Goal: Task Accomplishment & Management: Use online tool/utility

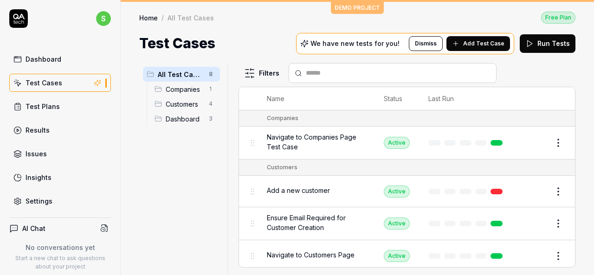
scroll to position [240, 0]
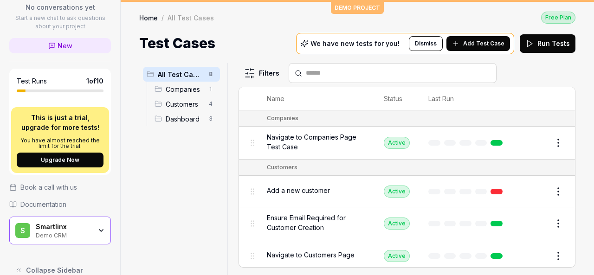
click at [89, 229] on div "Smartlinx Demo CRM" at bounding box center [67, 231] width 62 height 16
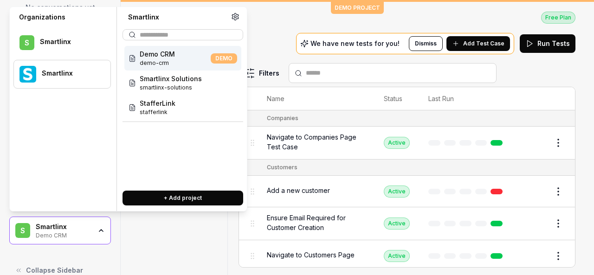
click at [69, 78] on div at bounding box center [70, 79] width 57 height 2
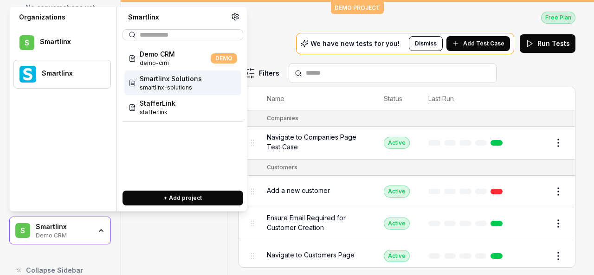
click at [165, 81] on span "Smartlinx Solutions" at bounding box center [171, 79] width 62 height 10
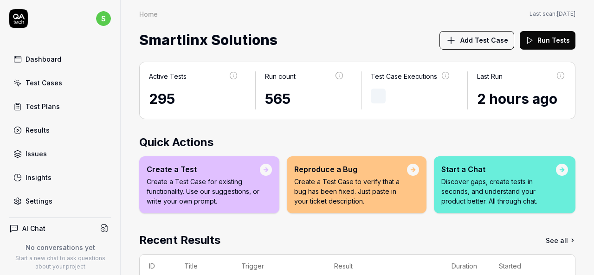
click at [60, 83] on link "Test Cases" at bounding box center [60, 83] width 102 height 18
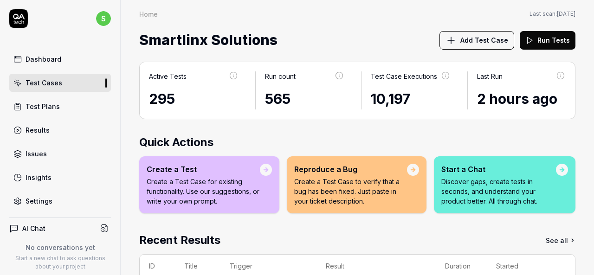
click at [52, 85] on div "Test Cases" at bounding box center [44, 83] width 37 height 10
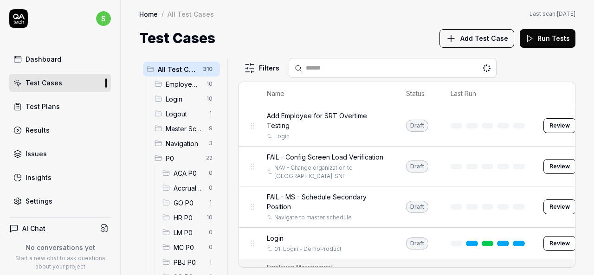
click at [592, 171] on div "All Test Cases 310 Employee Management 10 Login 10 Logout 1 Master Schedule 9 N…" at bounding box center [357, 162] width 473 height 227
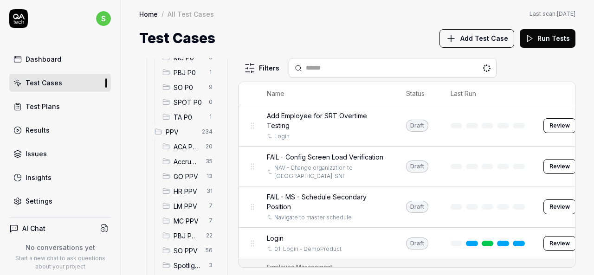
click at [180, 192] on span "HR PPV" at bounding box center [187, 192] width 27 height 10
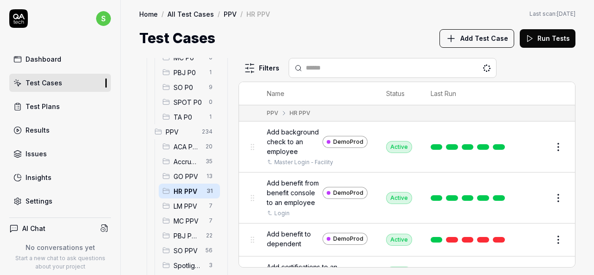
click at [280, 147] on span "Add background check to an employee" at bounding box center [293, 141] width 52 height 29
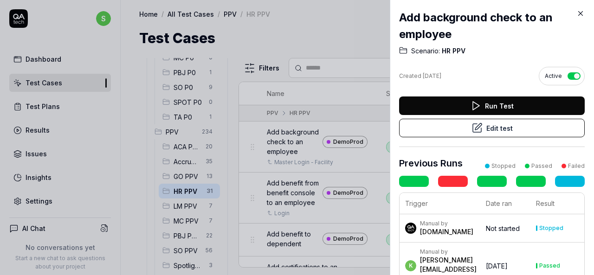
click at [462, 131] on button "Edit test" at bounding box center [492, 128] width 186 height 19
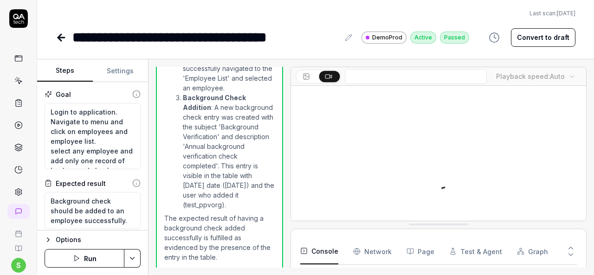
scroll to position [105, 0]
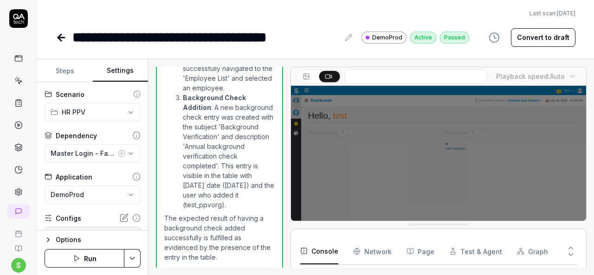
click at [119, 71] on button "Settings" at bounding box center [121, 71] width 56 height 22
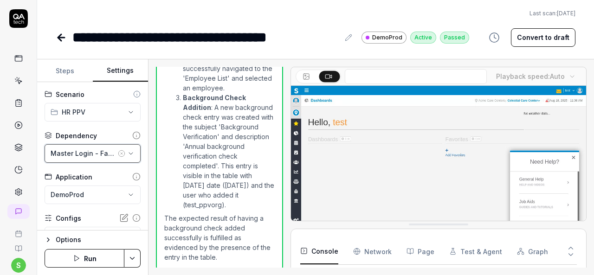
click at [127, 152] on icon "button" at bounding box center [130, 153] width 7 height 7
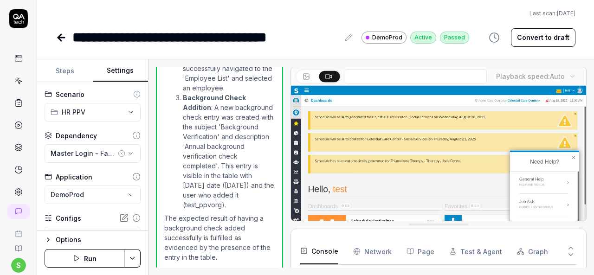
click at [389, 16] on div "Last scan: Jun 5 2025" at bounding box center [316, 13] width 520 height 8
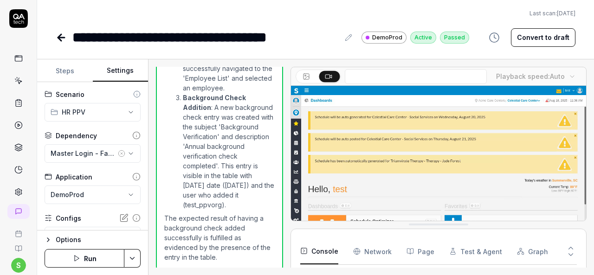
click at [58, 33] on icon at bounding box center [61, 37] width 11 height 11
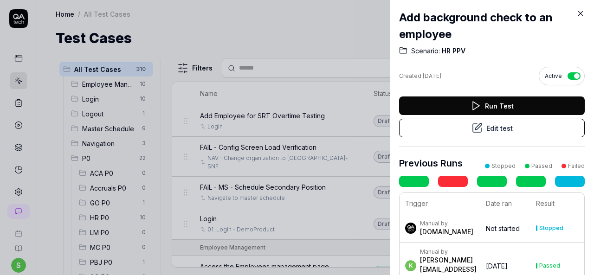
click at [576, 13] on h2 "Add background check to an employee" at bounding box center [492, 25] width 186 height 33
click at [581, 14] on icon at bounding box center [581, 13] width 8 height 8
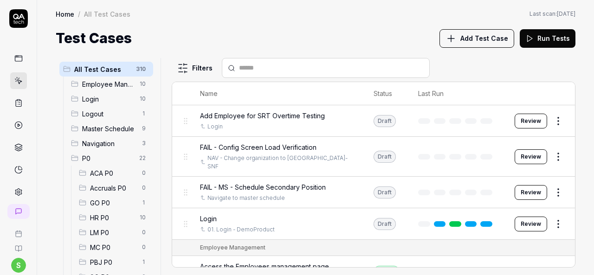
click at [90, 156] on span "P0" at bounding box center [108, 159] width 52 height 10
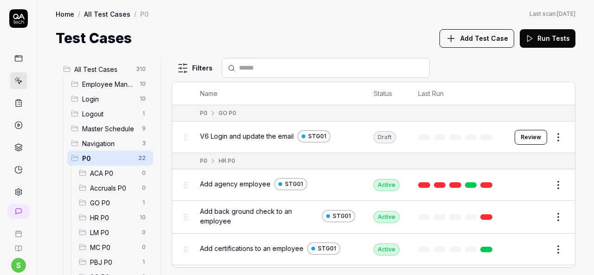
click at [74, 162] on div "P0 22" at bounding box center [110, 158] width 86 height 15
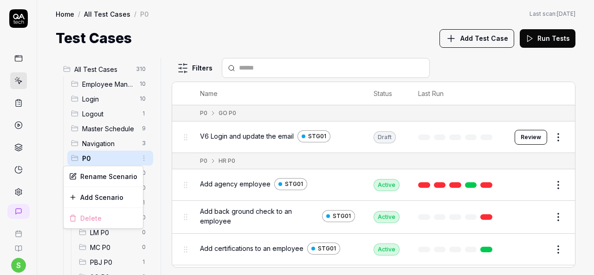
click at [139, 159] on html "s Home / All Test Cases / P0 Home / All Test Cases / P0 Last scan: Jun 5 2025 T…" at bounding box center [297, 137] width 594 height 275
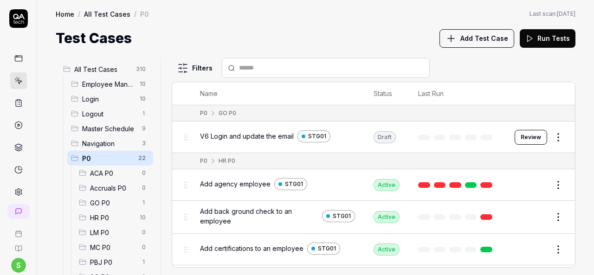
click at [153, 128] on html "s Home / All Test Cases / P0 Home / All Test Cases / P0 Last scan: Jun 5 2025 T…" at bounding box center [297, 137] width 594 height 275
click at [75, 158] on body "s Home / All Test Cases / P0 Home / All Test Cases / P0 Last scan: Jun 5 2025 T…" at bounding box center [297, 137] width 594 height 275
click at [75, 163] on div "P0 22" at bounding box center [110, 158] width 86 height 15
click at [76, 162] on div "P0 22" at bounding box center [110, 158] width 86 height 15
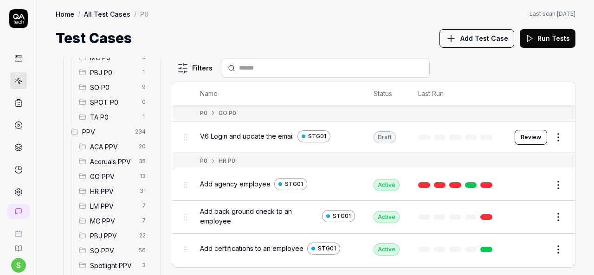
click at [99, 193] on span "HR PPV" at bounding box center [112, 192] width 44 height 10
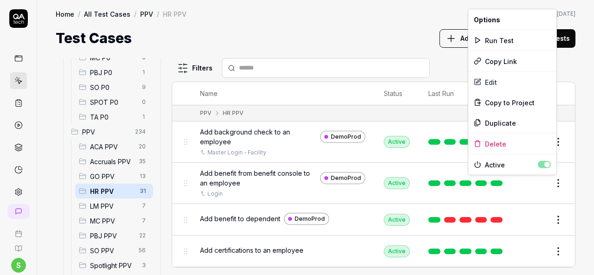
click at [549, 181] on html "s Home / All Test Cases / PPV / HR PPV Home / All Test Cases / PPV / HR PPV Las…" at bounding box center [297, 137] width 594 height 275
click at [503, 84] on div "Edit" at bounding box center [512, 82] width 88 height 20
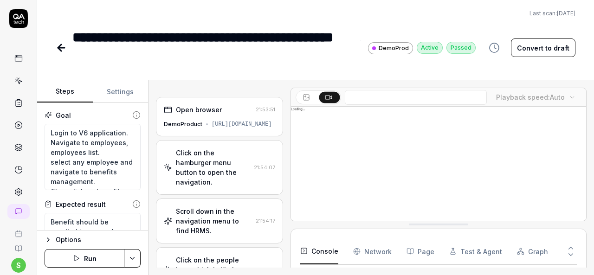
type textarea "*"
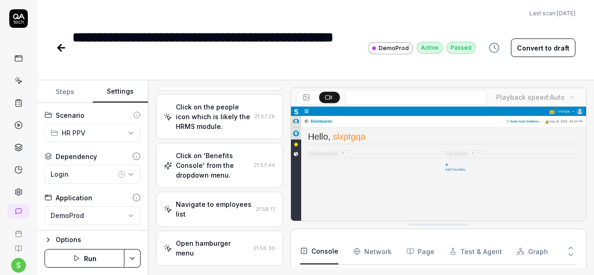
click at [118, 98] on button "Settings" at bounding box center [121, 92] width 56 height 22
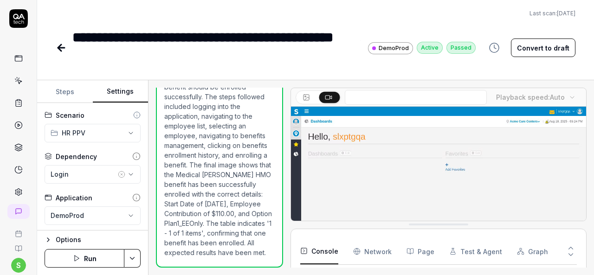
scroll to position [222, 0]
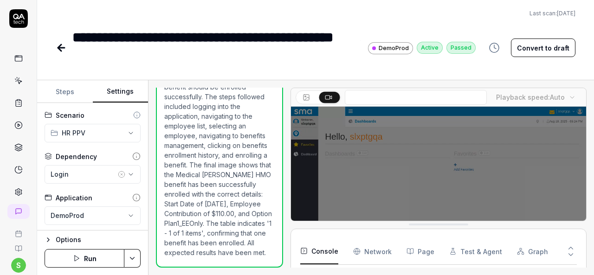
scroll to position [112, 0]
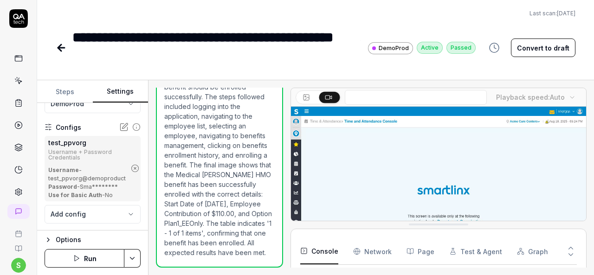
click at [131, 164] on icon "button" at bounding box center [135, 168] width 8 height 8
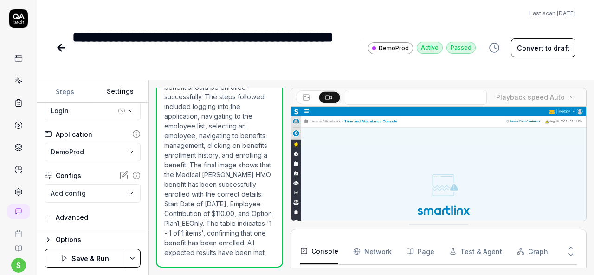
scroll to position [63, 0]
click at [118, 111] on icon "button" at bounding box center [121, 111] width 7 height 7
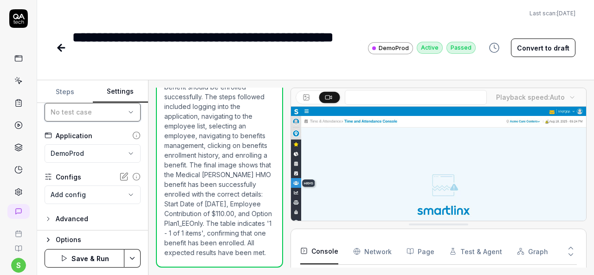
click at [109, 112] on div "No test case" at bounding box center [88, 112] width 75 height 10
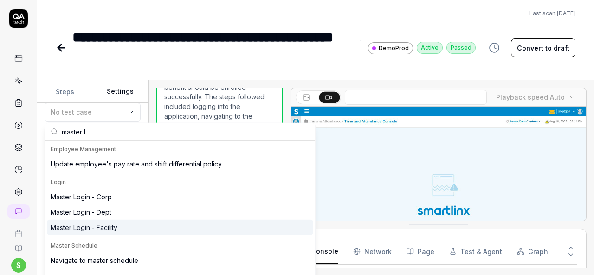
type input "master l"
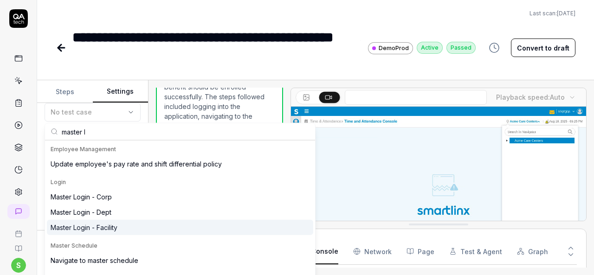
click at [117, 221] on div "Master Login - Facility" at bounding box center [180, 227] width 266 height 15
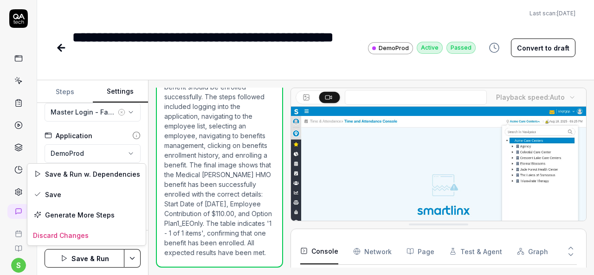
click at [132, 256] on html "**********" at bounding box center [297, 137] width 594 height 275
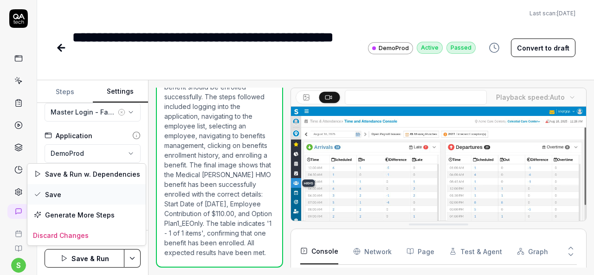
click at [76, 194] on div "Save" at bounding box center [86, 194] width 118 height 20
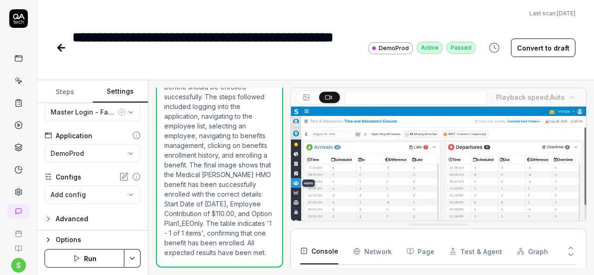
click at [63, 42] on icon at bounding box center [61, 47] width 11 height 11
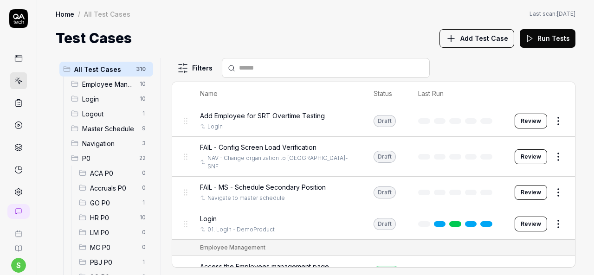
scroll to position [190, 0]
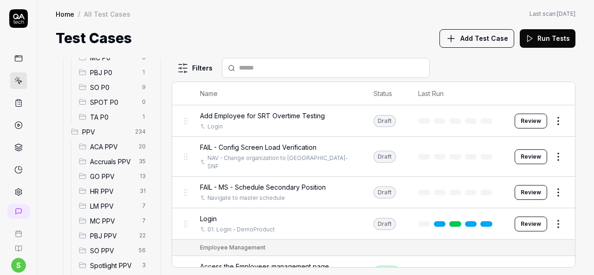
click at [106, 191] on span "HR PPV" at bounding box center [112, 192] width 44 height 10
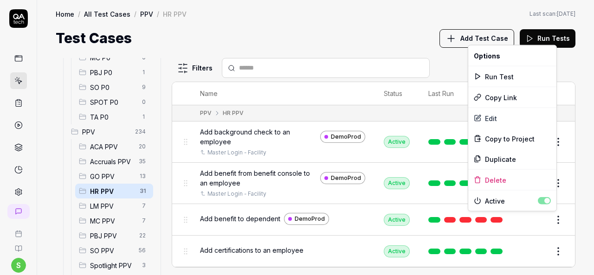
click at [553, 219] on html "s Home / All Test Cases / PPV / HR PPV Home / All Test Cases / PPV / HR PPV Las…" at bounding box center [297, 137] width 594 height 275
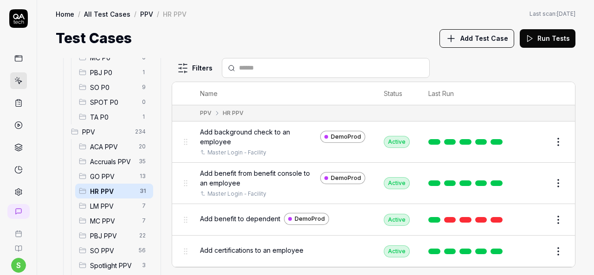
click at [238, 227] on html "s Home / All Test Cases / PPV / HR PPV Home / All Test Cases / PPV / HR PPV Las…" at bounding box center [297, 137] width 594 height 275
click at [530, 216] on button "Edit" at bounding box center [536, 220] width 22 height 15
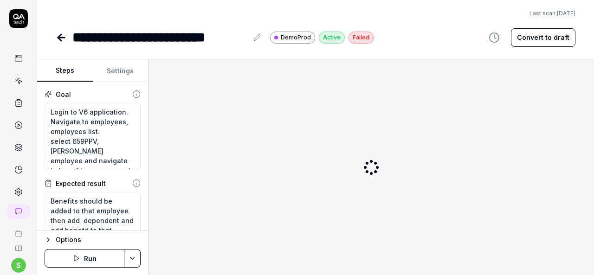
type textarea "*"
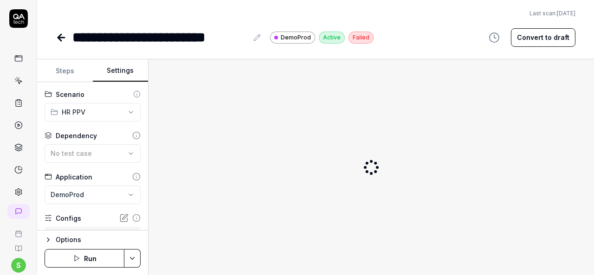
click at [116, 68] on button "Settings" at bounding box center [121, 71] width 56 height 22
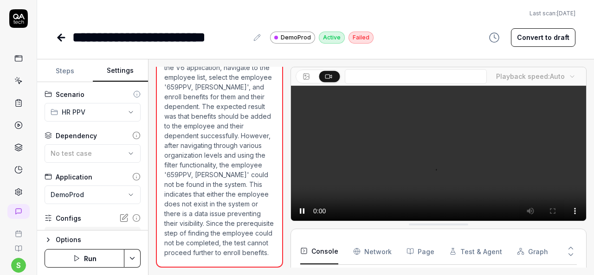
scroll to position [143, 0]
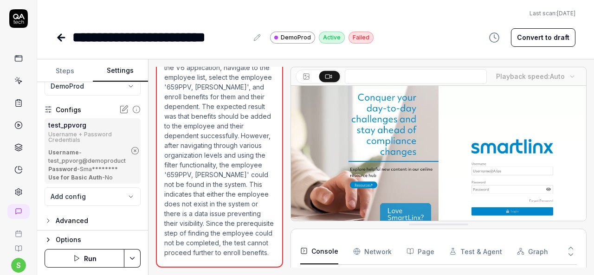
scroll to position [111, 0]
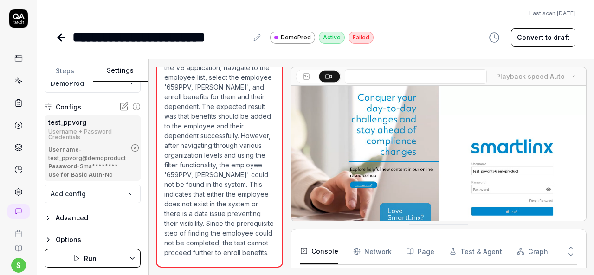
click at [131, 146] on icon "button" at bounding box center [135, 148] width 8 height 8
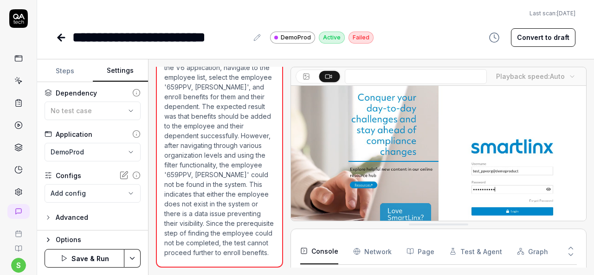
scroll to position [42, 0]
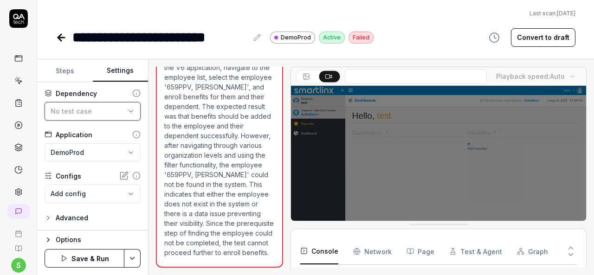
click at [127, 110] on icon "button" at bounding box center [130, 111] width 7 height 7
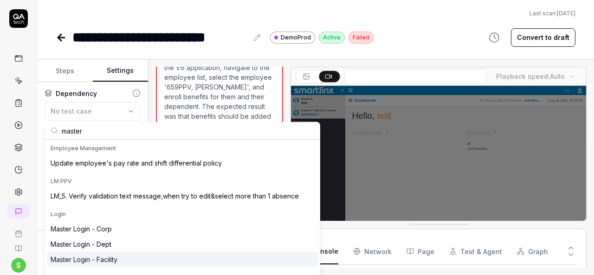
type input "master"
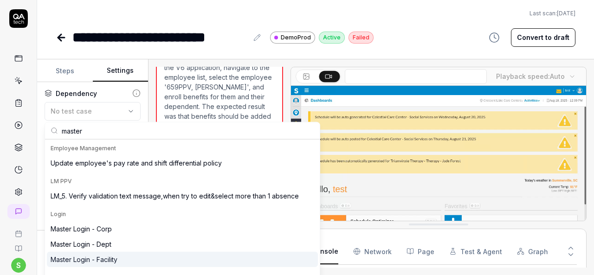
click at [110, 256] on div "Master Login - Facility" at bounding box center [84, 260] width 67 height 10
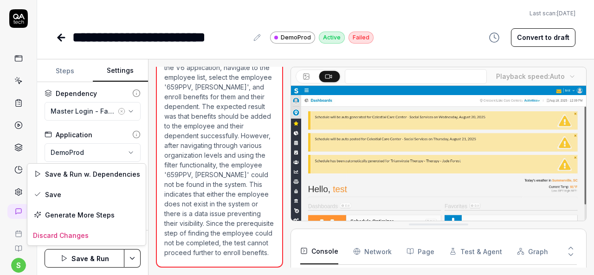
click at [131, 264] on html "**********" at bounding box center [297, 137] width 594 height 275
click at [66, 194] on div "Save" at bounding box center [86, 194] width 118 height 20
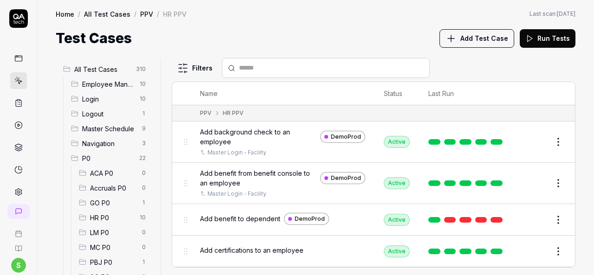
click at [527, 253] on button "Edit" at bounding box center [536, 251] width 22 height 15
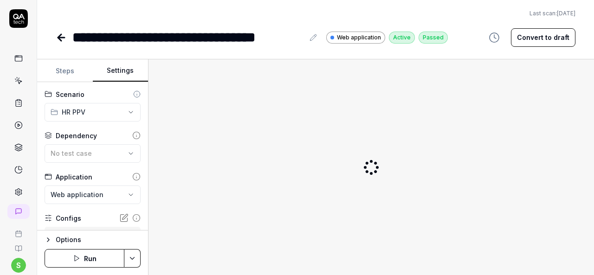
click at [116, 68] on button "Settings" at bounding box center [121, 71] width 56 height 22
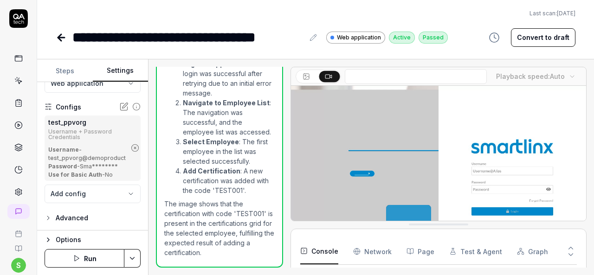
scroll to position [185, 0]
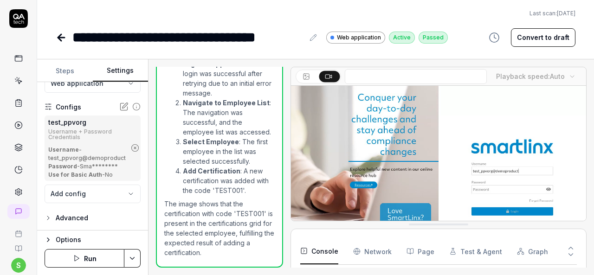
click at [131, 145] on icon "button" at bounding box center [135, 148] width 8 height 8
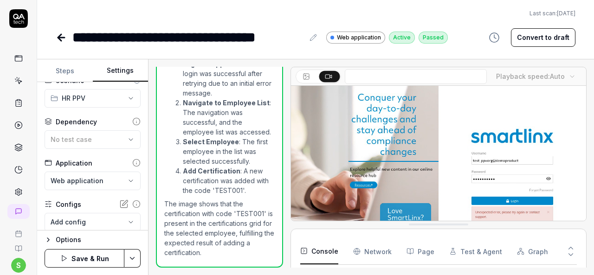
scroll to position [0, 0]
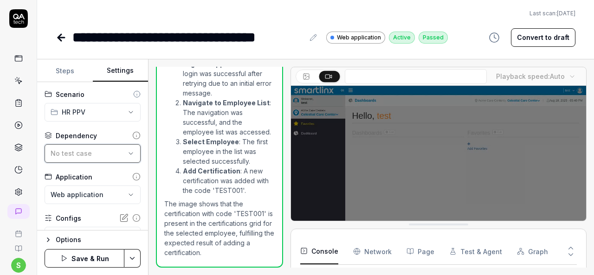
click at [127, 155] on icon "button" at bounding box center [130, 153] width 7 height 7
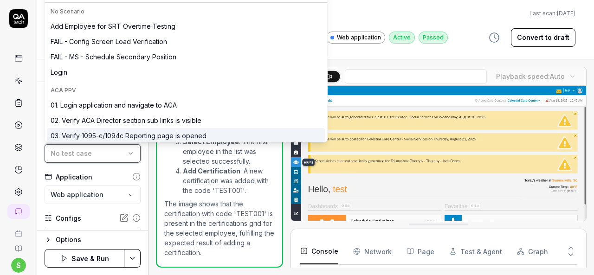
click at [117, 155] on div "No test case" at bounding box center [88, 154] width 75 height 10
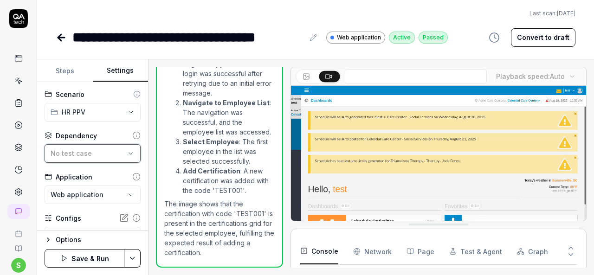
click at [127, 150] on icon "button" at bounding box center [130, 153] width 7 height 7
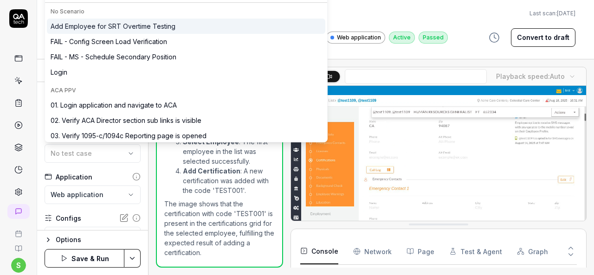
click at [90, 8] on div "No Scenario" at bounding box center [186, 11] width 271 height 8
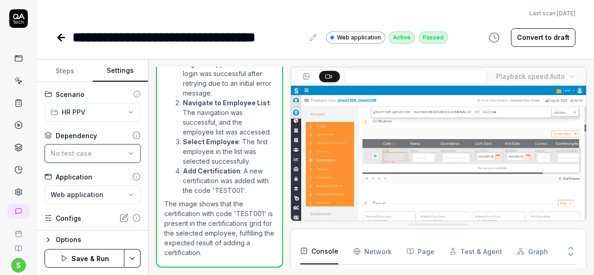
click at [113, 154] on div "No test case" at bounding box center [88, 154] width 75 height 10
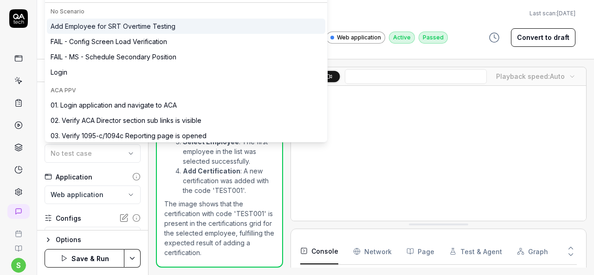
click at [73, 12] on div "No Scenario" at bounding box center [186, 11] width 271 height 8
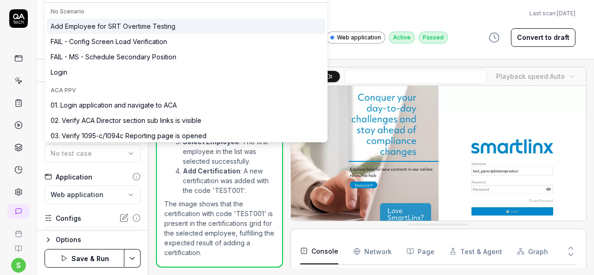
click at [77, 11] on div "No Scenario" at bounding box center [186, 11] width 271 height 8
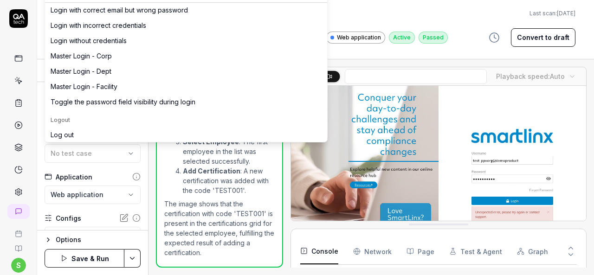
scroll to position [2225, 0]
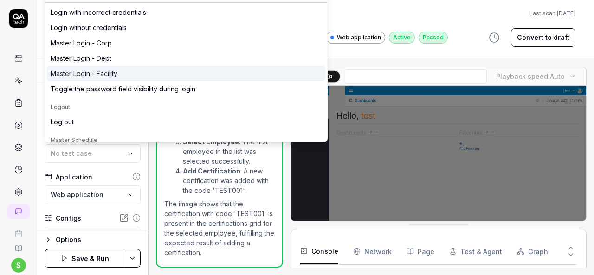
click at [162, 69] on div "Master Login - Facility" at bounding box center [186, 73] width 279 height 15
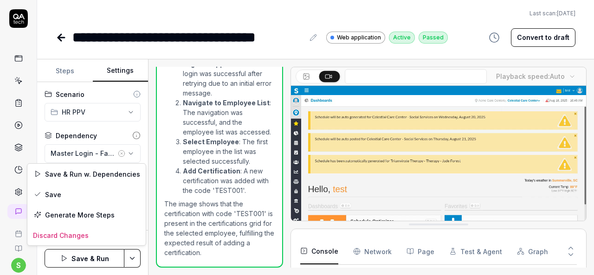
click at [133, 259] on html "**********" at bounding box center [297, 137] width 594 height 275
click at [98, 197] on div "Save" at bounding box center [86, 194] width 118 height 20
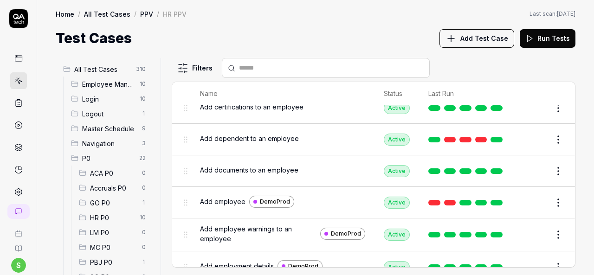
scroll to position [148, 0]
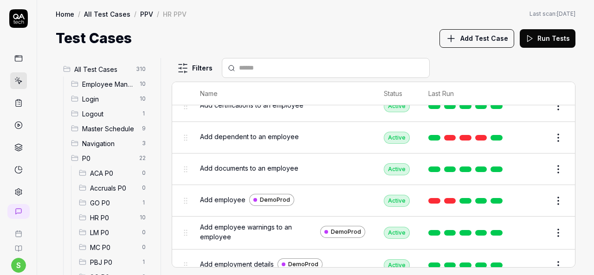
click at [526, 131] on button "Edit" at bounding box center [536, 137] width 22 height 15
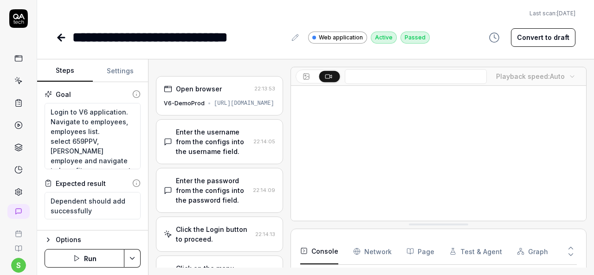
type textarea "*"
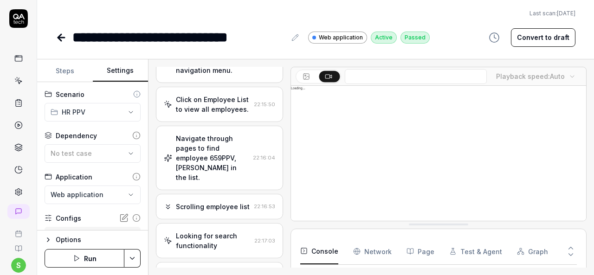
click at [108, 65] on button "Settings" at bounding box center [121, 71] width 56 height 22
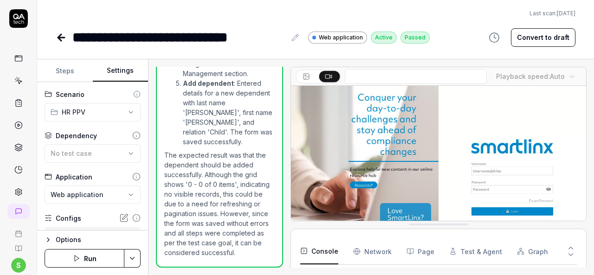
scroll to position [132, 0]
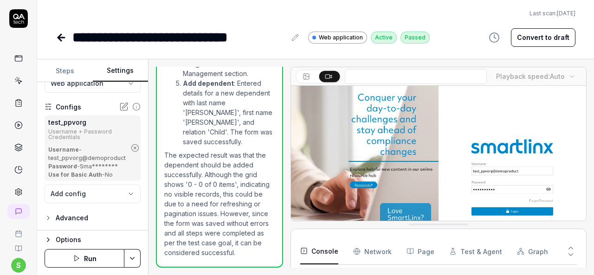
click at [135, 150] on button "button" at bounding box center [135, 148] width 15 height 15
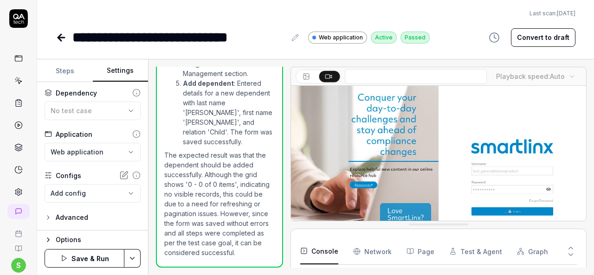
scroll to position [42, 0]
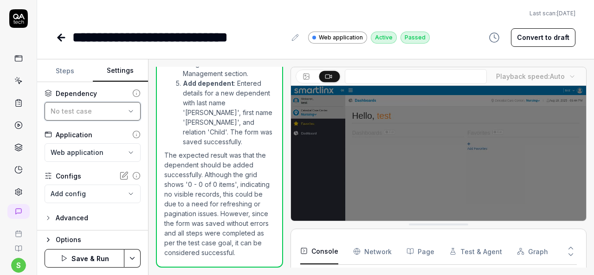
click at [115, 110] on div "No test case" at bounding box center [88, 111] width 75 height 10
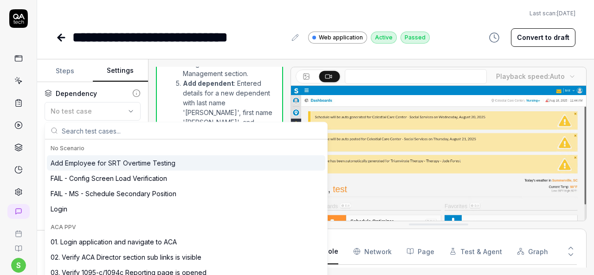
click at [102, 143] on div "No Scenario" at bounding box center [186, 149] width 279 height 14
click at [92, 126] on input "text" at bounding box center [192, 131] width 260 height 17
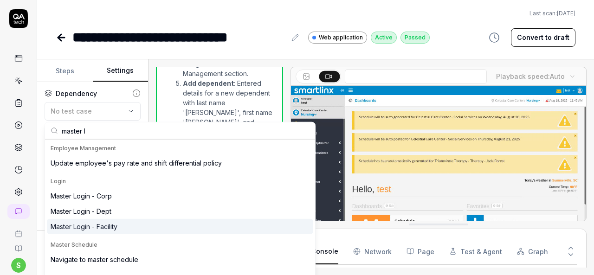
type input "master l"
click at [95, 229] on div "Master Login - Facility" at bounding box center [84, 227] width 67 height 10
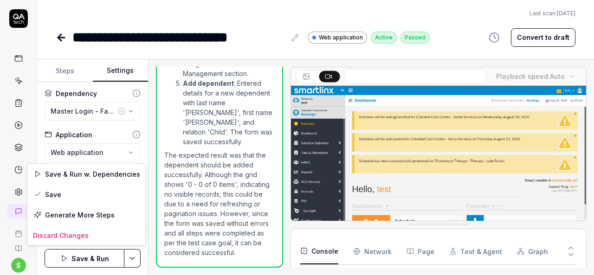
click at [131, 255] on html "**********" at bounding box center [297, 137] width 594 height 275
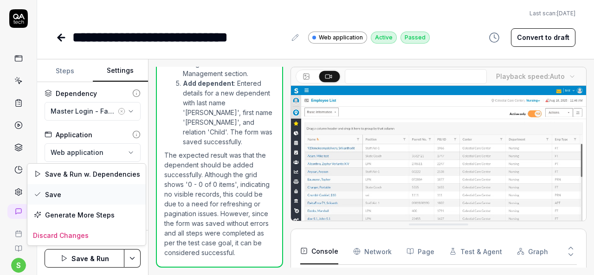
click at [88, 197] on div "Save" at bounding box center [86, 194] width 118 height 20
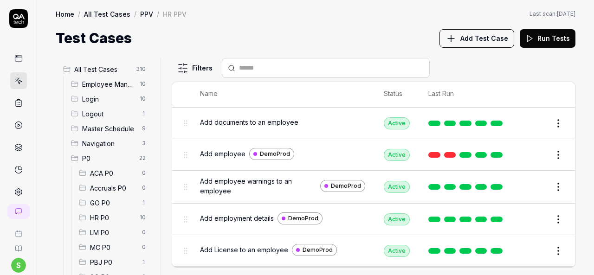
scroll to position [195, 0]
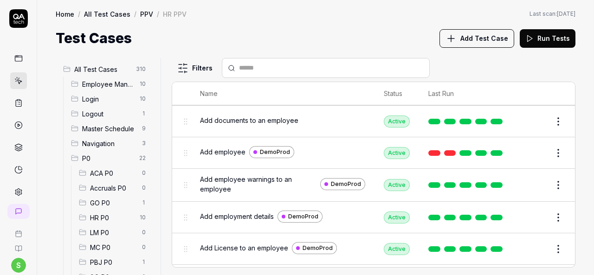
click at [525, 121] on button "Edit" at bounding box center [536, 121] width 22 height 15
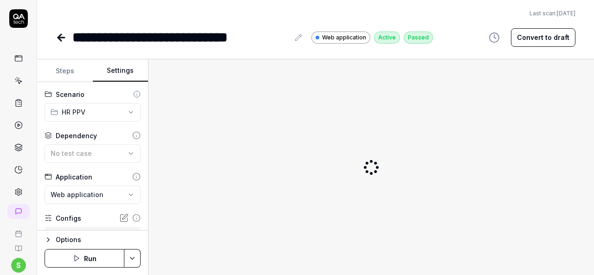
type textarea "*"
click at [116, 66] on button "Settings" at bounding box center [121, 71] width 56 height 22
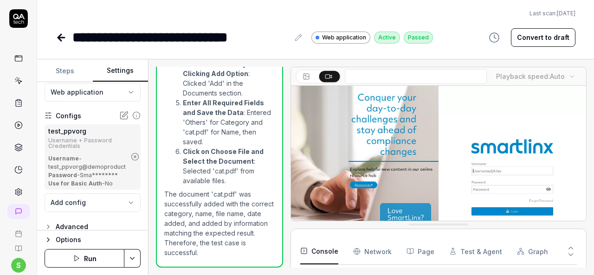
scroll to position [111, 0]
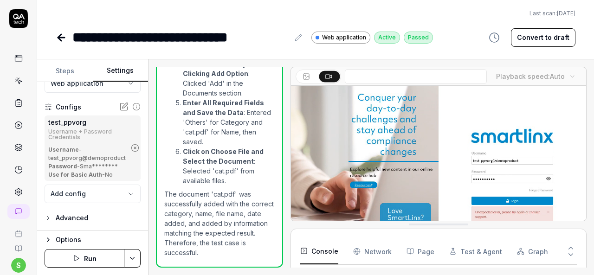
click at [131, 149] on icon "button" at bounding box center [135, 148] width 8 height 8
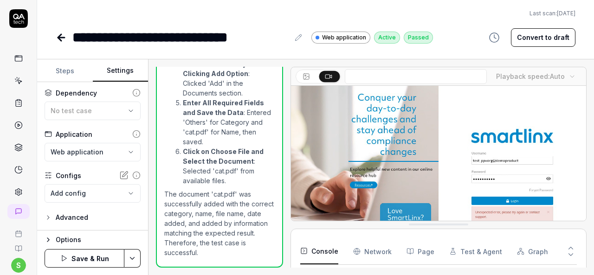
scroll to position [42, 0]
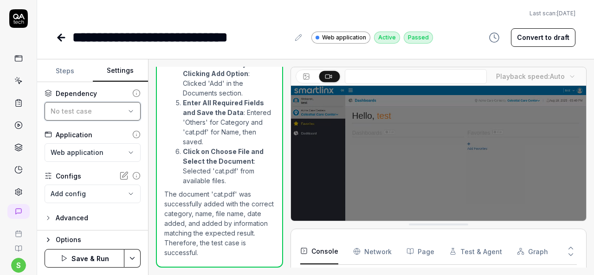
click at [127, 110] on icon "button" at bounding box center [130, 111] width 7 height 7
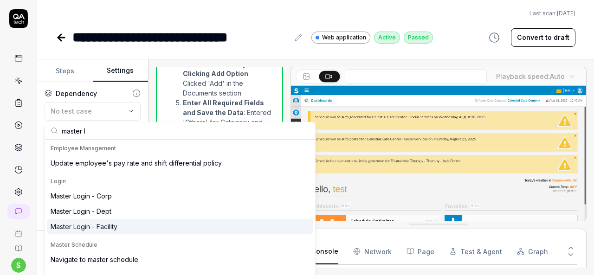
type input "master l"
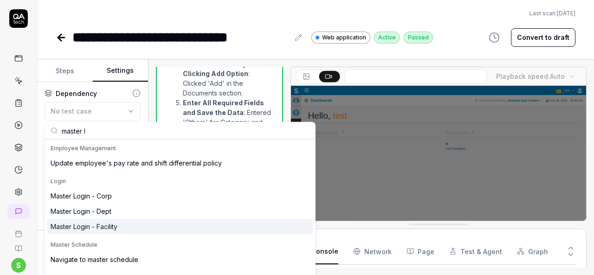
click at [98, 231] on div "Master Login - Facility" at bounding box center [84, 227] width 67 height 10
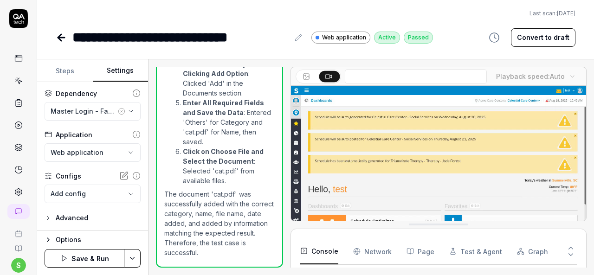
click at [135, 257] on html "**********" at bounding box center [297, 137] width 594 height 275
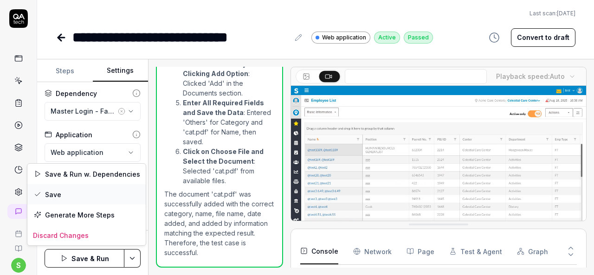
click at [80, 193] on div "Save" at bounding box center [86, 194] width 118 height 20
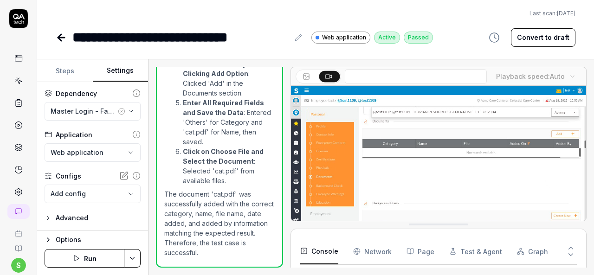
click at [60, 34] on icon at bounding box center [59, 37] width 3 height 6
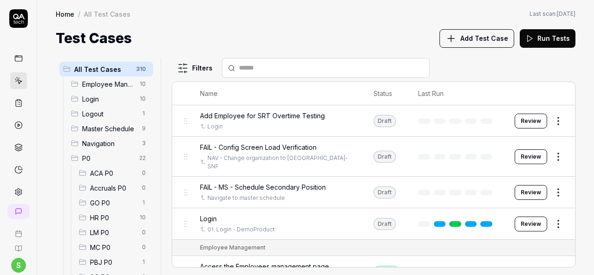
scroll to position [190, 0]
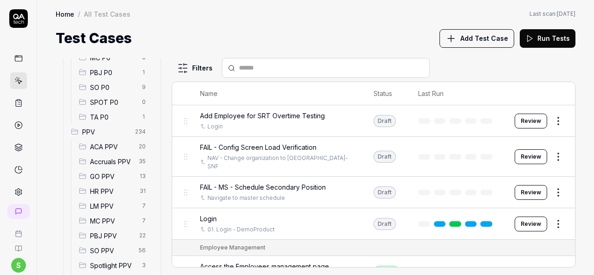
click at [104, 195] on span "HR PPV" at bounding box center [112, 192] width 44 height 10
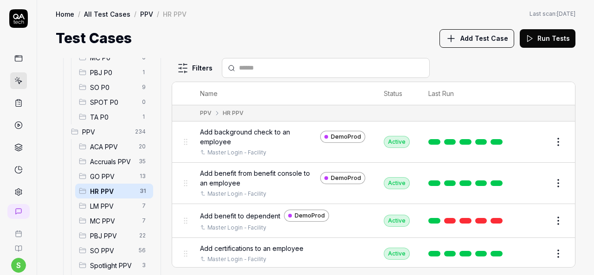
scroll to position [162, 0]
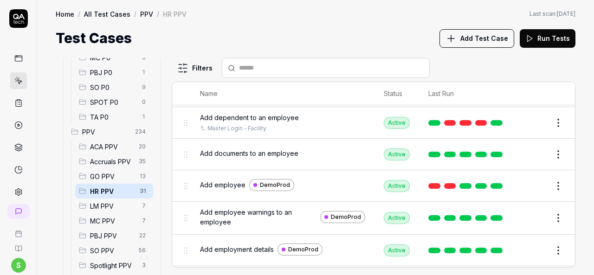
click at [525, 183] on button "Edit" at bounding box center [536, 186] width 22 height 15
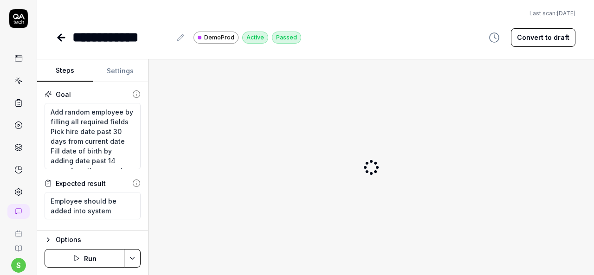
type textarea "*"
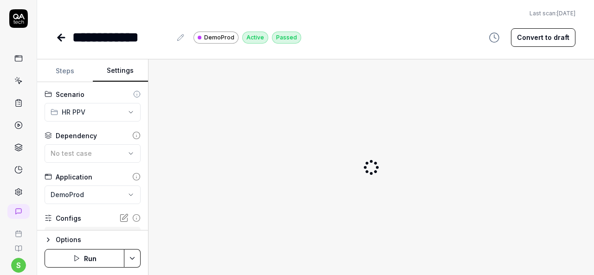
click at [127, 78] on button "Settings" at bounding box center [121, 71] width 56 height 22
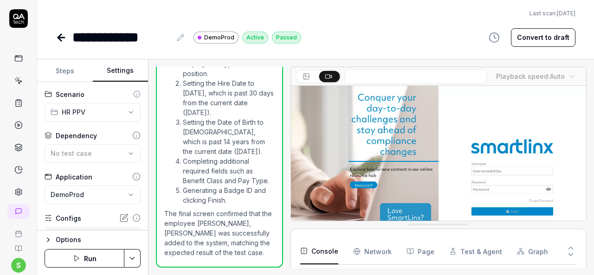
scroll to position [111, 0]
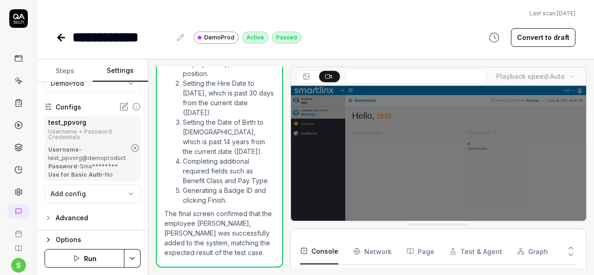
click at [131, 145] on icon "button" at bounding box center [135, 148] width 8 height 8
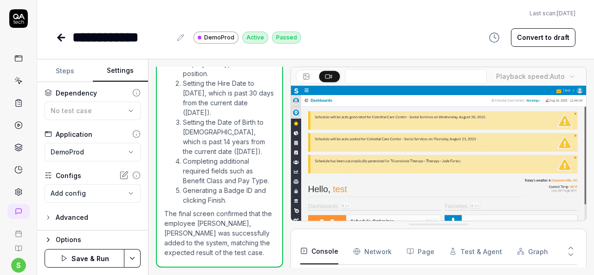
scroll to position [42, 0]
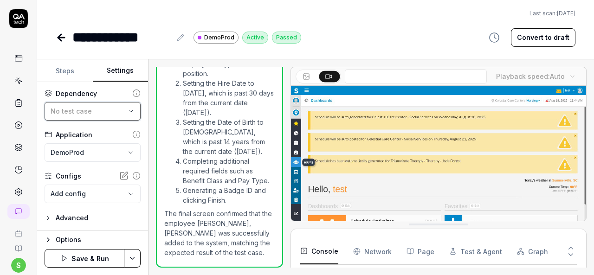
click at [102, 111] on div "No test case" at bounding box center [88, 111] width 75 height 10
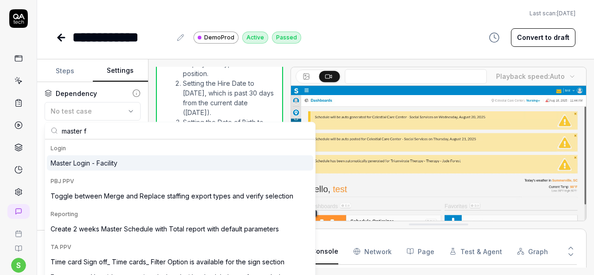
type input "master f"
click at [127, 164] on div "Master Login - Facility" at bounding box center [180, 163] width 266 height 15
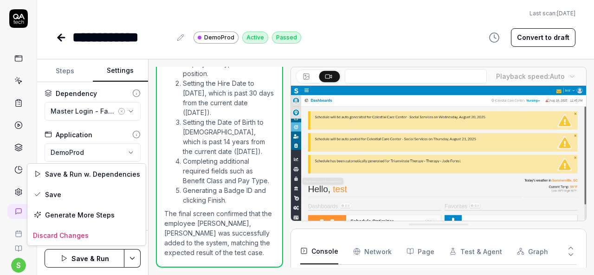
click at [131, 259] on html "**********" at bounding box center [297, 137] width 594 height 275
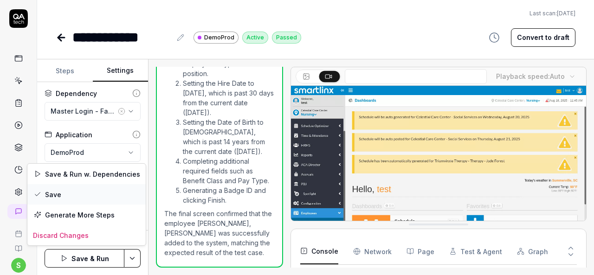
click at [81, 196] on div "Save" at bounding box center [86, 194] width 118 height 20
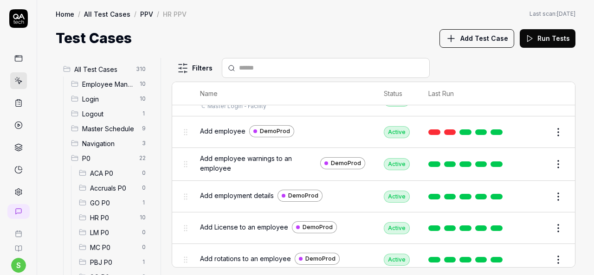
scroll to position [224, 0]
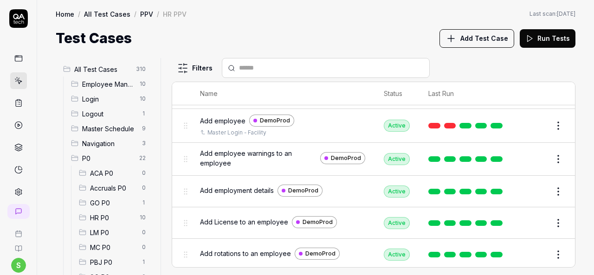
click at [529, 159] on button "Edit" at bounding box center [536, 159] width 22 height 15
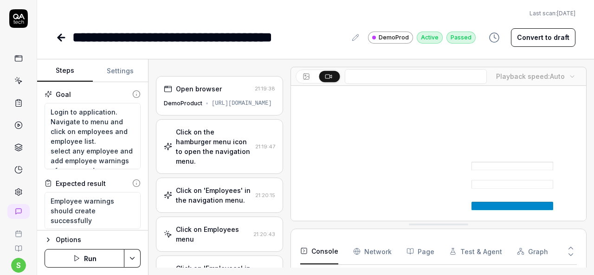
type textarea "*"
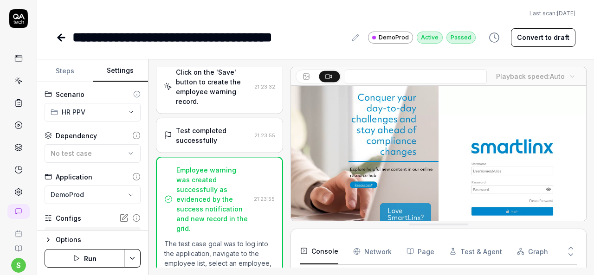
click at [117, 75] on button "Settings" at bounding box center [121, 71] width 56 height 22
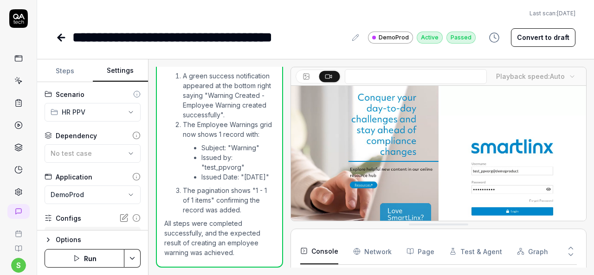
scroll to position [207, 0]
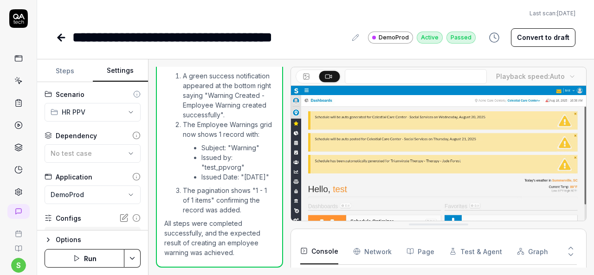
scroll to position [111, 0]
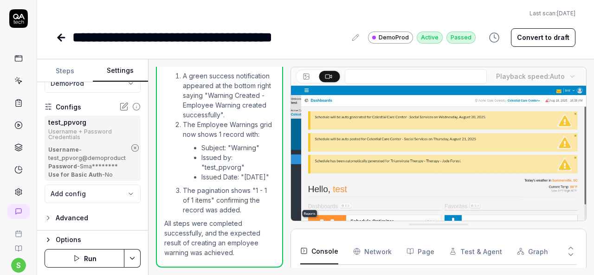
click at [131, 148] on icon "button" at bounding box center [135, 148] width 8 height 8
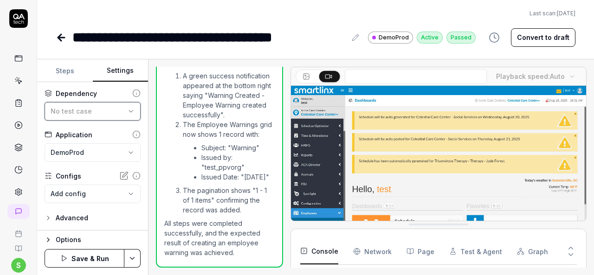
click at [127, 110] on icon "button" at bounding box center [130, 111] width 7 height 7
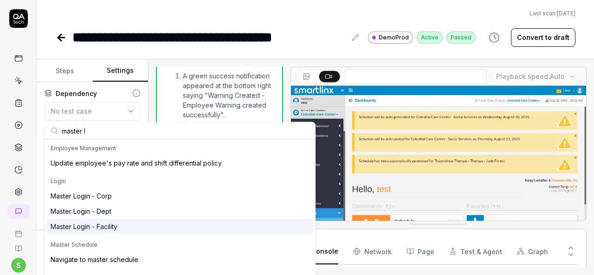
type input "master l"
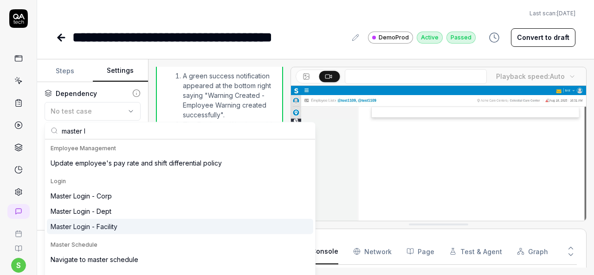
click at [101, 224] on div "Master Login - Facility" at bounding box center [84, 227] width 67 height 10
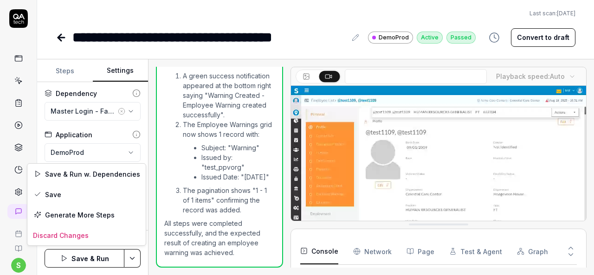
click at [130, 254] on html "**********" at bounding box center [297, 137] width 594 height 275
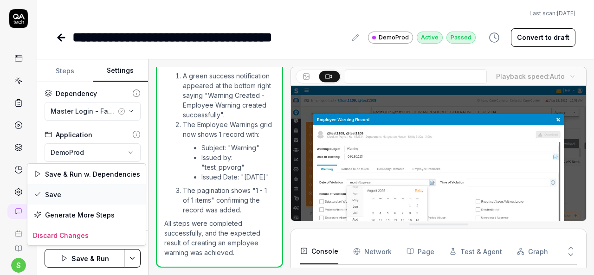
click at [83, 192] on div "Save" at bounding box center [86, 194] width 118 height 20
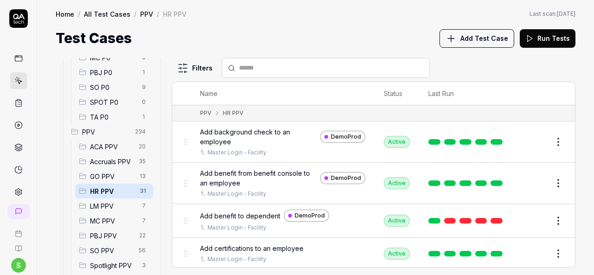
scroll to position [162, 0]
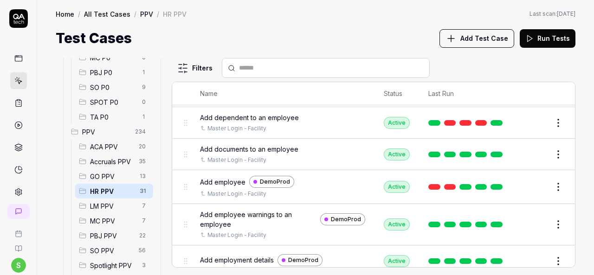
click at [525, 257] on button "Edit" at bounding box center [536, 261] width 22 height 15
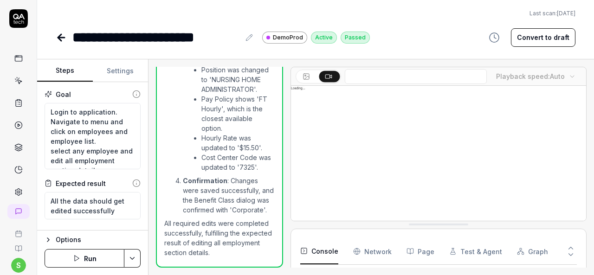
scroll to position [207, 0]
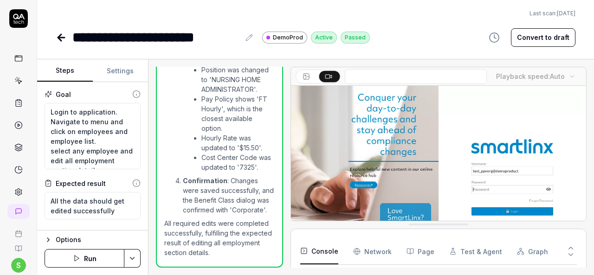
type textarea "*"
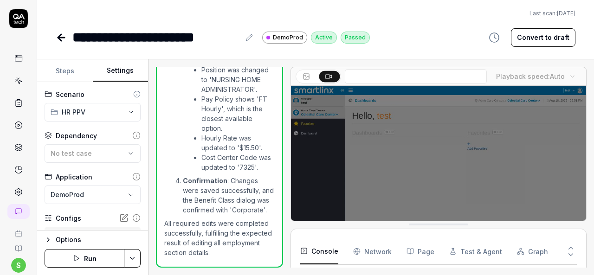
click at [115, 65] on button "Settings" at bounding box center [121, 71] width 56 height 22
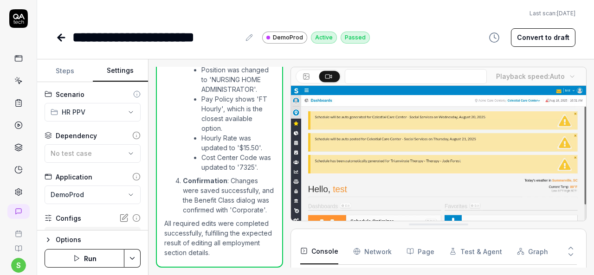
scroll to position [111, 0]
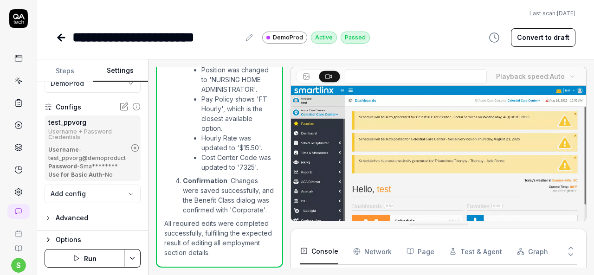
click at [131, 149] on icon "button" at bounding box center [135, 148] width 8 height 8
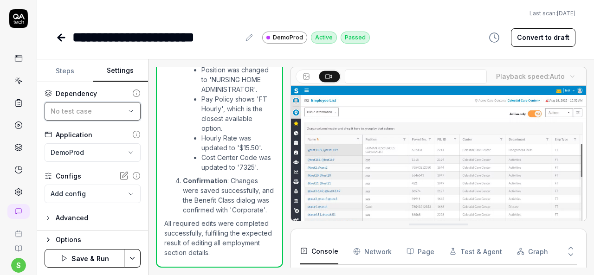
click at [129, 110] on icon "button" at bounding box center [131, 111] width 4 height 2
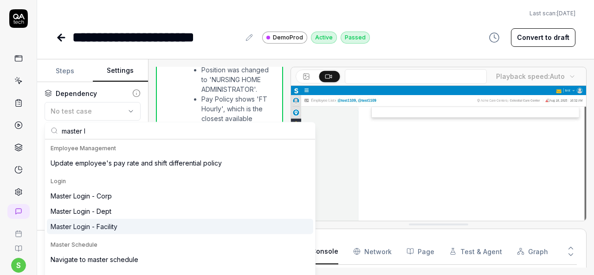
type input "master l"
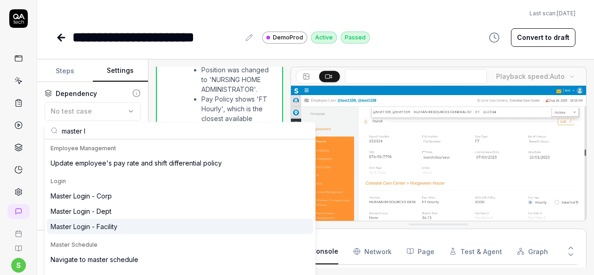
click at [100, 227] on div "Master Login - Facility" at bounding box center [84, 227] width 67 height 10
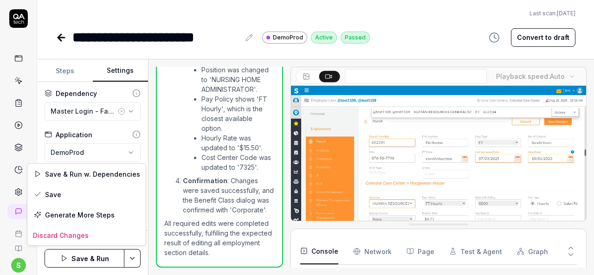
click at [135, 256] on html "**********" at bounding box center [297, 137] width 594 height 275
click at [92, 194] on div "Save" at bounding box center [86, 194] width 118 height 20
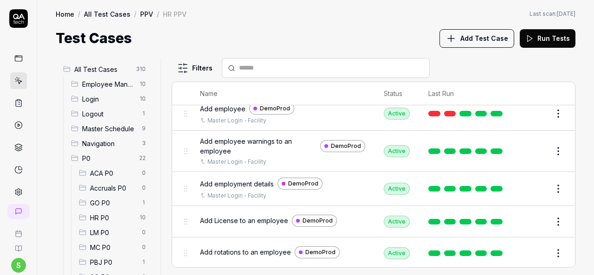
scroll to position [244, 0]
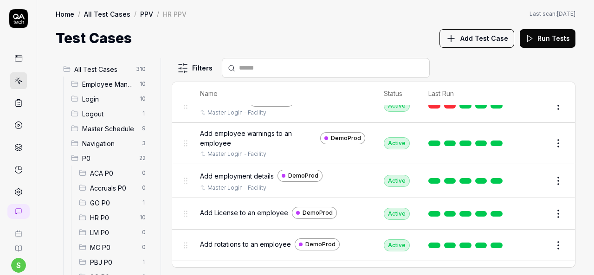
click at [525, 213] on button "Edit" at bounding box center [536, 214] width 22 height 15
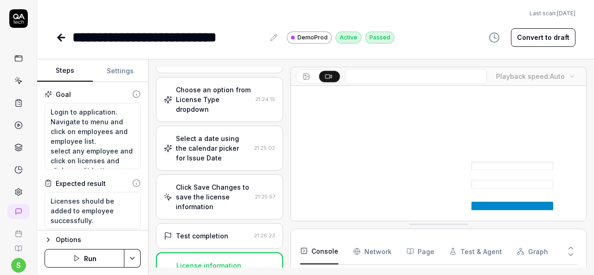
type textarea "*"
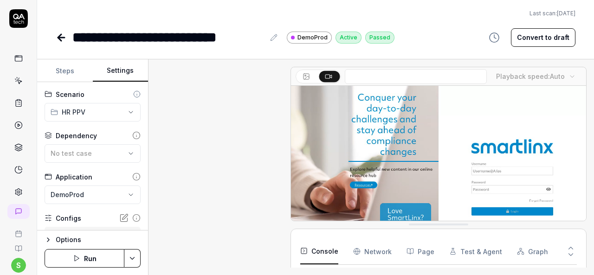
click at [126, 71] on button "Settings" at bounding box center [121, 71] width 56 height 22
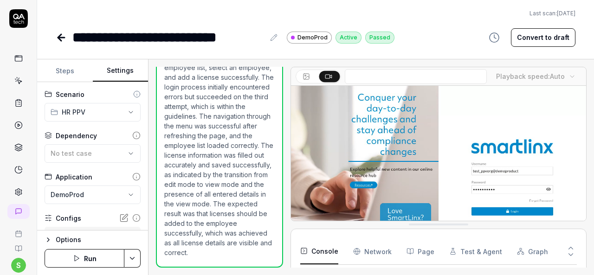
scroll to position [294, 0]
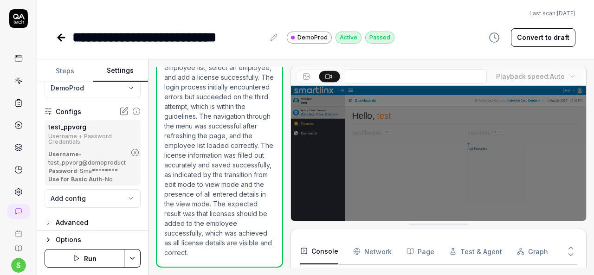
scroll to position [111, 0]
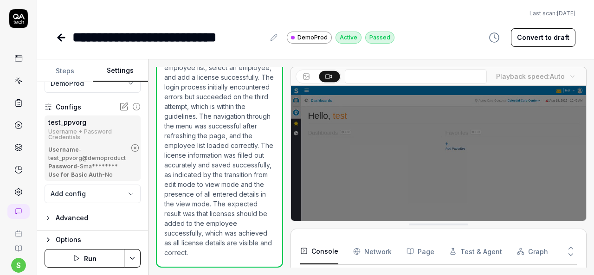
click at [131, 150] on icon "button" at bounding box center [135, 148] width 8 height 8
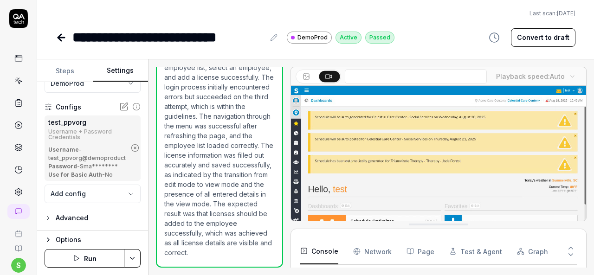
scroll to position [42, 0]
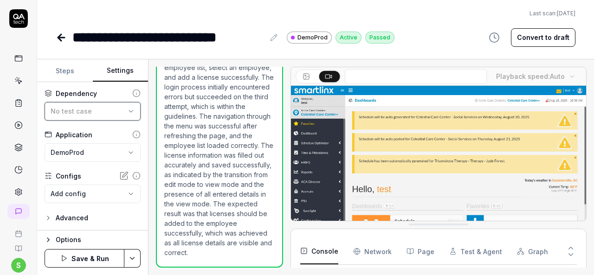
click at [127, 109] on icon "button" at bounding box center [130, 111] width 7 height 7
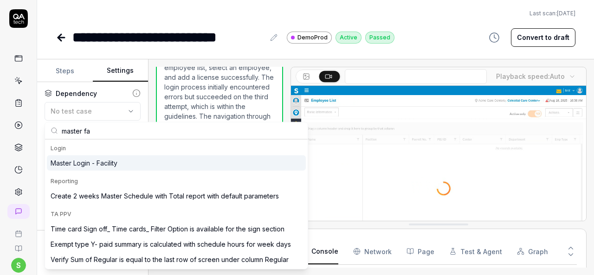
type input "master fa"
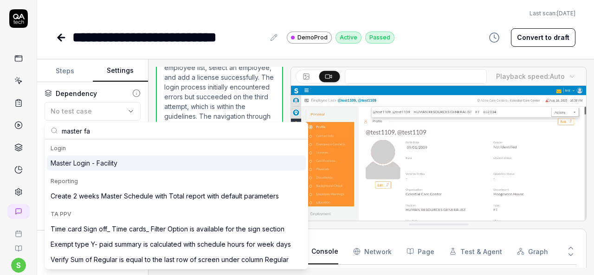
click at [109, 162] on div "Master Login - Facility" at bounding box center [84, 163] width 67 height 10
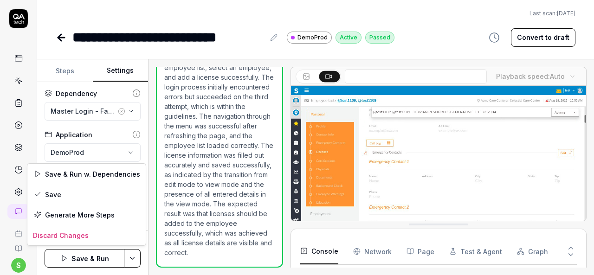
click at [134, 259] on html "**********" at bounding box center [297, 137] width 594 height 275
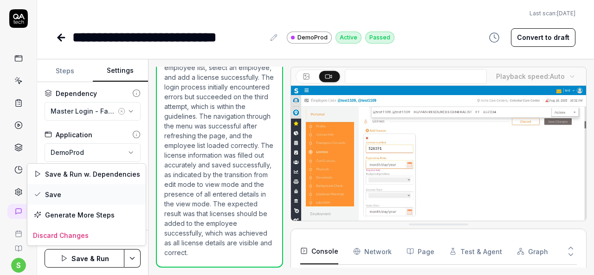
click at [81, 195] on div "Save" at bounding box center [86, 194] width 118 height 20
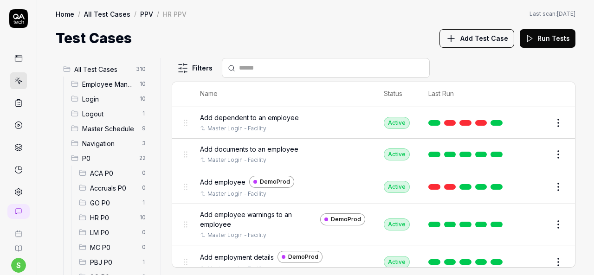
scroll to position [325, 0]
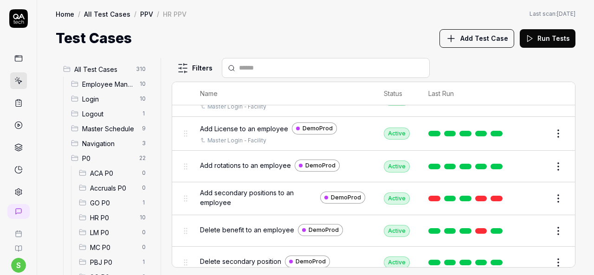
click at [525, 160] on button "Edit" at bounding box center [536, 166] width 22 height 15
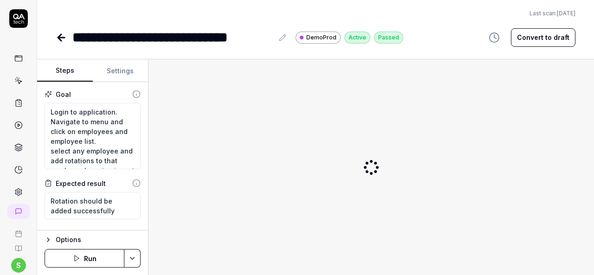
type textarea "*"
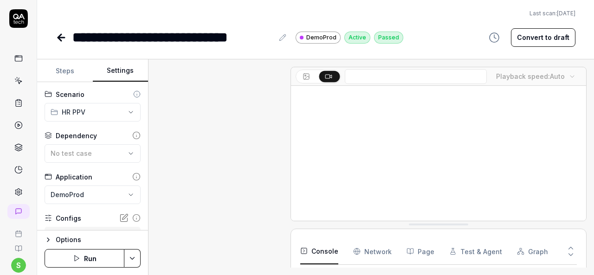
click at [126, 66] on button "Settings" at bounding box center [121, 71] width 56 height 22
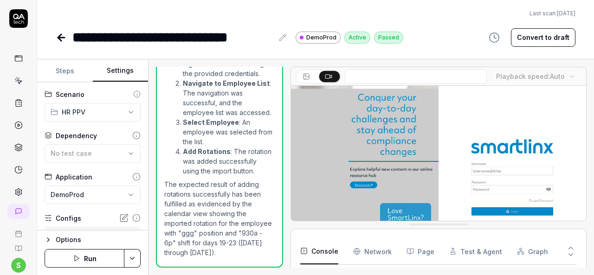
scroll to position [132, 0]
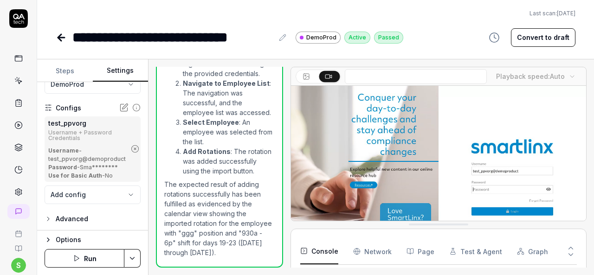
scroll to position [111, 0]
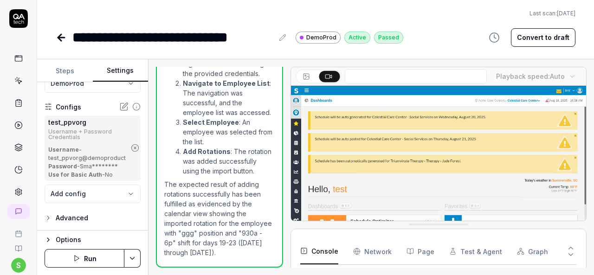
click at [132, 149] on icon "button" at bounding box center [135, 148] width 8 height 8
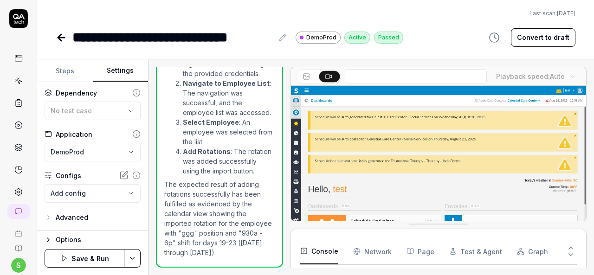
scroll to position [42, 0]
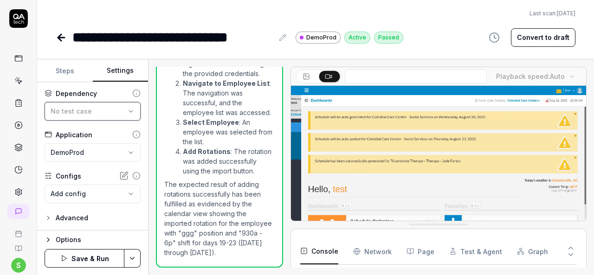
click at [127, 112] on icon "button" at bounding box center [130, 111] width 7 height 7
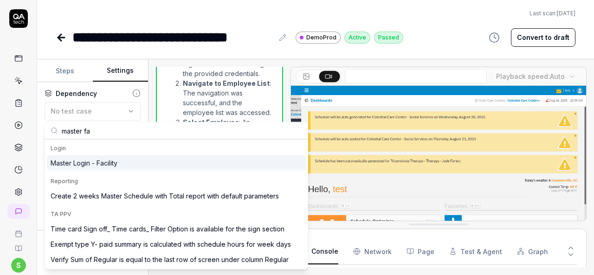
type input "master fa"
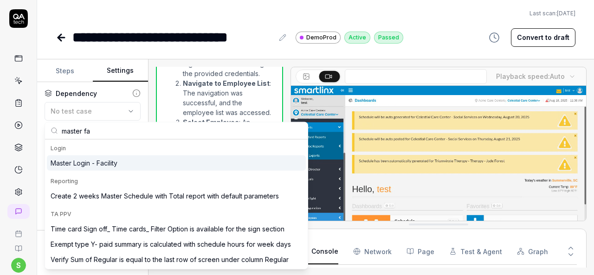
click at [114, 167] on div "Master Login - Facility" at bounding box center [84, 163] width 67 height 10
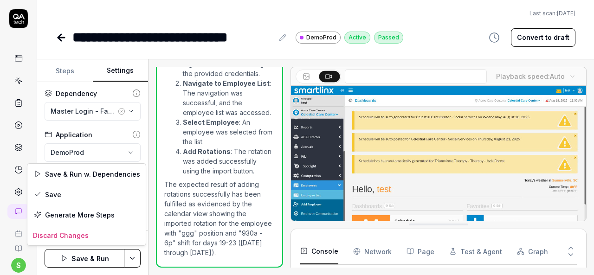
click at [128, 253] on html "**********" at bounding box center [297, 137] width 594 height 275
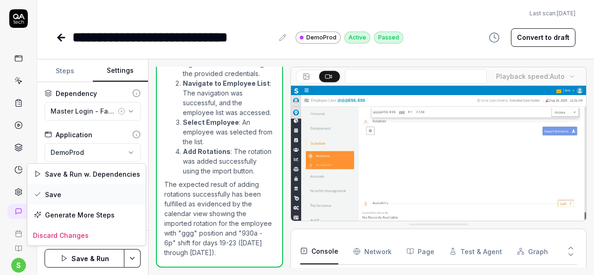
click at [79, 189] on div "Save" at bounding box center [86, 194] width 118 height 20
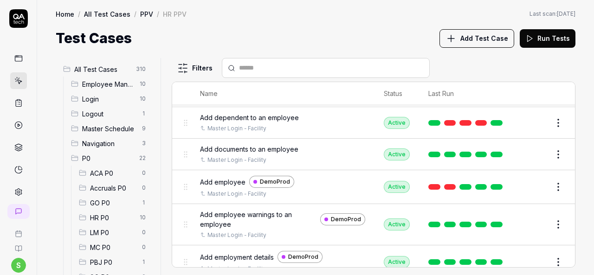
scroll to position [325, 0]
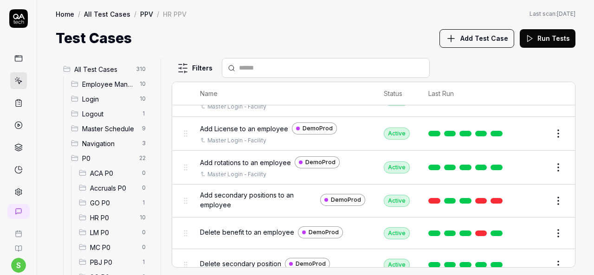
click at [526, 167] on button "Edit" at bounding box center [536, 167] width 22 height 15
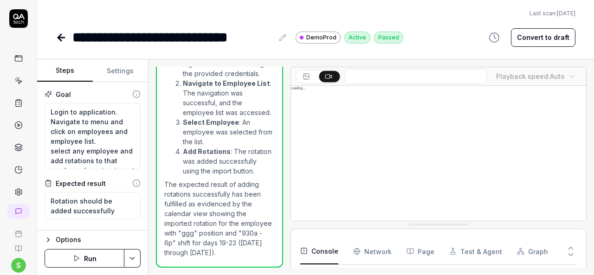
scroll to position [843, 0]
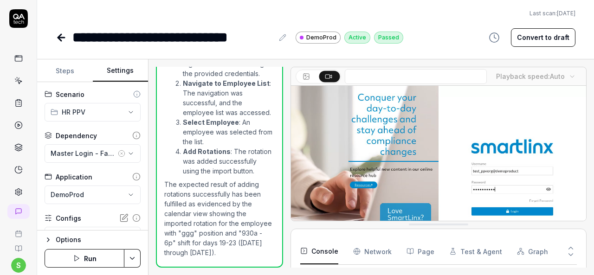
click at [122, 70] on button "Settings" at bounding box center [121, 71] width 56 height 22
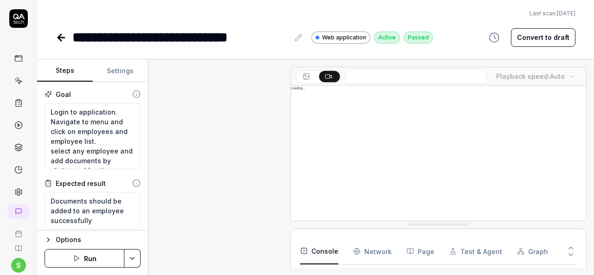
scroll to position [1135, 0]
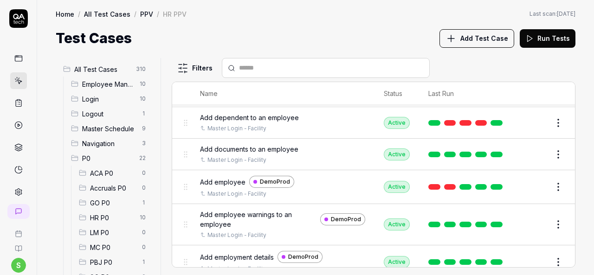
scroll to position [325, 0]
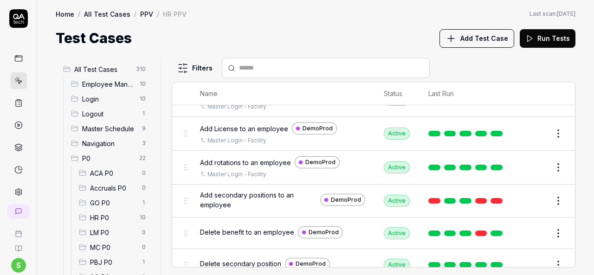
click at [525, 194] on button "Edit" at bounding box center [536, 201] width 22 height 15
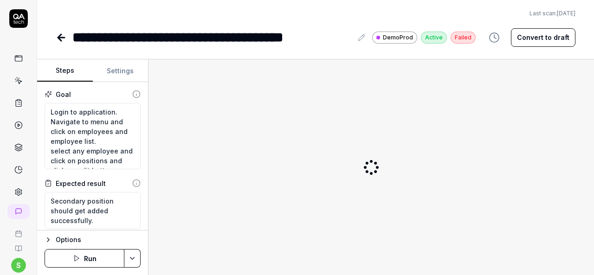
type textarea "*"
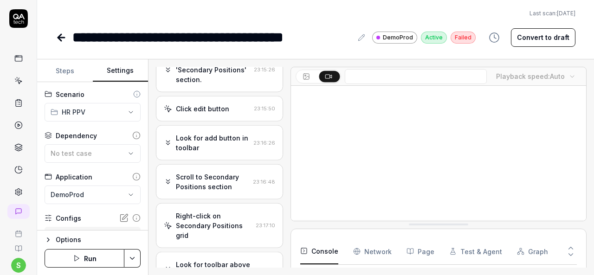
click at [126, 71] on button "Settings" at bounding box center [121, 71] width 56 height 22
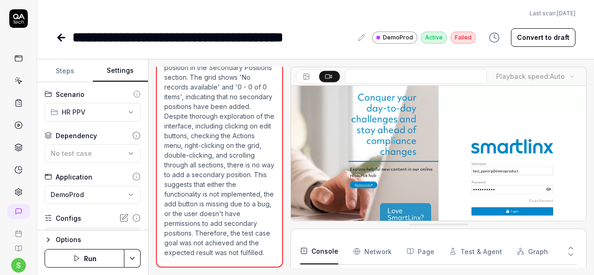
scroll to position [111, 0]
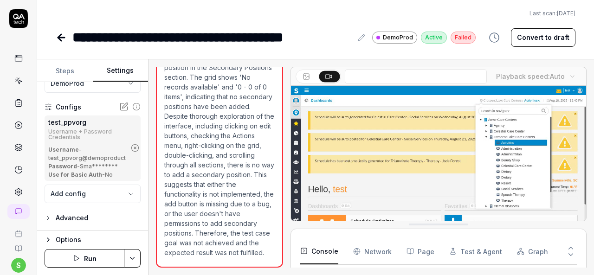
click at [132, 149] on circle "button" at bounding box center [135, 148] width 7 height 7
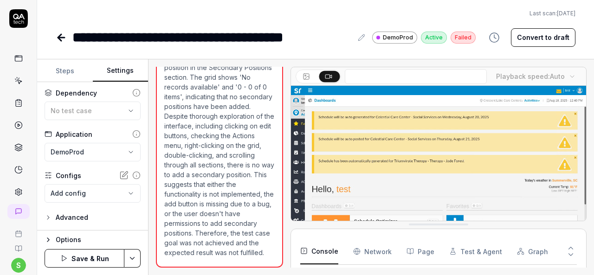
scroll to position [42, 0]
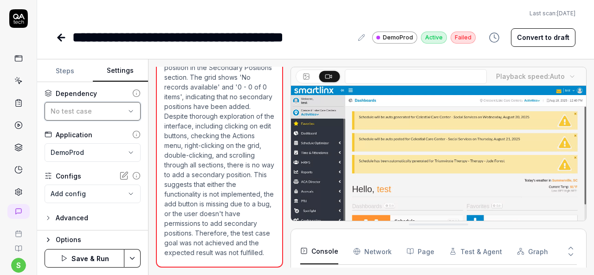
click at [127, 111] on icon "button" at bounding box center [130, 111] width 7 height 7
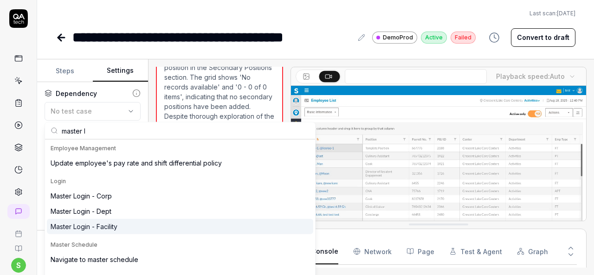
type input "master l"
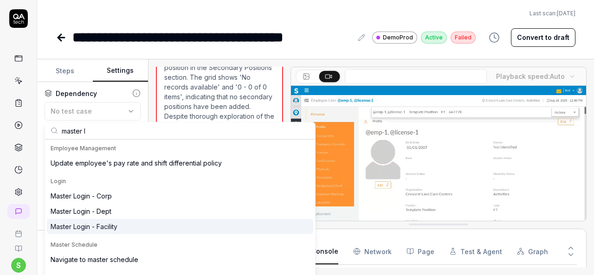
click at [89, 222] on div "Master Login - Facility" at bounding box center [84, 227] width 67 height 10
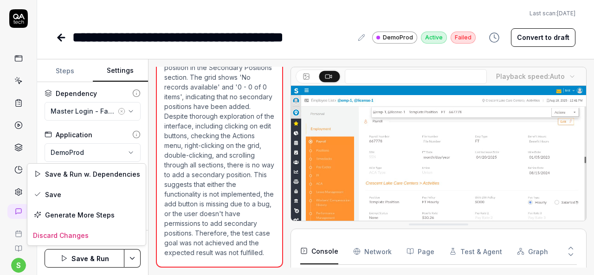
click at [132, 255] on html "**********" at bounding box center [297, 137] width 594 height 275
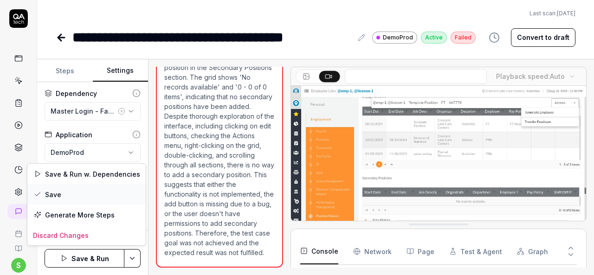
click at [66, 194] on div "Save" at bounding box center [86, 194] width 118 height 20
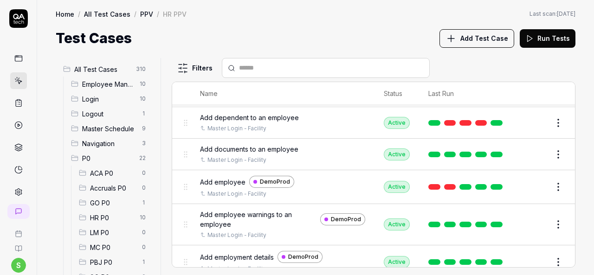
scroll to position [325, 0]
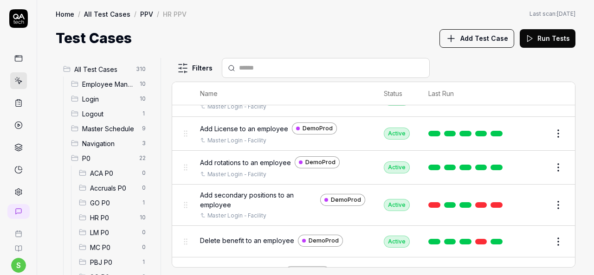
click at [530, 240] on button "Edit" at bounding box center [536, 241] width 22 height 15
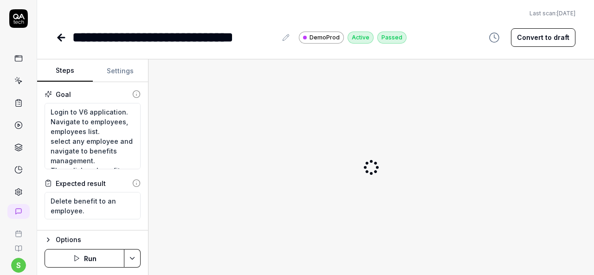
type textarea "*"
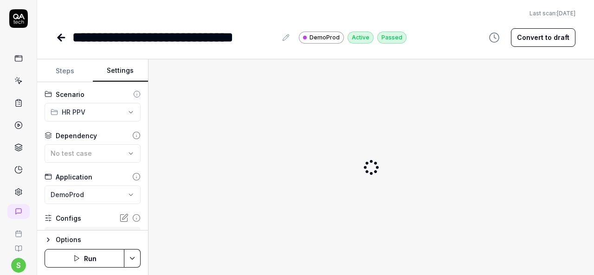
click at [127, 70] on button "Settings" at bounding box center [121, 71] width 56 height 22
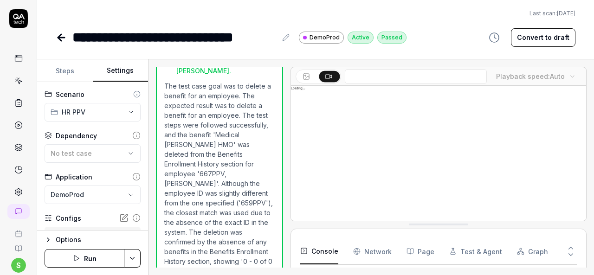
scroll to position [132, 0]
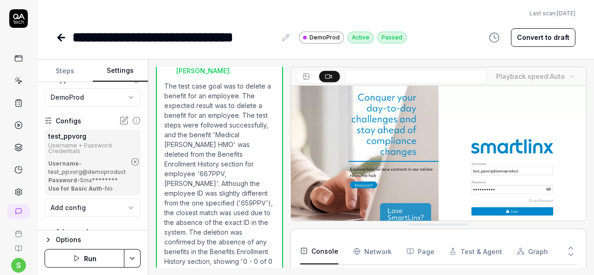
scroll to position [111, 0]
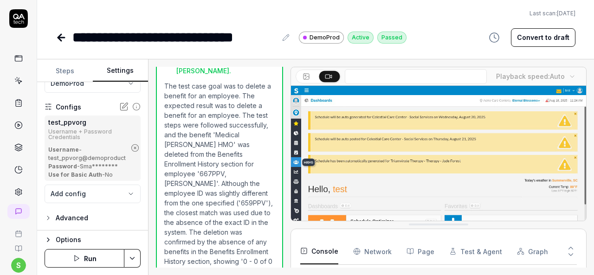
click at [131, 149] on icon "button" at bounding box center [135, 148] width 8 height 8
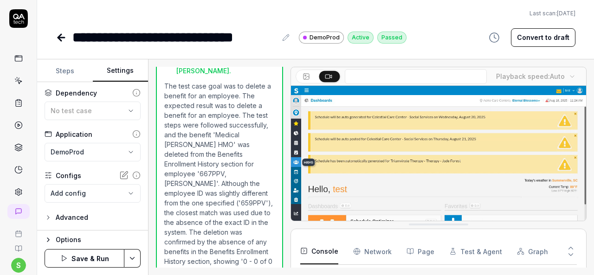
scroll to position [42, 0]
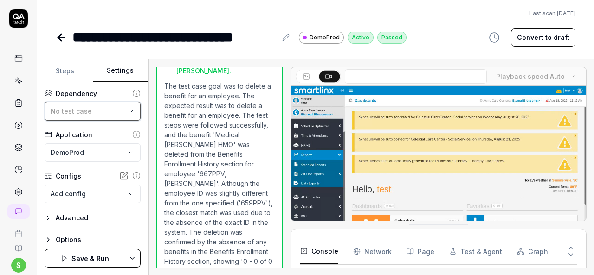
click at [127, 112] on icon "button" at bounding box center [130, 111] width 7 height 7
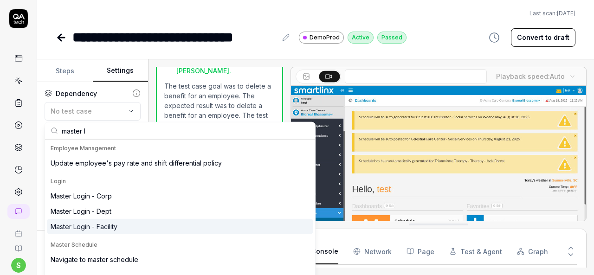
type input "master l"
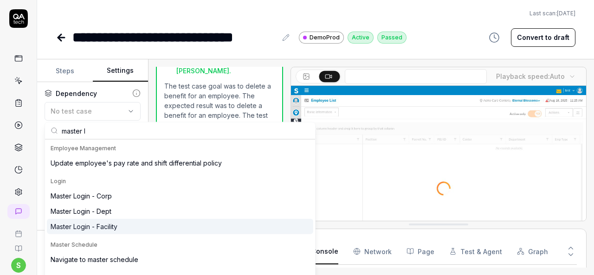
click at [105, 227] on div "Master Login - Facility" at bounding box center [84, 227] width 67 height 10
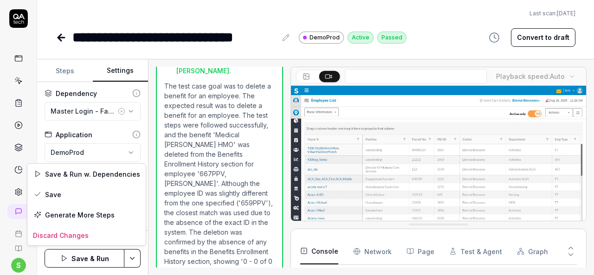
click at [129, 261] on html "**********" at bounding box center [297, 137] width 594 height 275
click at [75, 193] on div "Save" at bounding box center [86, 194] width 118 height 20
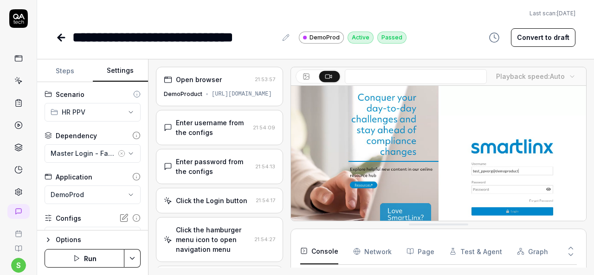
scroll to position [132, 0]
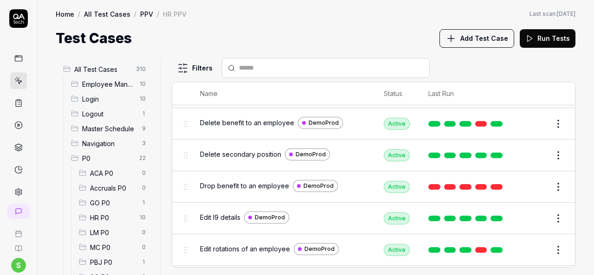
scroll to position [445, 0]
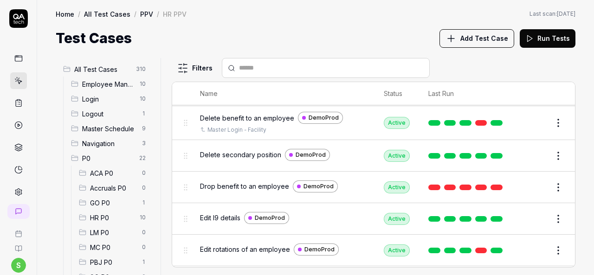
click at [535, 153] on button "Edit" at bounding box center [536, 156] width 22 height 15
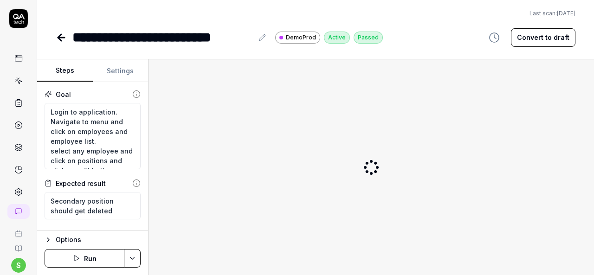
type textarea "*"
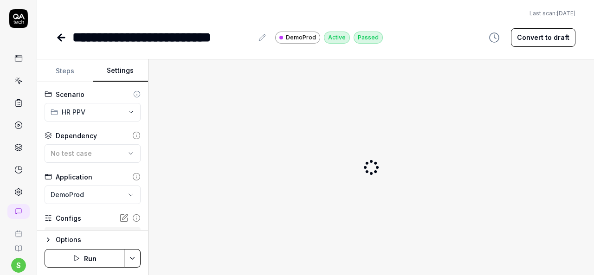
click at [110, 70] on button "Settings" at bounding box center [121, 71] width 56 height 22
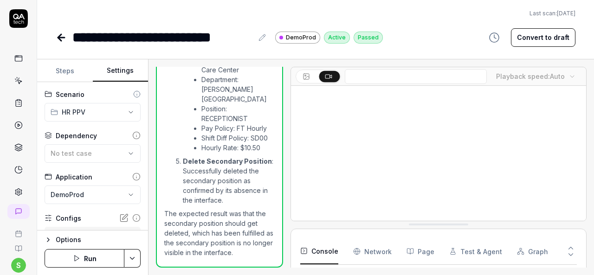
scroll to position [264, 0]
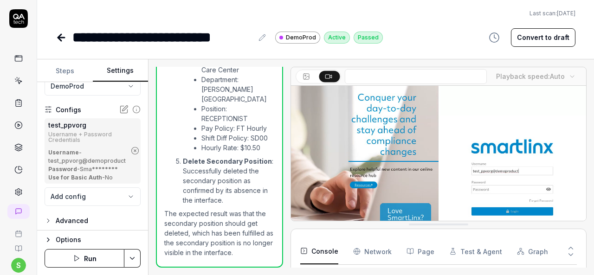
scroll to position [111, 0]
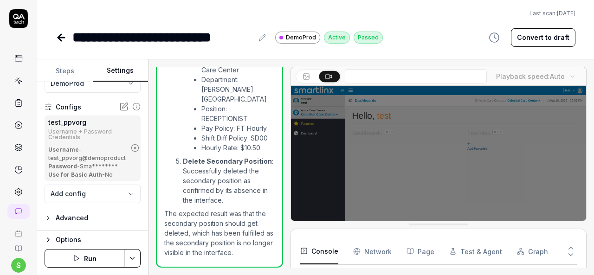
click at [131, 149] on icon "button" at bounding box center [135, 148] width 8 height 8
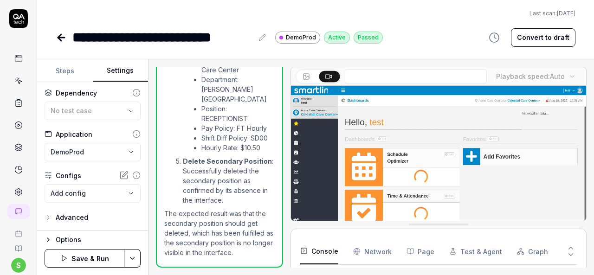
scroll to position [42, 0]
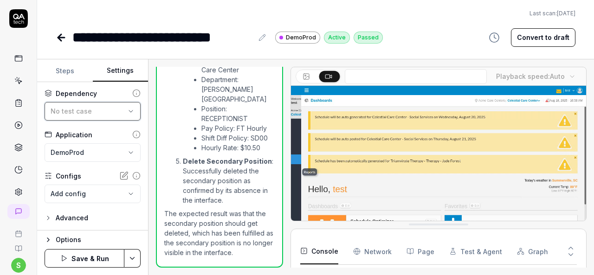
click at [127, 109] on icon "button" at bounding box center [130, 111] width 7 height 7
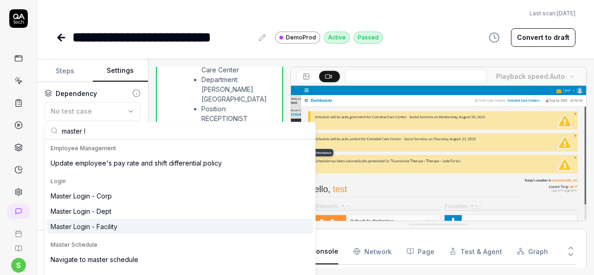
type input "master l"
click at [97, 229] on div "Master Login - Facility" at bounding box center [84, 227] width 67 height 10
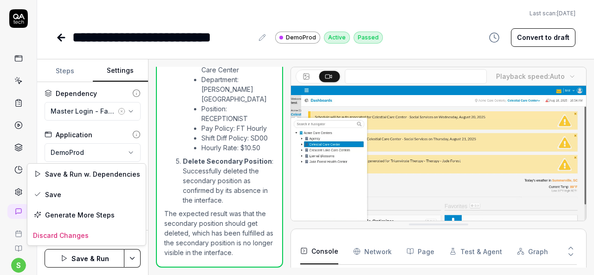
click at [130, 257] on html "**********" at bounding box center [297, 137] width 594 height 275
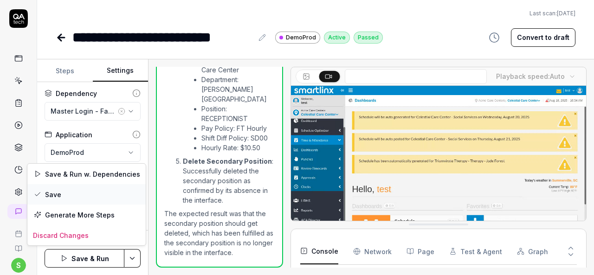
click at [86, 199] on div "Save" at bounding box center [86, 194] width 118 height 20
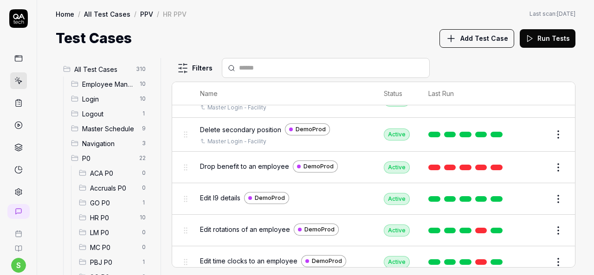
scroll to position [471, 0]
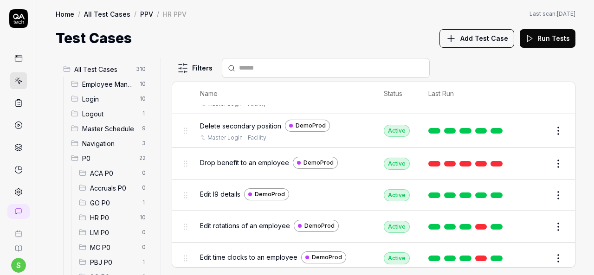
click at [533, 158] on button "Edit" at bounding box center [536, 163] width 22 height 15
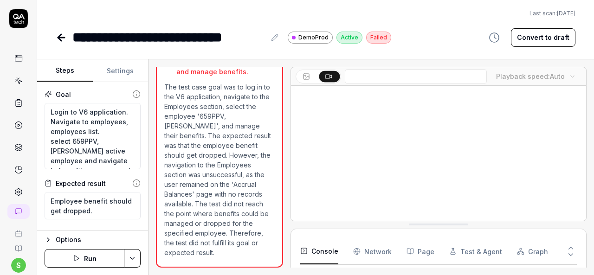
scroll to position [68, 0]
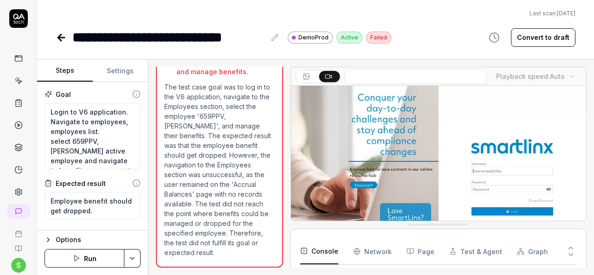
type textarea "*"
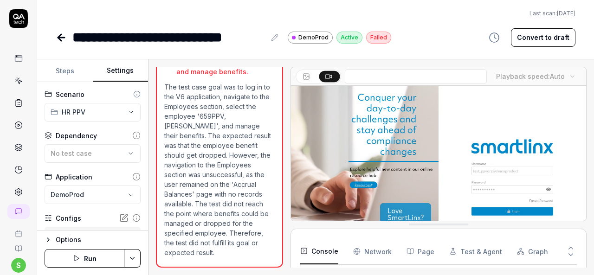
click at [118, 65] on button "Settings" at bounding box center [121, 71] width 56 height 22
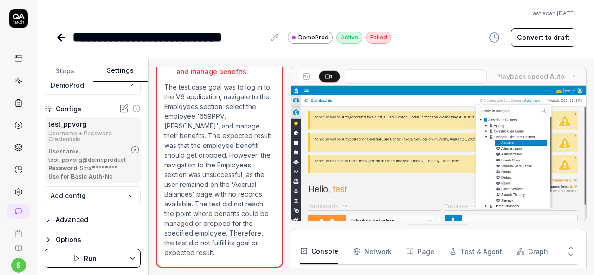
scroll to position [111, 0]
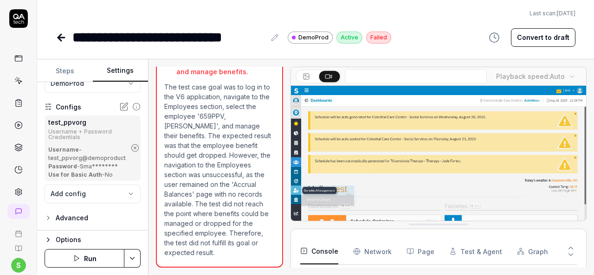
click at [131, 147] on icon "button" at bounding box center [135, 148] width 8 height 8
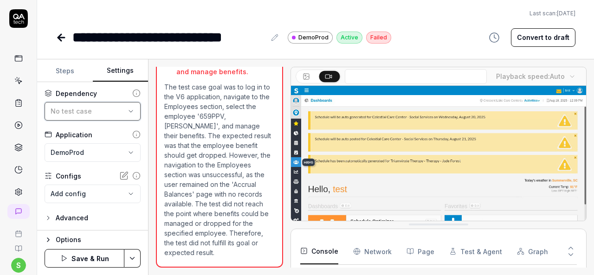
click at [127, 112] on icon "button" at bounding box center [130, 111] width 7 height 7
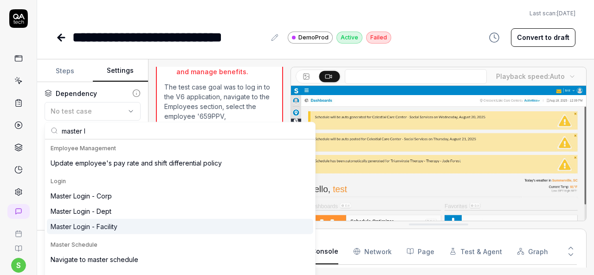
type input "master l"
click at [86, 227] on div "Master Login - Facility" at bounding box center [84, 227] width 67 height 10
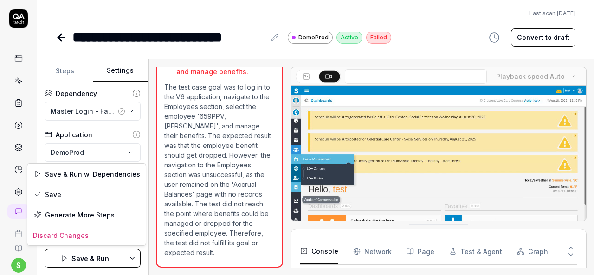
click at [134, 258] on html "**********" at bounding box center [297, 137] width 594 height 275
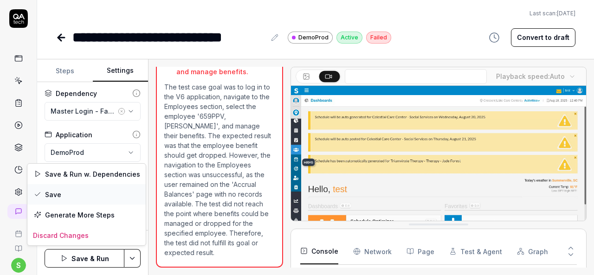
click at [86, 196] on div "Save" at bounding box center [86, 194] width 118 height 20
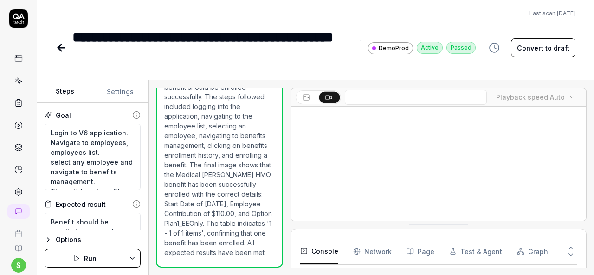
scroll to position [1378, 0]
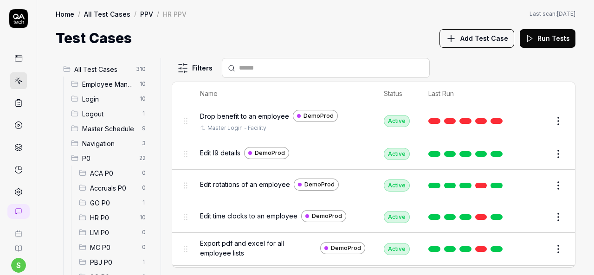
scroll to position [540, 0]
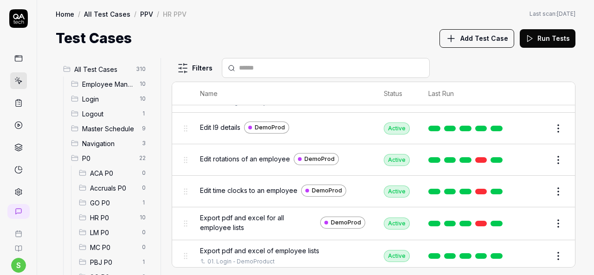
click at [530, 122] on button "Edit" at bounding box center [536, 128] width 22 height 15
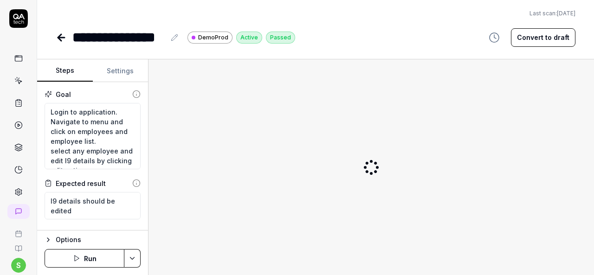
type textarea "*"
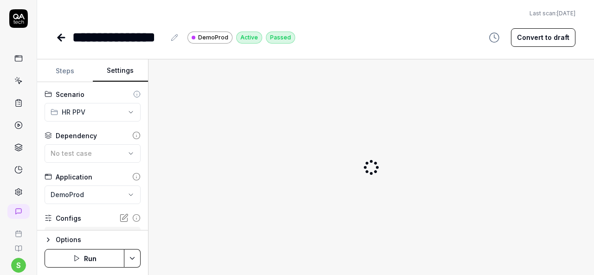
click at [116, 70] on button "Settings" at bounding box center [121, 71] width 56 height 22
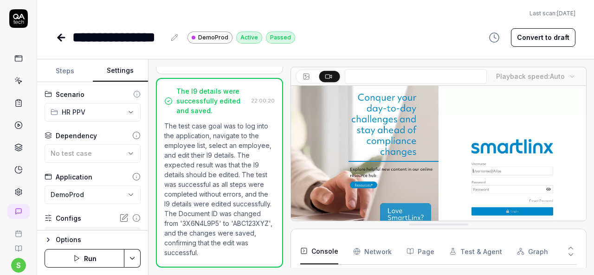
scroll to position [111, 0]
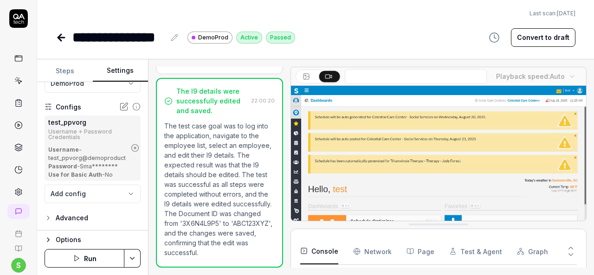
click at [132, 149] on icon "button" at bounding box center [135, 148] width 8 height 8
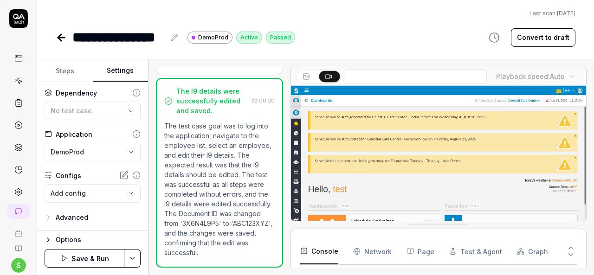
scroll to position [42, 0]
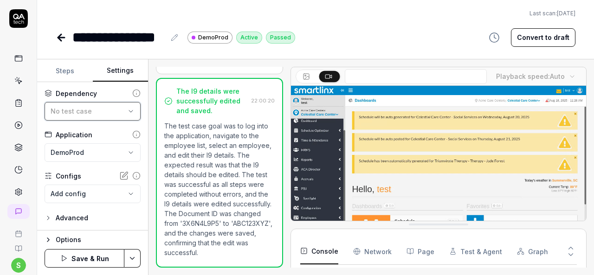
click at [123, 116] on button "No test case" at bounding box center [93, 111] width 96 height 19
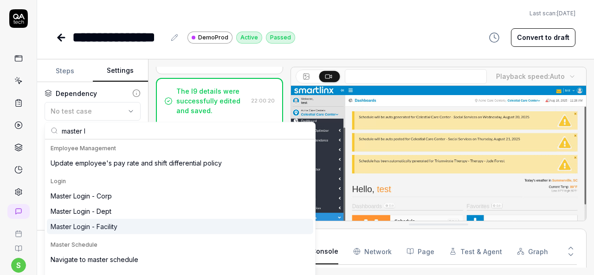
type input "master l"
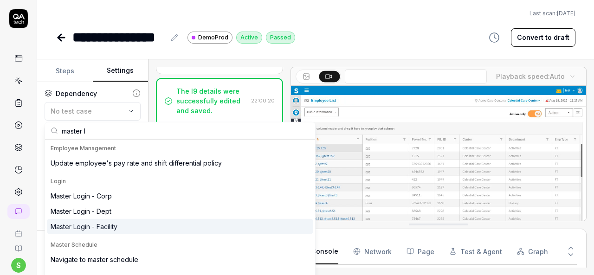
click at [106, 227] on div "Master Login - Facility" at bounding box center [84, 227] width 67 height 10
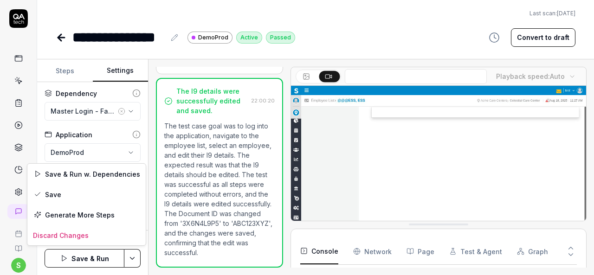
click at [131, 251] on html "**********" at bounding box center [297, 137] width 594 height 275
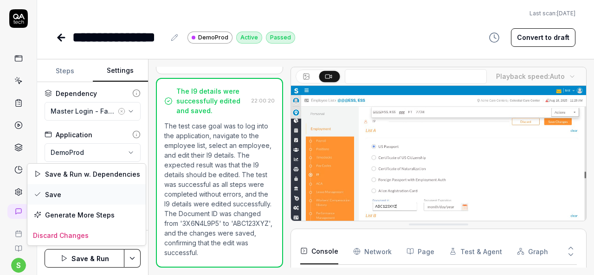
click at [76, 188] on div "Save" at bounding box center [86, 194] width 118 height 20
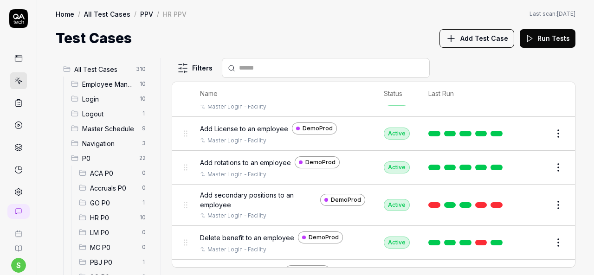
scroll to position [487, 0]
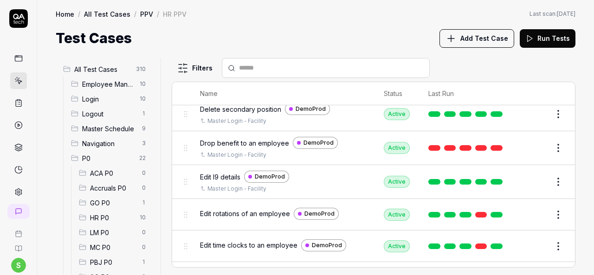
click at [526, 207] on button "Edit" at bounding box center [536, 214] width 22 height 15
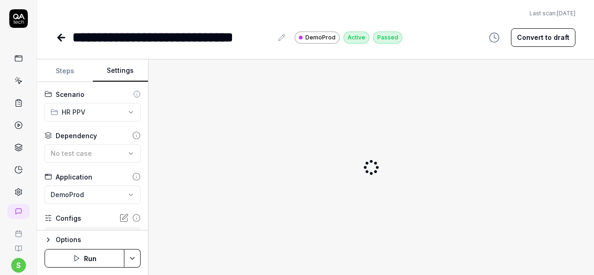
type textarea "*"
click at [127, 66] on button "Settings" at bounding box center [121, 71] width 56 height 22
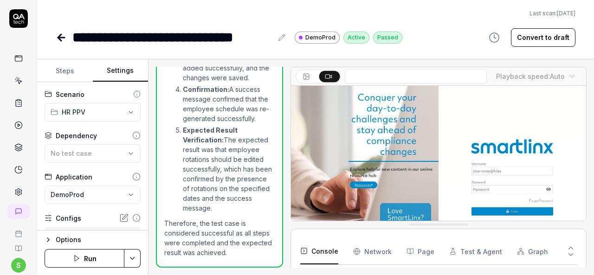
scroll to position [111, 0]
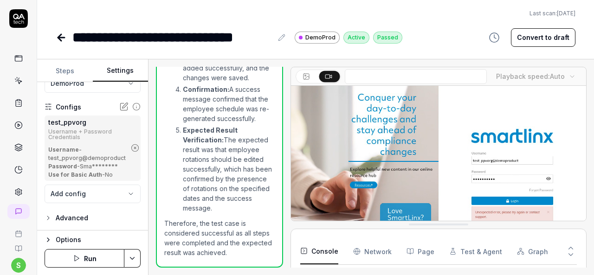
click at [131, 149] on icon "button" at bounding box center [135, 148] width 8 height 8
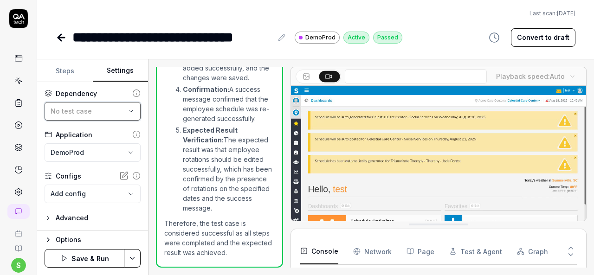
click at [127, 113] on icon "button" at bounding box center [130, 111] width 7 height 7
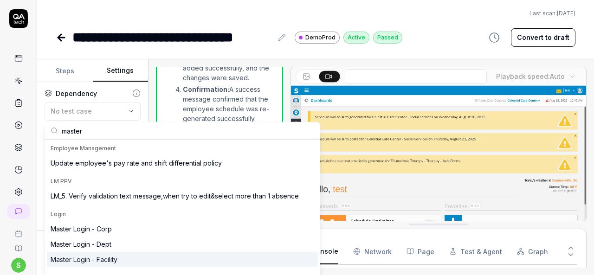
type input "master"
click at [132, 259] on div "Master Login - Facility" at bounding box center [182, 259] width 271 height 15
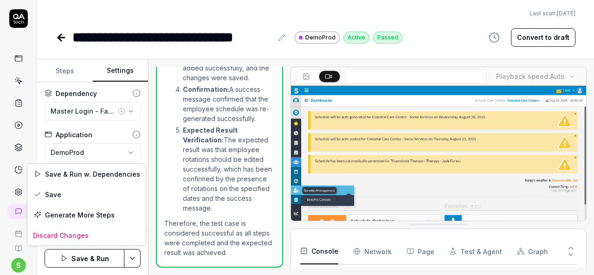
click at [136, 256] on html "**********" at bounding box center [297, 137] width 594 height 275
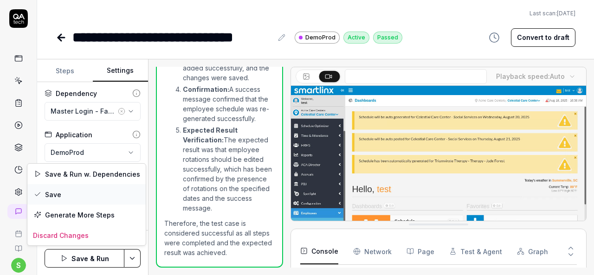
click at [83, 195] on div "Save" at bounding box center [86, 194] width 118 height 20
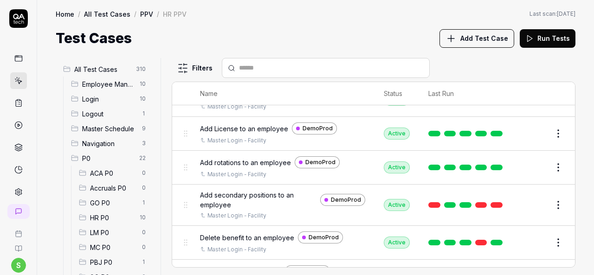
scroll to position [487, 0]
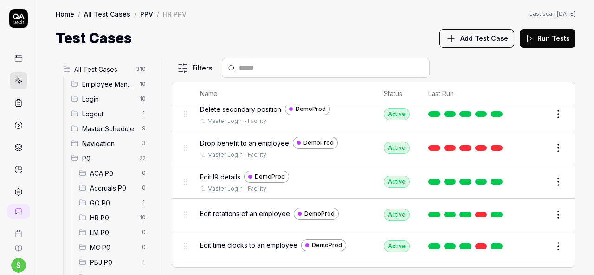
click at [531, 239] on button "Edit" at bounding box center [536, 246] width 22 height 15
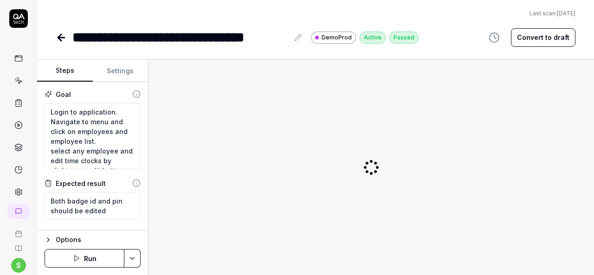
type textarea "*"
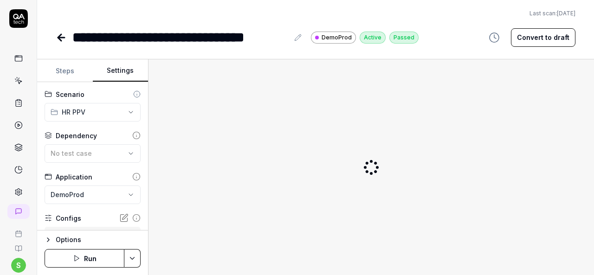
click at [130, 72] on button "Settings" at bounding box center [121, 71] width 56 height 22
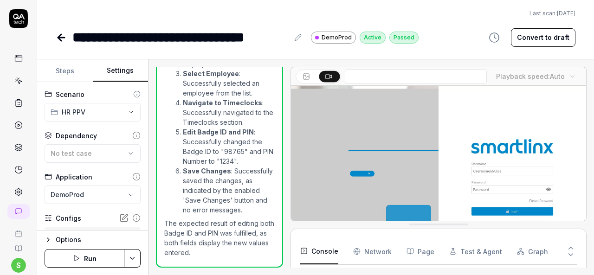
scroll to position [111, 0]
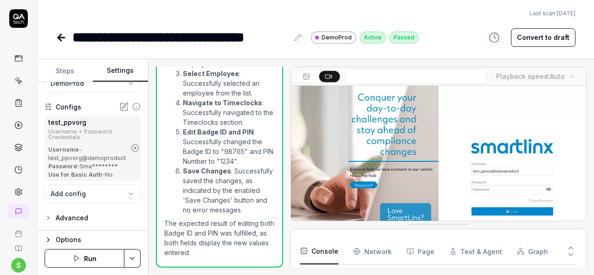
click at [134, 149] on icon "button" at bounding box center [135, 148] width 2 height 2
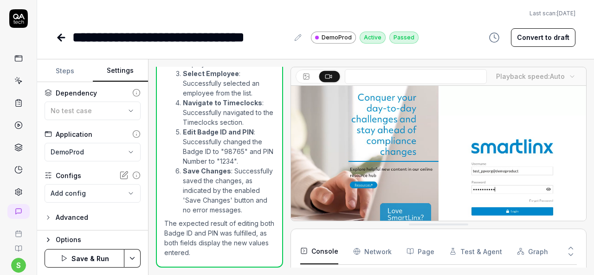
scroll to position [42, 0]
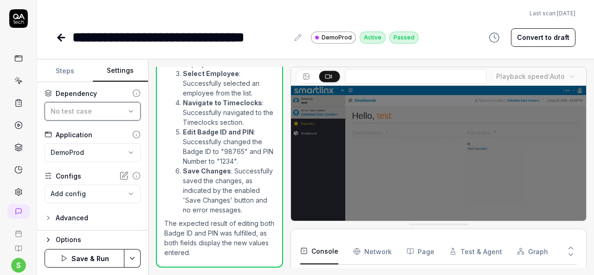
click at [127, 112] on icon "button" at bounding box center [130, 111] width 7 height 7
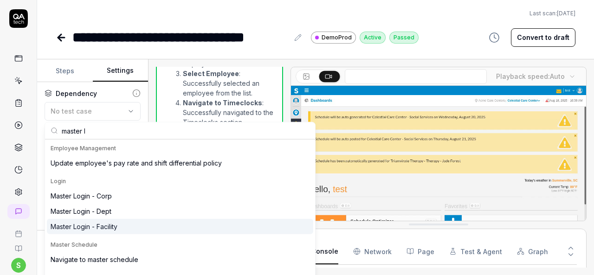
type input "master l"
click at [125, 229] on div "Master Login - Facility" at bounding box center [180, 226] width 266 height 15
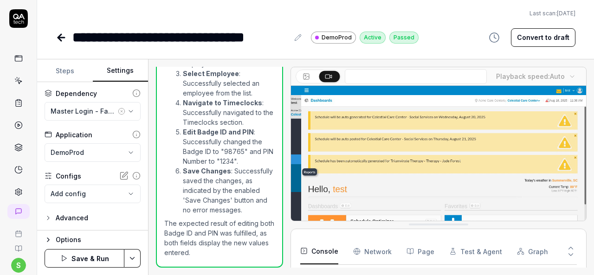
click at [134, 253] on html "**********" at bounding box center [297, 137] width 594 height 275
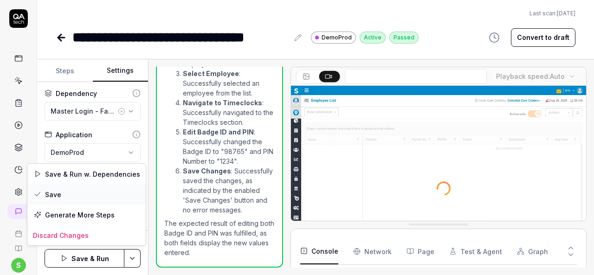
click at [80, 194] on div "Save" at bounding box center [86, 194] width 118 height 20
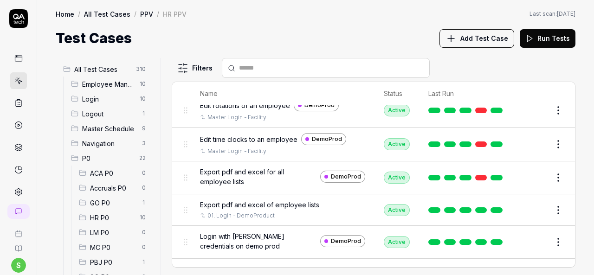
scroll to position [597, 0]
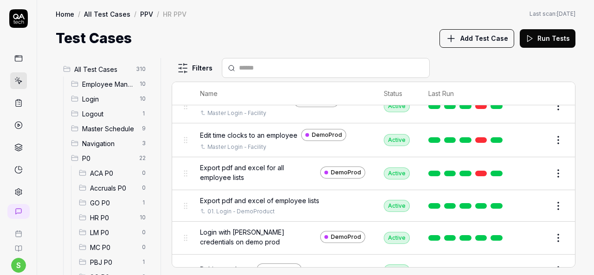
click at [529, 167] on button "Edit" at bounding box center [536, 173] width 22 height 15
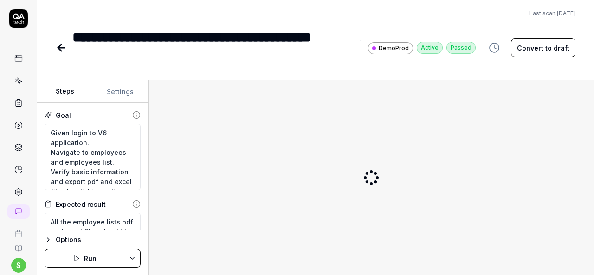
type textarea "*"
click at [119, 89] on button "Settings" at bounding box center [121, 92] width 56 height 22
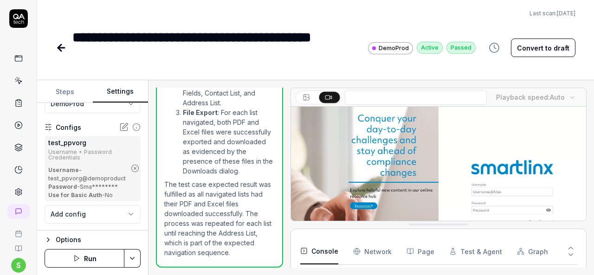
scroll to position [2257, 0]
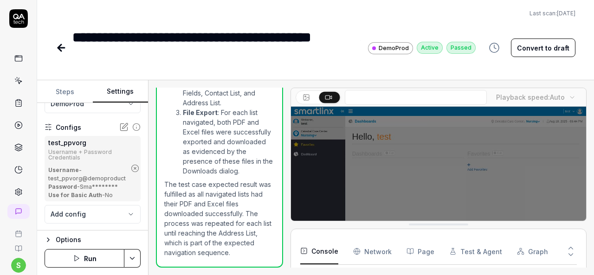
click at [131, 164] on icon "button" at bounding box center [135, 168] width 8 height 8
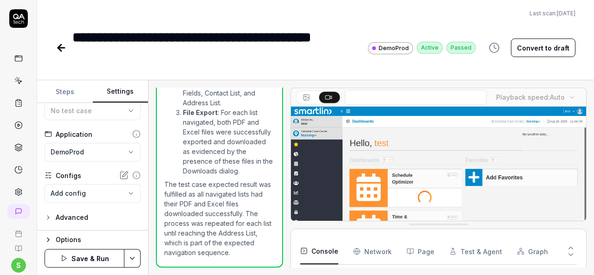
scroll to position [380, 0]
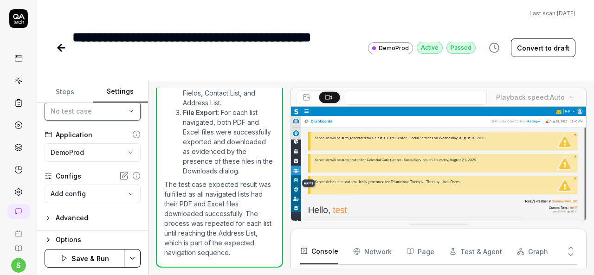
click at [125, 115] on button "No test case" at bounding box center [93, 111] width 96 height 19
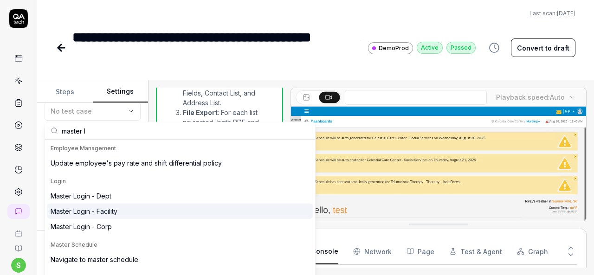
type input "master l"
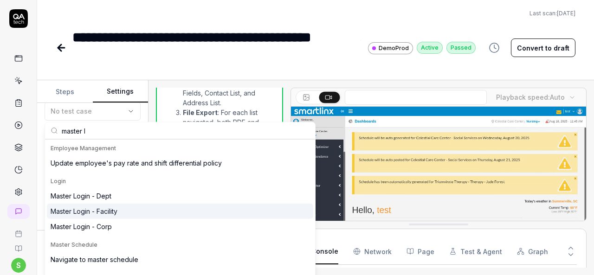
click at [111, 207] on div "Master Login - Facility" at bounding box center [84, 212] width 67 height 10
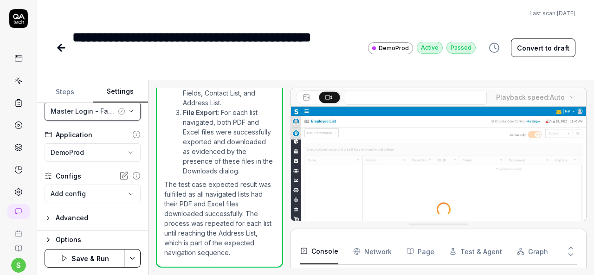
scroll to position [62, 0]
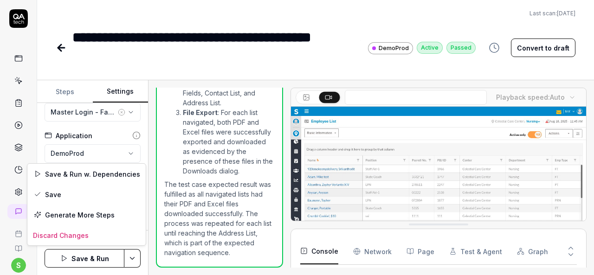
click at [136, 261] on html "**********" at bounding box center [297, 137] width 594 height 275
click at [94, 196] on div "Save" at bounding box center [86, 194] width 118 height 20
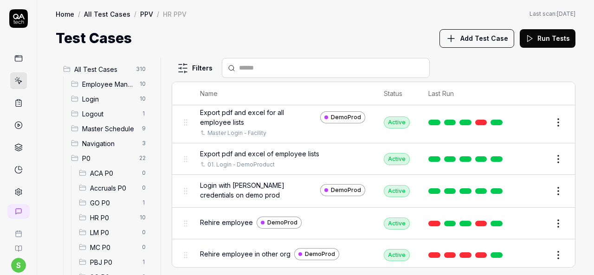
scroll to position [644, 0]
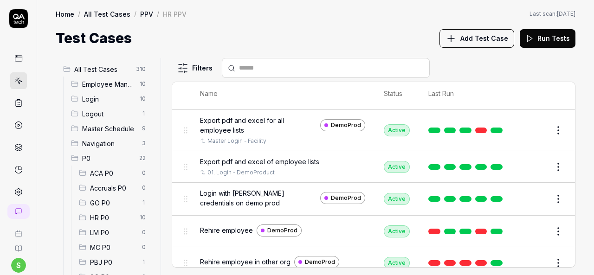
click at [531, 166] on button "Edit" at bounding box center [536, 167] width 22 height 15
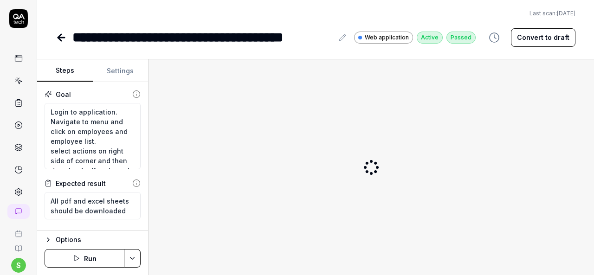
type textarea "*"
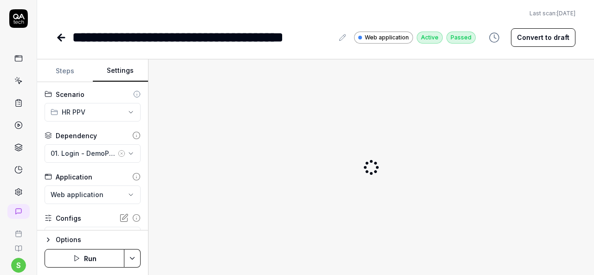
click at [109, 70] on button "Settings" at bounding box center [121, 71] width 56 height 22
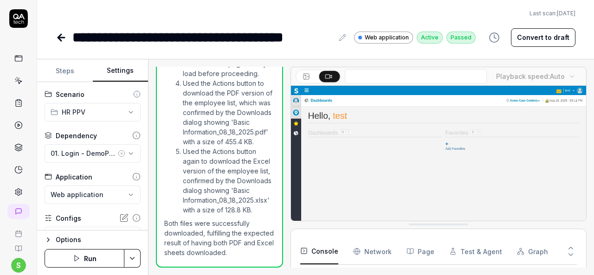
scroll to position [42, 0]
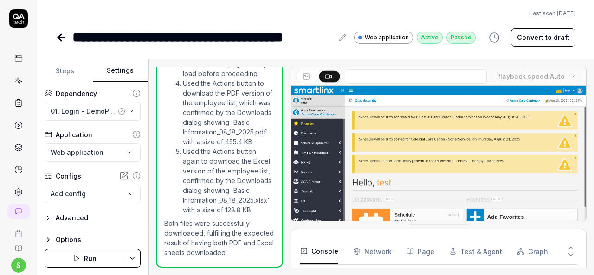
click at [118, 111] on icon "button" at bounding box center [121, 111] width 7 height 7
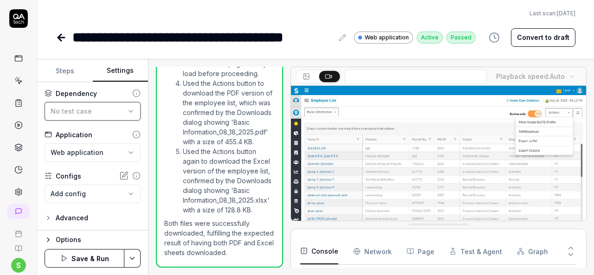
click at [104, 111] on div "No test case" at bounding box center [88, 111] width 75 height 10
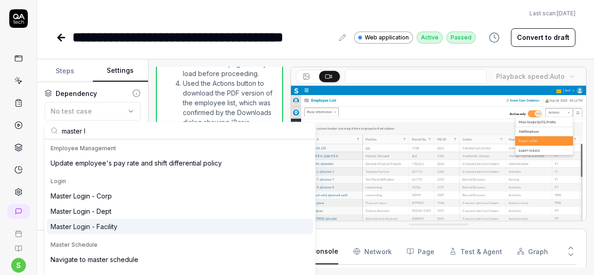
type input "master l"
click at [112, 223] on div "Master Login - Facility" at bounding box center [84, 227] width 67 height 10
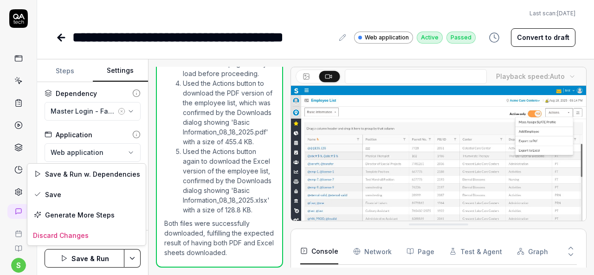
click at [135, 259] on html "**********" at bounding box center [297, 137] width 594 height 275
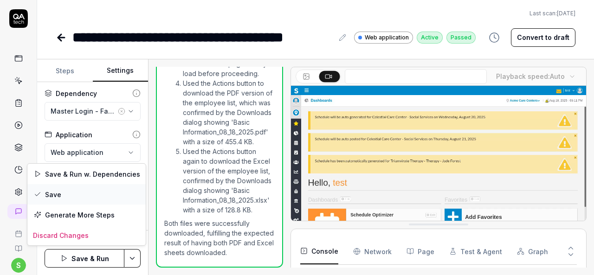
click at [69, 189] on div "Save" at bounding box center [86, 194] width 118 height 20
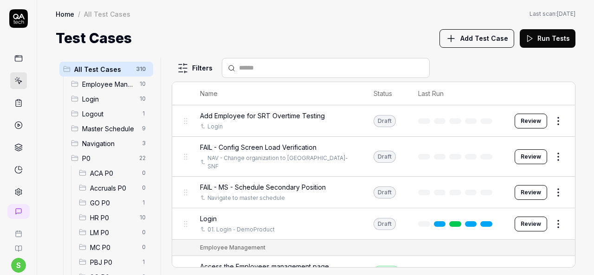
scroll to position [190, 0]
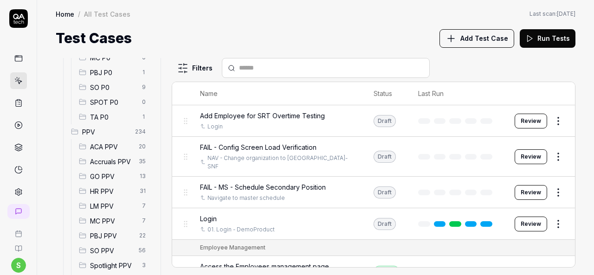
click at [116, 197] on div "HR PPV 31" at bounding box center [114, 191] width 78 height 15
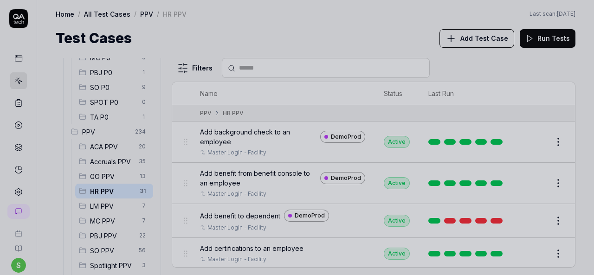
click at [338, 42] on div at bounding box center [297, 137] width 594 height 275
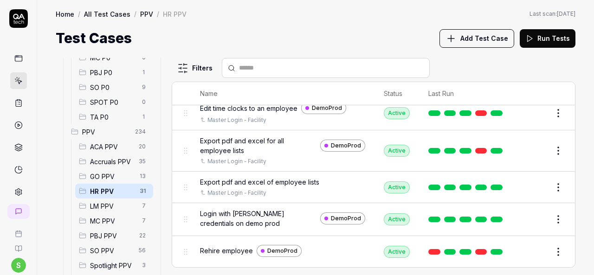
scroll to position [628, 0]
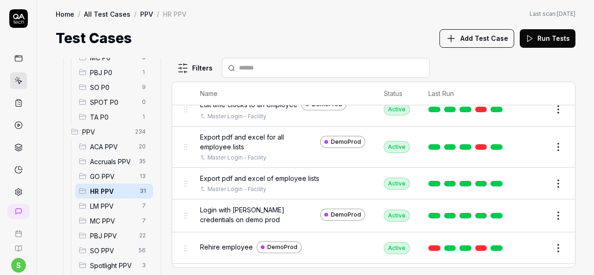
click at [579, 203] on div "All Test Cases 310 Employee Management 10 Login 10 Logout 1 Master Schedule 9 N…" at bounding box center [315, 162] width 557 height 227
click at [532, 208] on button "Edit" at bounding box center [536, 215] width 22 height 15
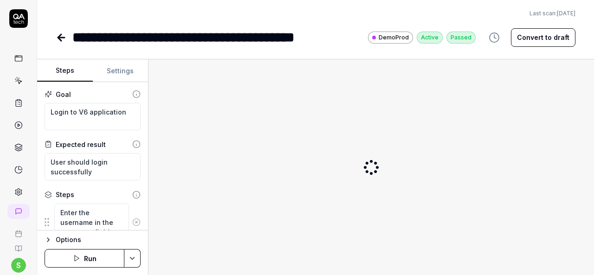
type textarea "*"
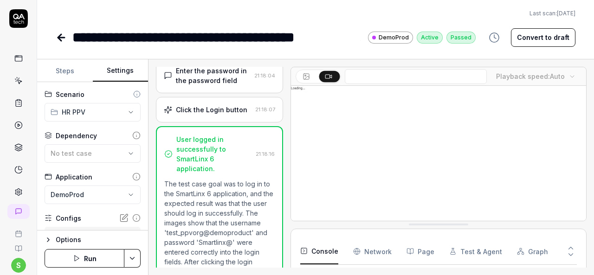
click at [110, 61] on button "Settings" at bounding box center [121, 71] width 56 height 22
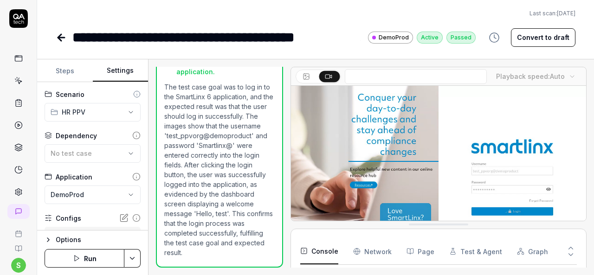
scroll to position [111, 0]
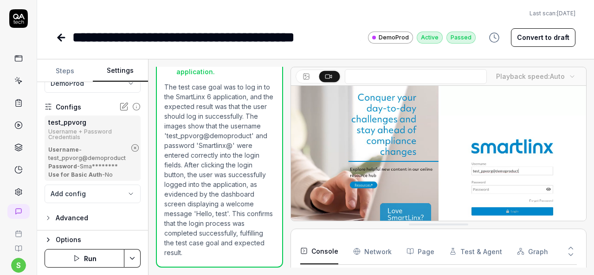
click at [131, 150] on icon "button" at bounding box center [135, 148] width 8 height 8
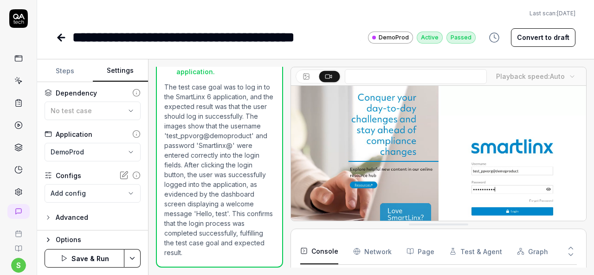
scroll to position [42, 0]
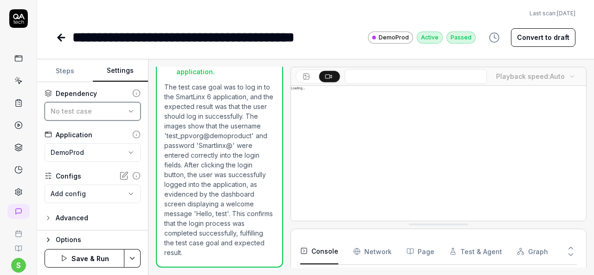
click at [117, 115] on div "No test case" at bounding box center [88, 111] width 75 height 10
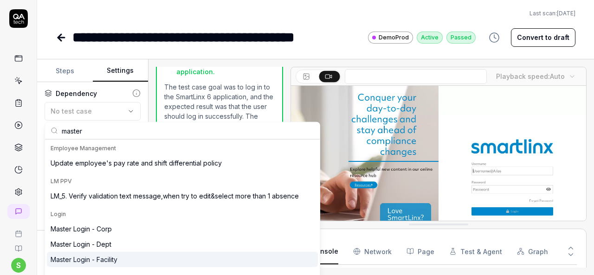
type input "master"
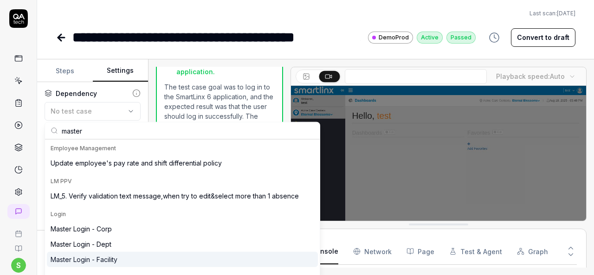
click at [93, 259] on div "Master Login - Facility" at bounding box center [84, 260] width 67 height 10
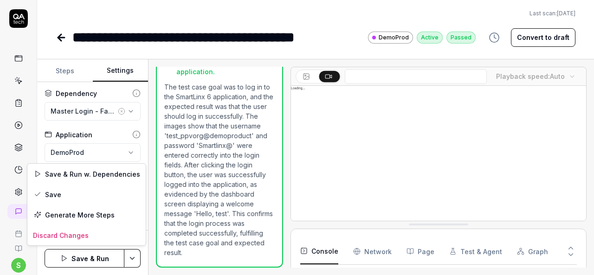
click at [136, 254] on html "**********" at bounding box center [297, 137] width 594 height 275
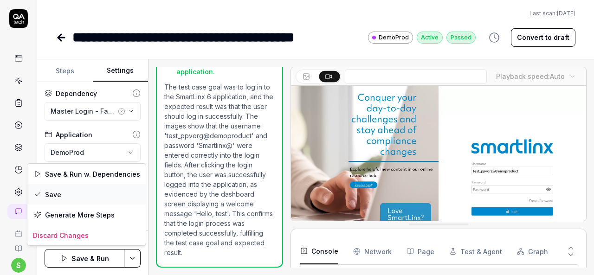
click at [65, 195] on div "Save" at bounding box center [86, 194] width 118 height 20
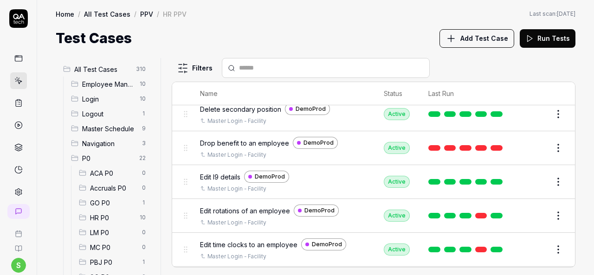
scroll to position [650, 0]
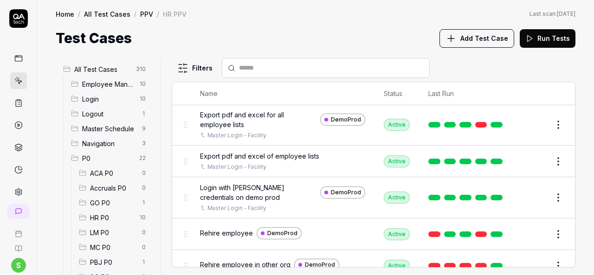
click at [530, 227] on button "Edit" at bounding box center [536, 234] width 22 height 15
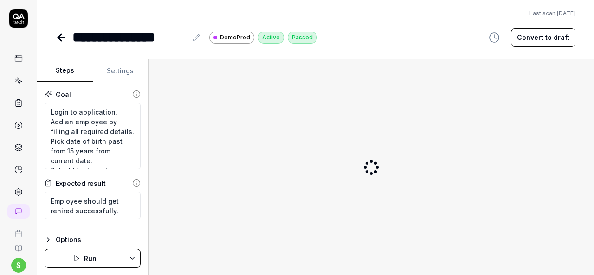
type textarea "*"
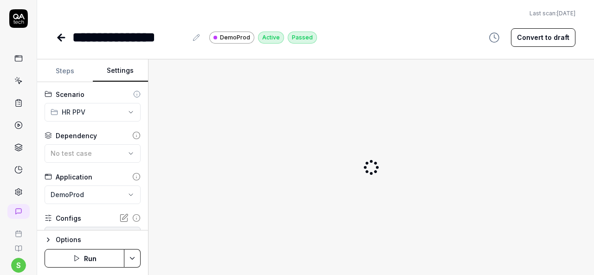
click at [130, 70] on button "Settings" at bounding box center [121, 71] width 56 height 22
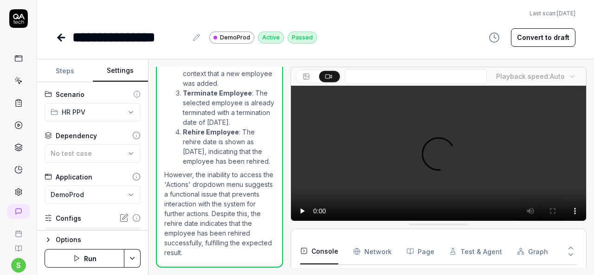
scroll to position [1405, 0]
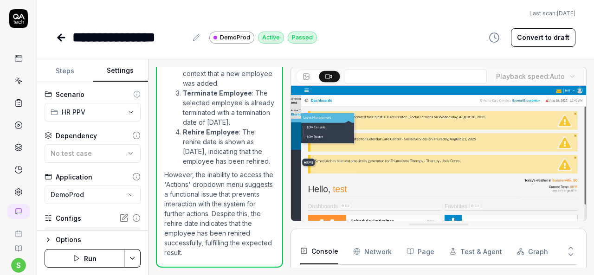
scroll to position [111, 0]
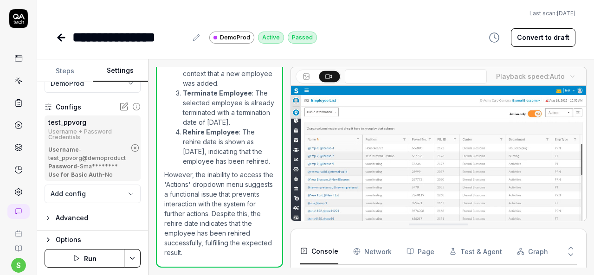
click at [131, 151] on icon "button" at bounding box center [135, 148] width 8 height 8
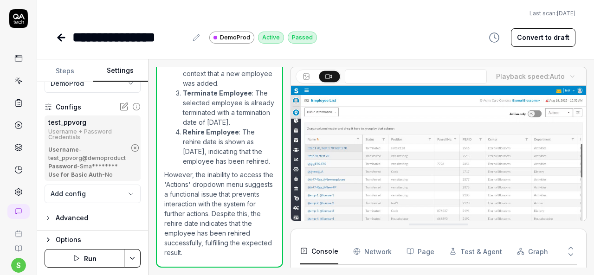
scroll to position [42, 0]
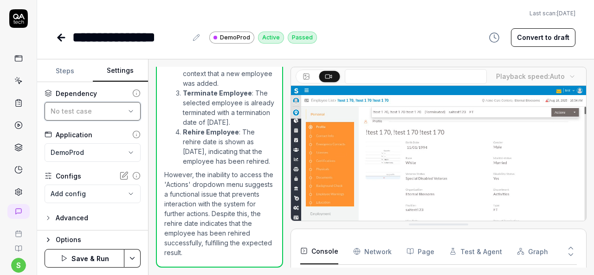
click at [102, 111] on div "No test case" at bounding box center [88, 111] width 75 height 10
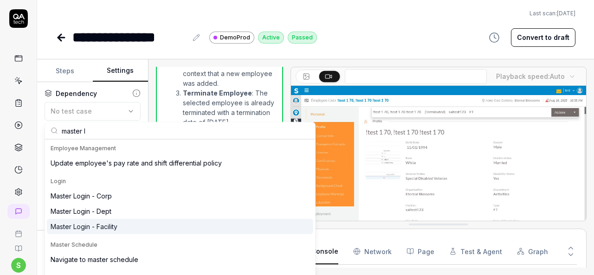
type input "master l"
click at [113, 222] on div "Master Login - Facility" at bounding box center [84, 227] width 67 height 10
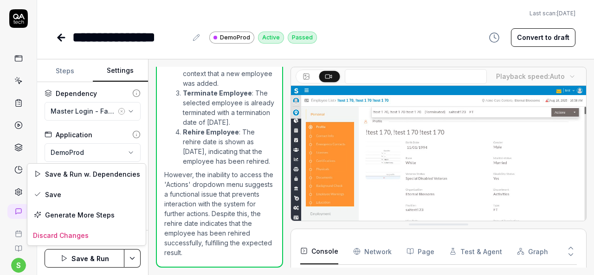
click at [136, 258] on html "**********" at bounding box center [297, 137] width 594 height 275
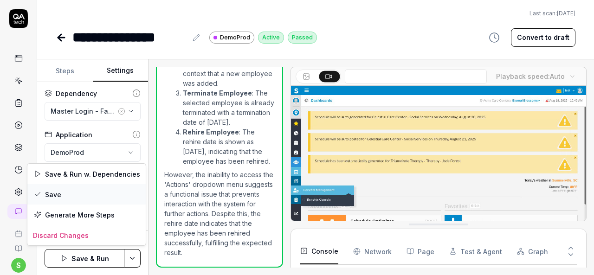
click at [102, 197] on div "Save" at bounding box center [86, 194] width 118 height 20
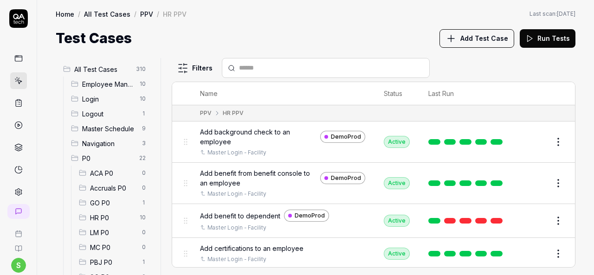
scroll to position [162, 0]
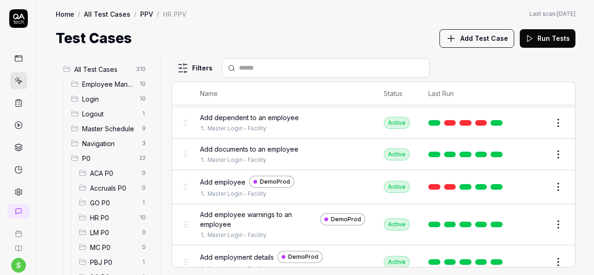
click at [576, 178] on div "All Test Cases 310 Employee Management 10 Login 10 Logout 1 Master Schedule 9 N…" at bounding box center [315, 162] width 557 height 227
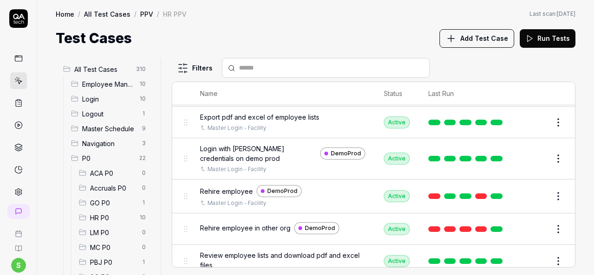
scroll to position [703, 0]
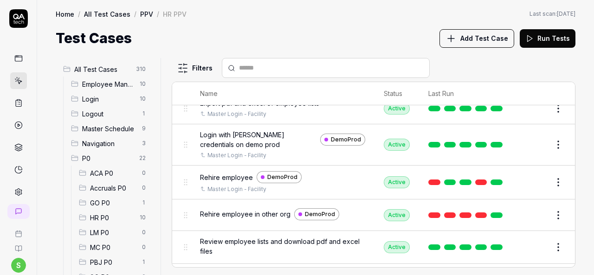
click at [575, 218] on div "Name Status Last Run PPV HR PPV Add background check to an employee DemoProd Ma…" at bounding box center [374, 175] width 404 height 186
click at [530, 212] on button "Edit" at bounding box center [536, 215] width 22 height 15
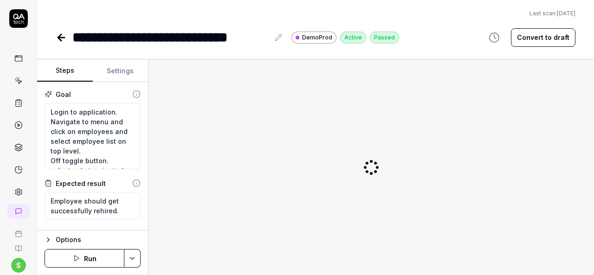
type textarea "*"
click at [125, 75] on button "Settings" at bounding box center [121, 71] width 56 height 22
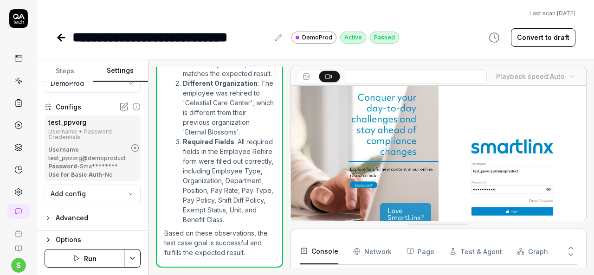
scroll to position [1540, 0]
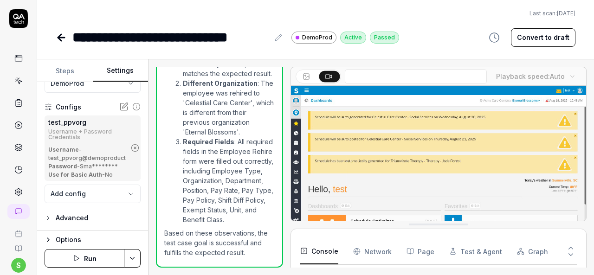
click at [134, 148] on icon "button" at bounding box center [135, 148] width 2 height 2
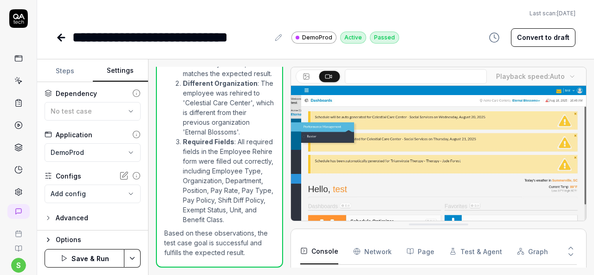
scroll to position [301, 0]
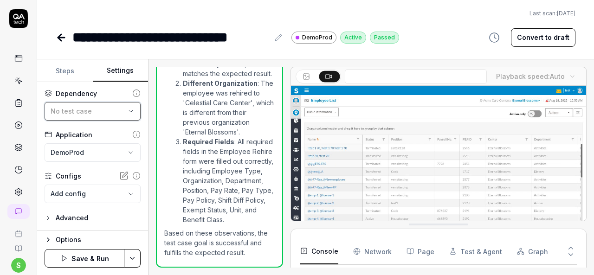
click at [118, 109] on div "No test case" at bounding box center [88, 111] width 75 height 10
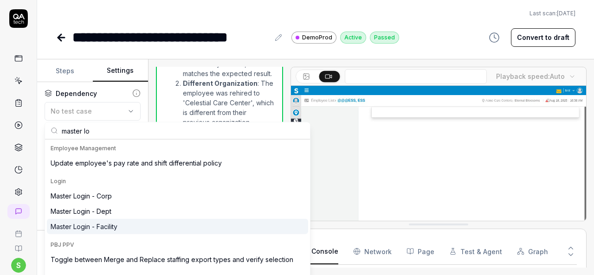
type input "master lo"
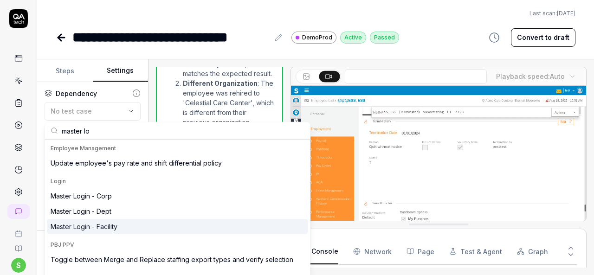
click at [117, 222] on div "Master Login - Facility" at bounding box center [84, 227] width 67 height 10
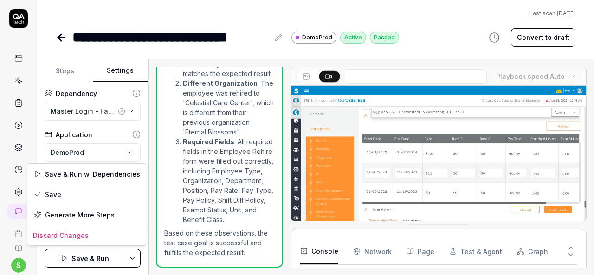
click at [136, 255] on html "**********" at bounding box center [297, 137] width 594 height 275
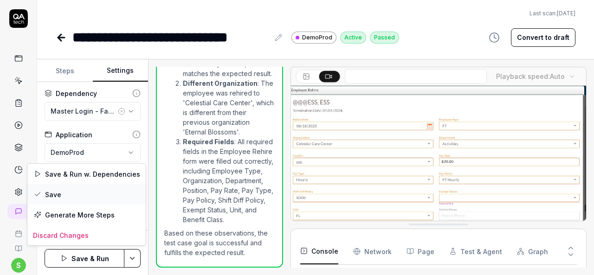
click at [83, 196] on div "Save" at bounding box center [86, 194] width 118 height 20
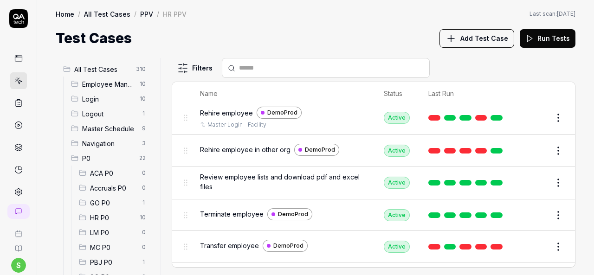
scroll to position [769, 0]
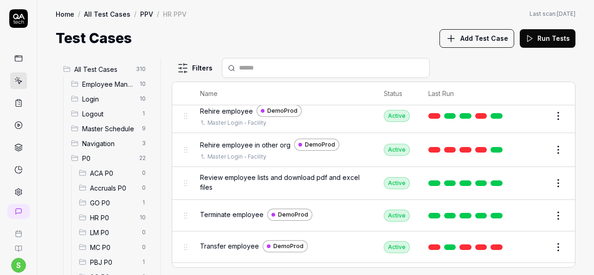
click at [531, 176] on button "Edit" at bounding box center [536, 183] width 22 height 15
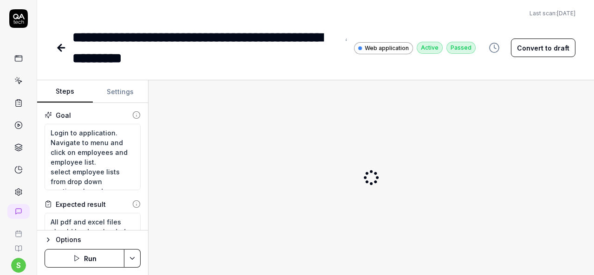
type textarea "*"
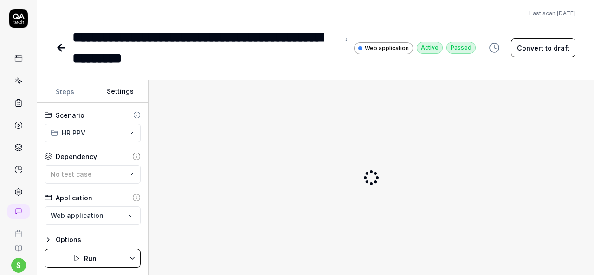
click at [122, 87] on button "Settings" at bounding box center [121, 92] width 56 height 22
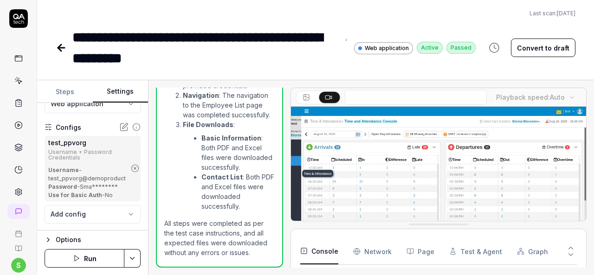
scroll to position [253, 0]
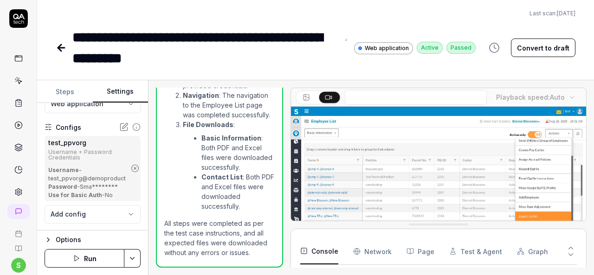
click at [131, 167] on icon "button" at bounding box center [135, 168] width 8 height 8
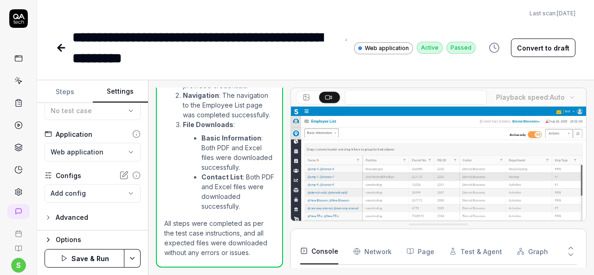
scroll to position [63, 0]
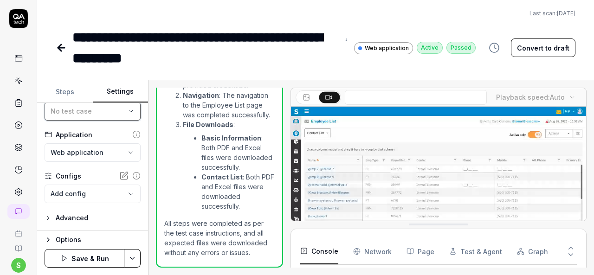
click at [112, 113] on div "No test case" at bounding box center [88, 111] width 75 height 10
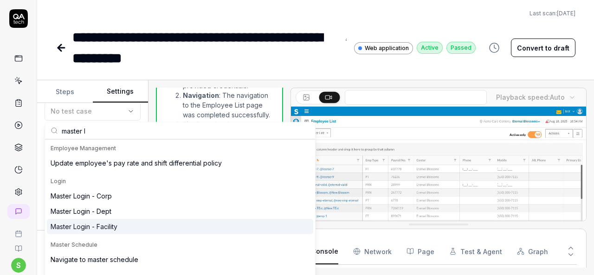
type input "master l"
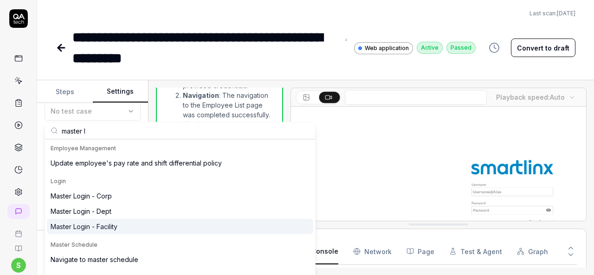
click at [106, 224] on div "Master Login - Facility" at bounding box center [84, 227] width 67 height 10
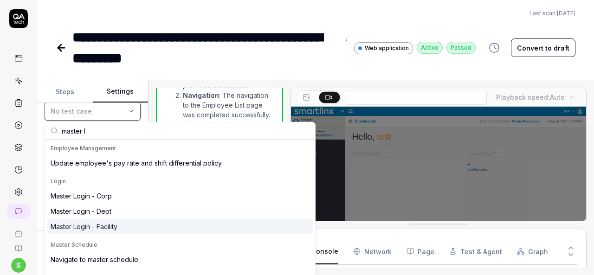
scroll to position [62, 0]
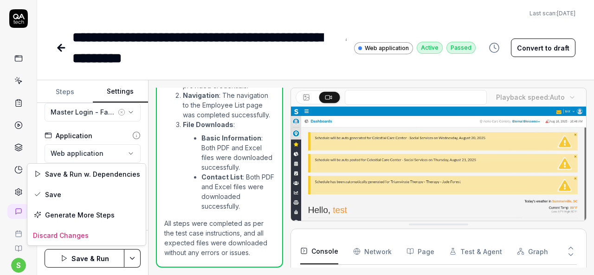
click at [130, 259] on html "**********" at bounding box center [297, 137] width 594 height 275
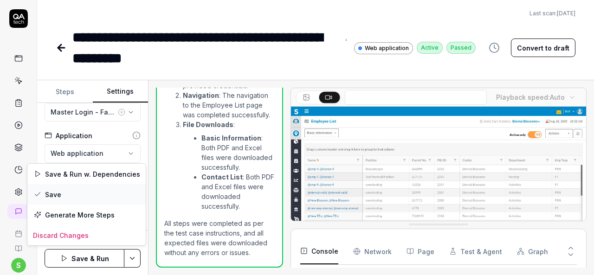
click at [96, 194] on div "Save" at bounding box center [86, 194] width 118 height 20
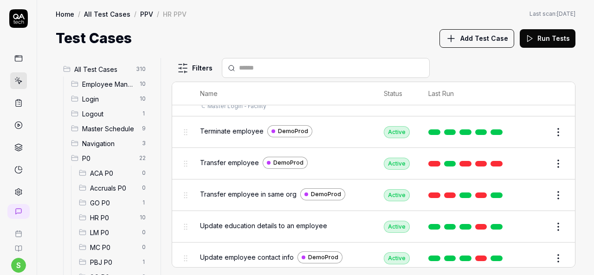
scroll to position [857, 0]
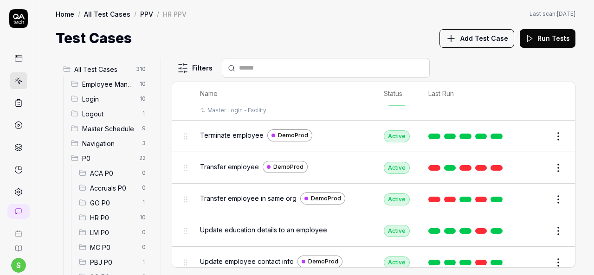
click at [527, 129] on button "Edit" at bounding box center [536, 136] width 22 height 15
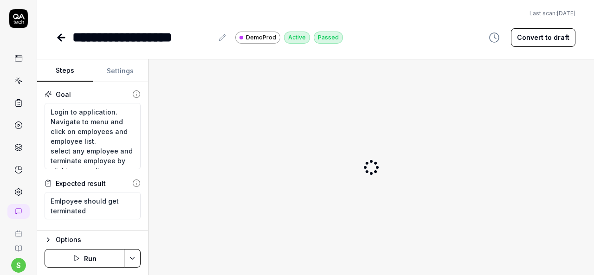
type textarea "*"
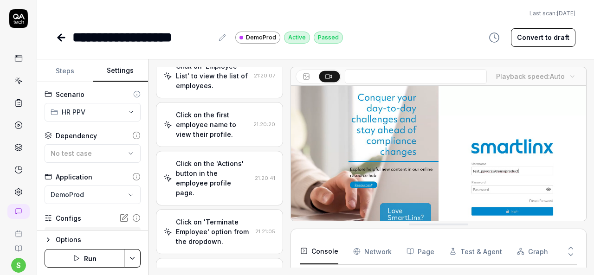
click at [114, 64] on button "Settings" at bounding box center [121, 71] width 56 height 22
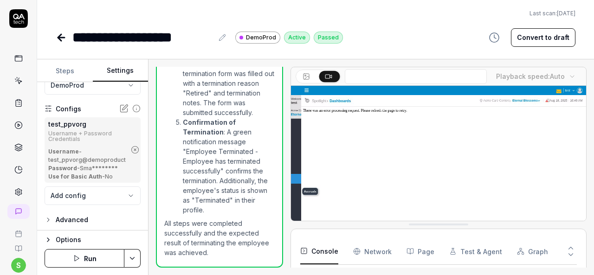
scroll to position [111, 0]
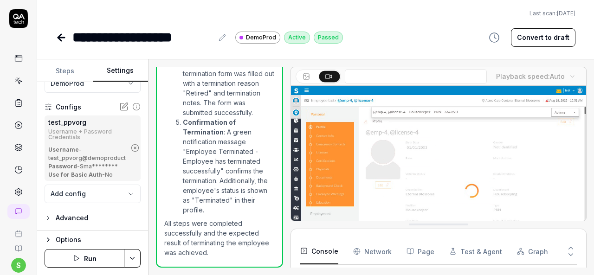
click at [131, 149] on icon "button" at bounding box center [135, 148] width 8 height 8
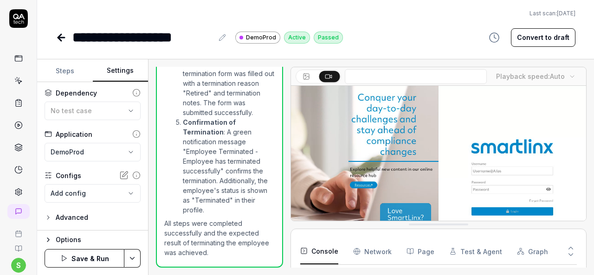
scroll to position [42, 0]
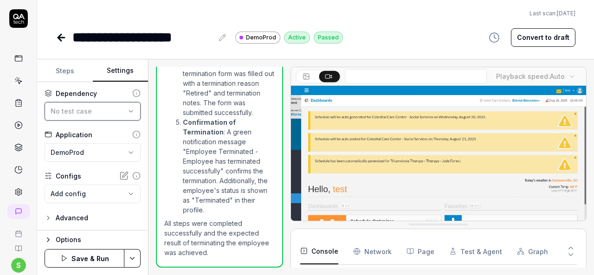
click at [99, 110] on div "No test case" at bounding box center [88, 111] width 75 height 10
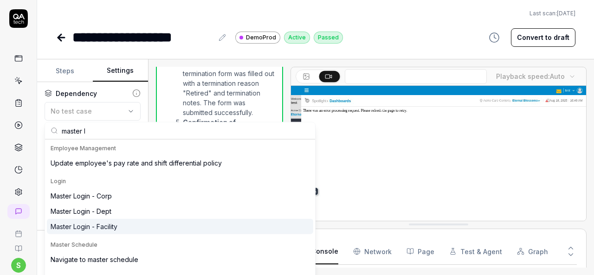
type input "master l"
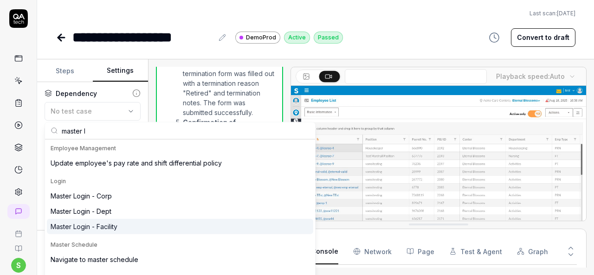
click at [105, 223] on div "Master Login - Facility" at bounding box center [84, 227] width 67 height 10
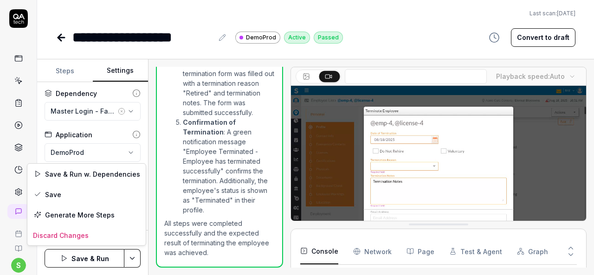
click at [130, 259] on html "**********" at bounding box center [297, 137] width 594 height 275
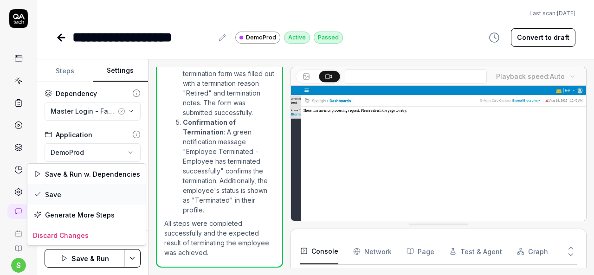
click at [77, 194] on div "Save" at bounding box center [86, 194] width 118 height 20
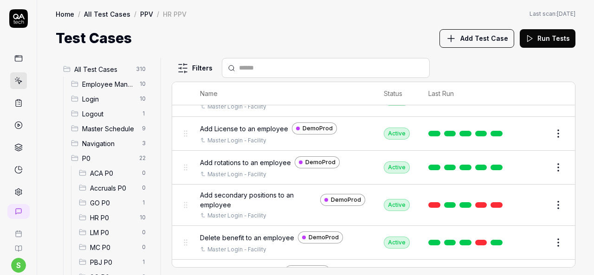
scroll to position [487, 0]
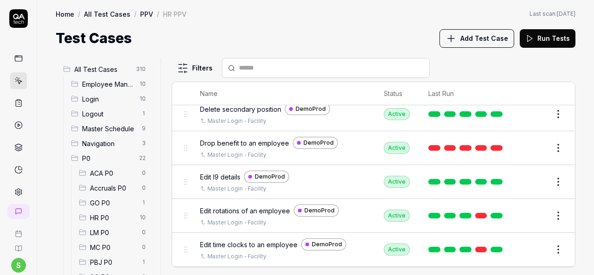
click at [577, 209] on div "All Test Cases 310 Employee Management 10 Login 10 Logout 1 Master Schedule 9 N…" at bounding box center [315, 162] width 557 height 227
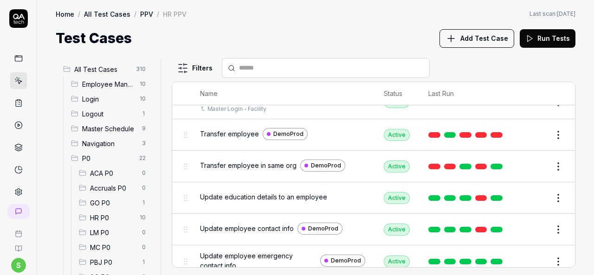
scroll to position [899, 0]
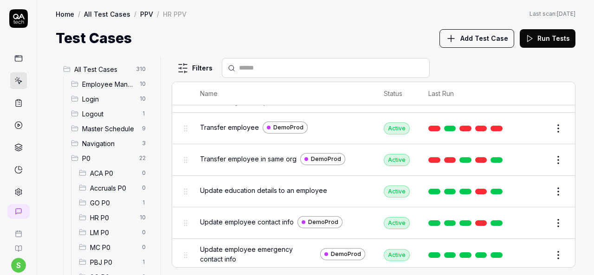
click at [528, 121] on button "Edit" at bounding box center [536, 128] width 22 height 15
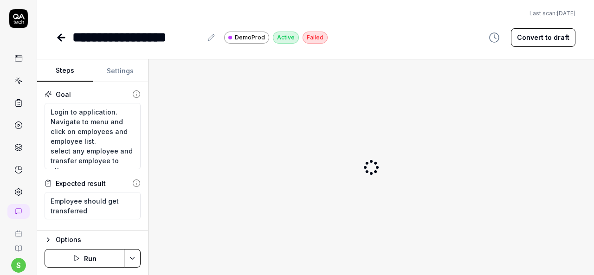
type textarea "*"
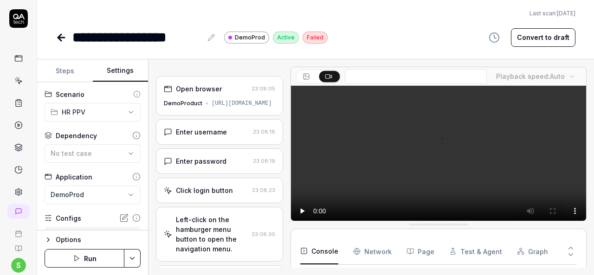
click at [123, 70] on button "Settings" at bounding box center [121, 71] width 56 height 22
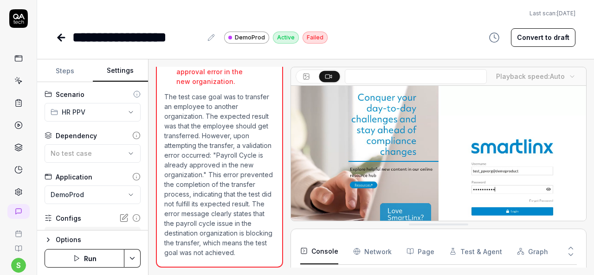
scroll to position [222, 0]
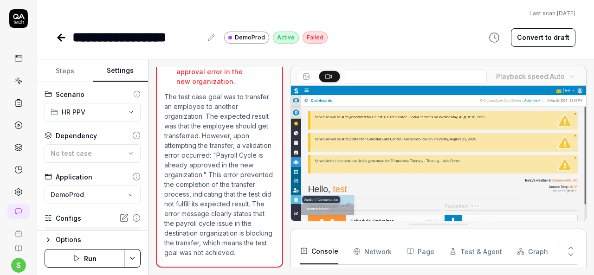
scroll to position [111, 0]
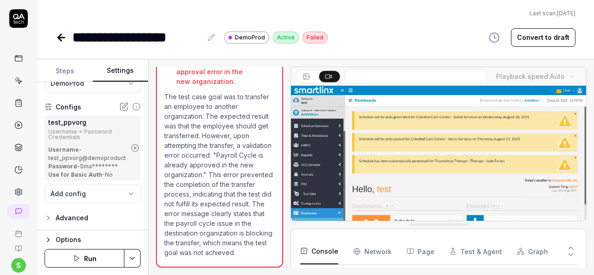
click at [131, 146] on icon "button" at bounding box center [135, 148] width 8 height 8
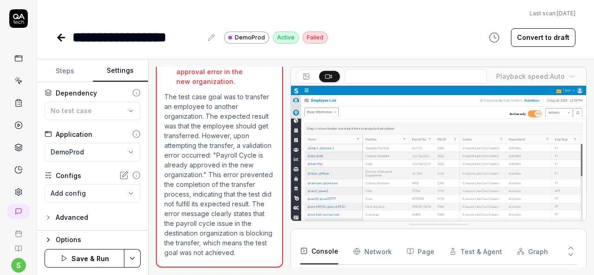
scroll to position [42, 0]
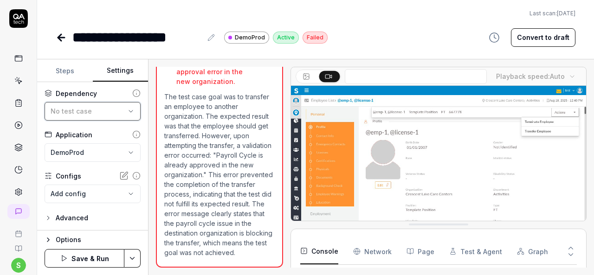
click at [119, 109] on button "No test case" at bounding box center [93, 111] width 96 height 19
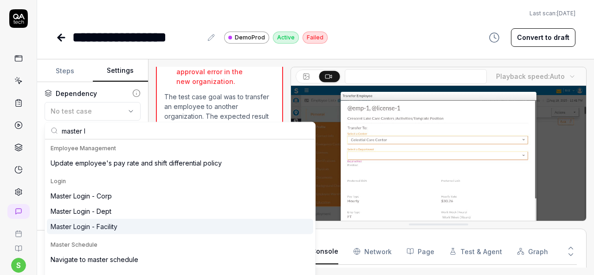
type input "master l"
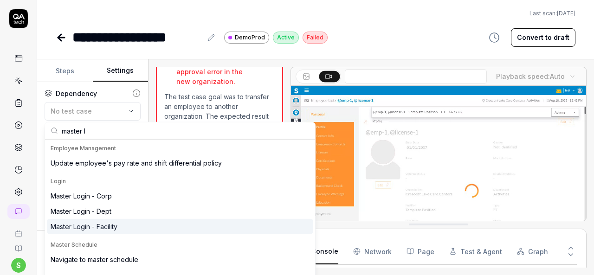
click at [108, 232] on div "Master Login - Facility" at bounding box center [180, 226] width 266 height 15
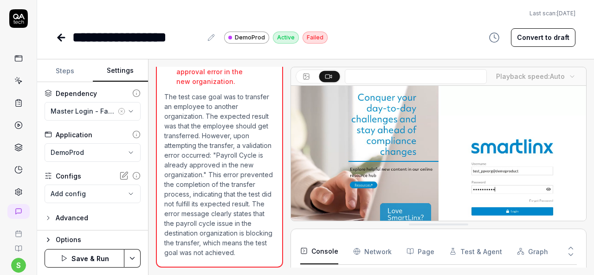
click at [135, 255] on html "**********" at bounding box center [297, 137] width 594 height 275
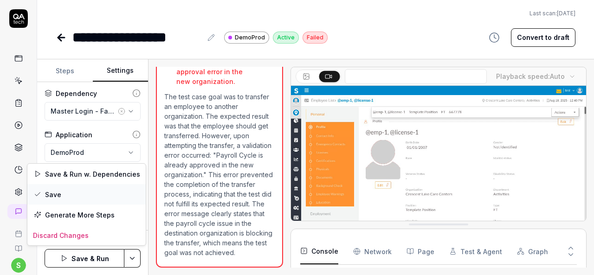
click at [97, 196] on div "Save" at bounding box center [86, 194] width 118 height 20
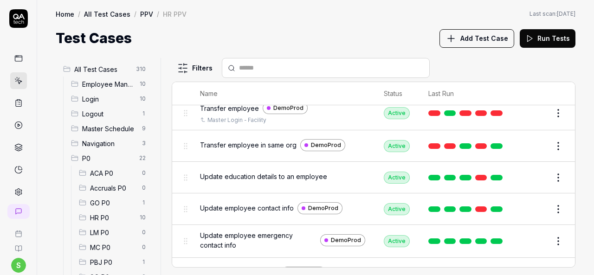
scroll to position [927, 0]
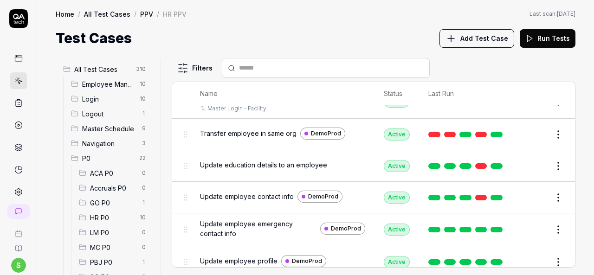
click at [528, 128] on button "Edit" at bounding box center [536, 134] width 22 height 15
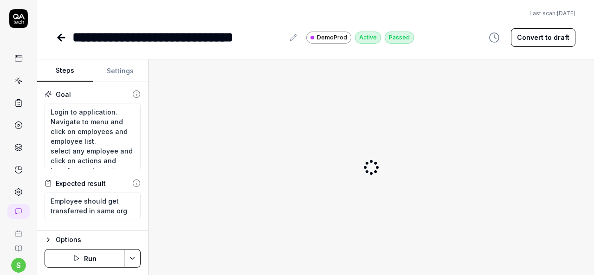
type textarea "*"
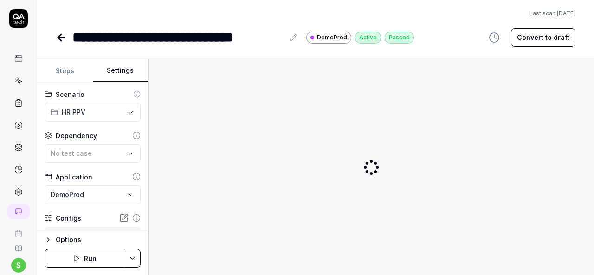
click at [128, 72] on button "Settings" at bounding box center [121, 71] width 56 height 22
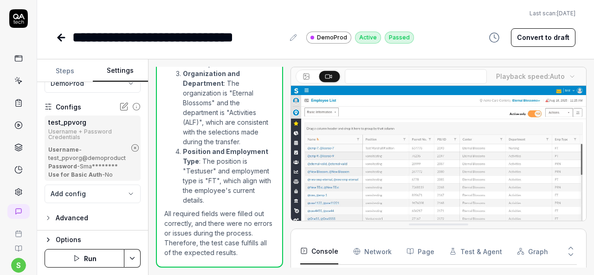
scroll to position [381, 0]
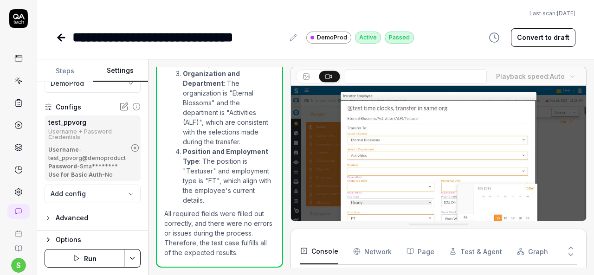
click at [134, 147] on icon "button" at bounding box center [135, 148] width 2 height 2
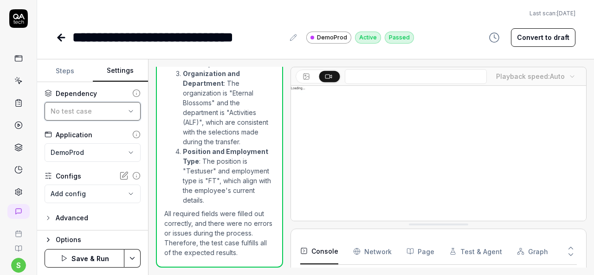
click at [115, 114] on div "No test case" at bounding box center [88, 111] width 75 height 10
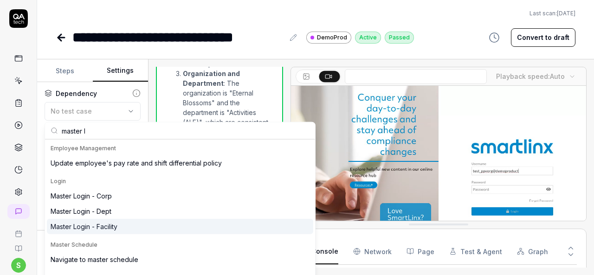
type input "master l"
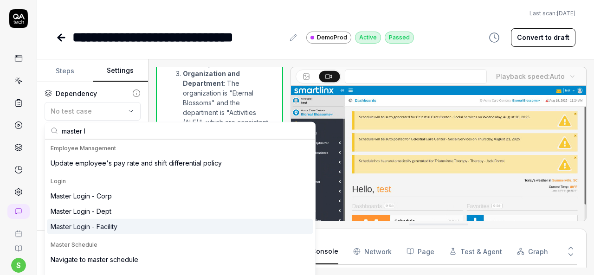
click at [99, 224] on div "Master Login - Facility" at bounding box center [84, 227] width 67 height 10
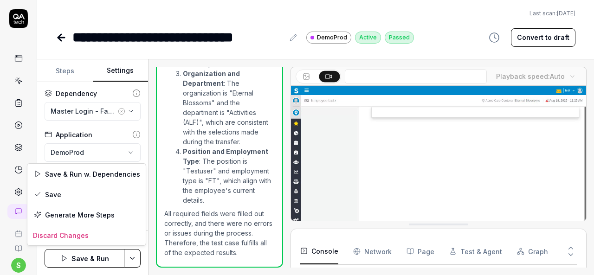
click at [134, 258] on html "**********" at bounding box center [297, 137] width 594 height 275
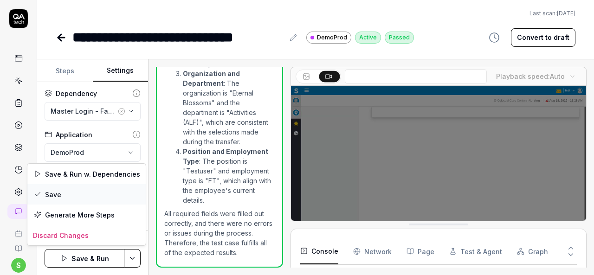
click at [86, 199] on div "Save" at bounding box center [86, 194] width 118 height 20
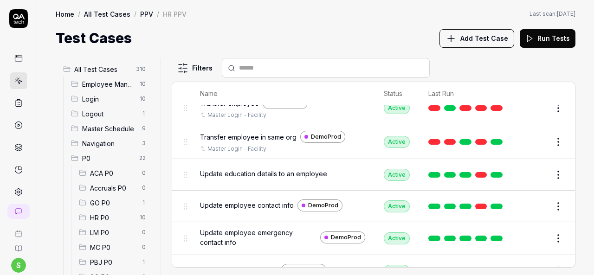
scroll to position [928, 0]
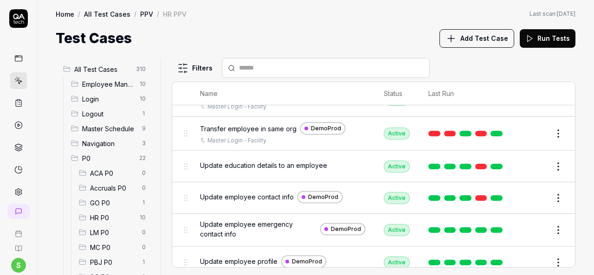
click at [531, 159] on button "Edit" at bounding box center [536, 166] width 22 height 15
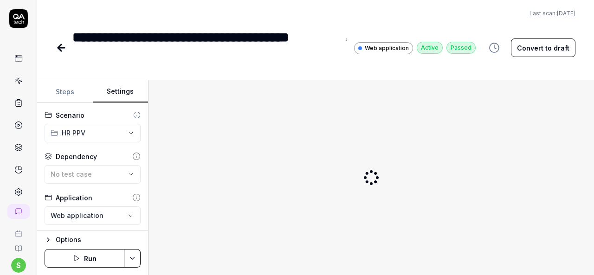
type textarea "*"
click at [130, 90] on button "Settings" at bounding box center [121, 92] width 56 height 22
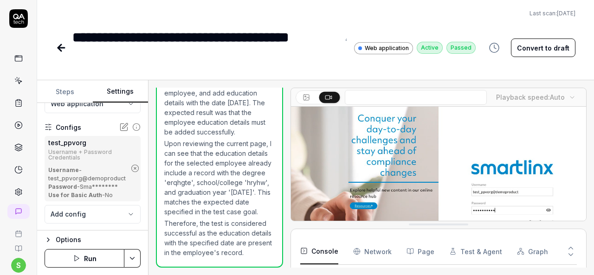
scroll to position [207, 0]
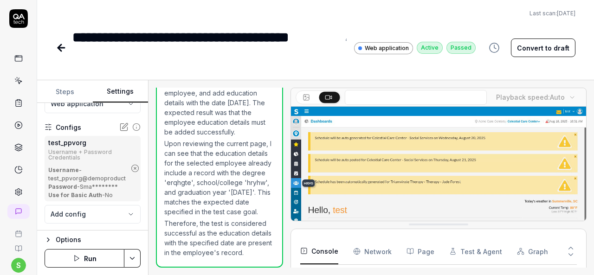
click at [131, 171] on icon "button" at bounding box center [135, 168] width 8 height 8
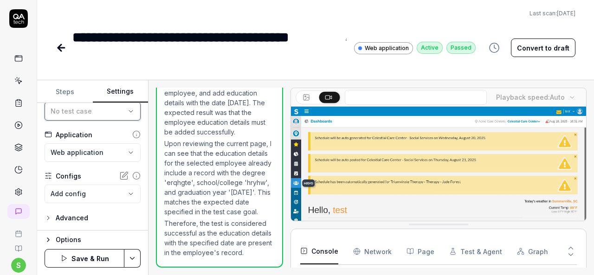
click at [123, 115] on button "No test case" at bounding box center [93, 111] width 96 height 19
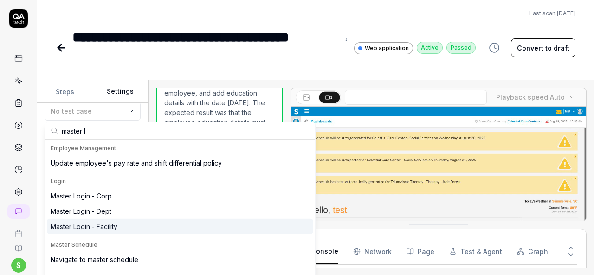
type input "master l"
click at [113, 227] on div "Master Login - Facility" at bounding box center [84, 227] width 67 height 10
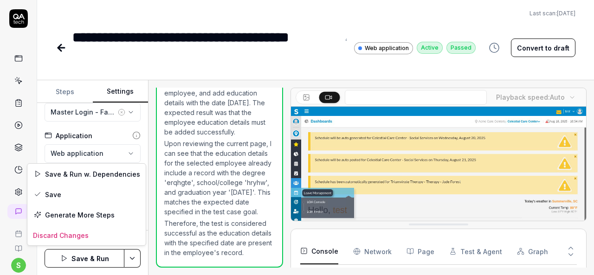
click at [131, 258] on html "**********" at bounding box center [297, 137] width 594 height 275
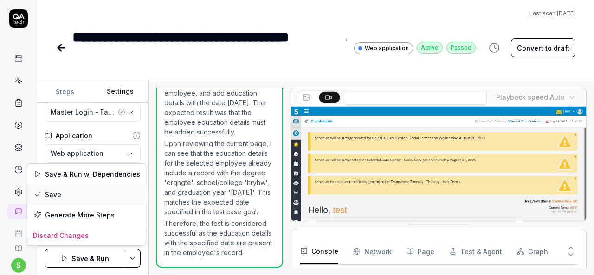
click at [84, 197] on div "Save" at bounding box center [86, 194] width 118 height 20
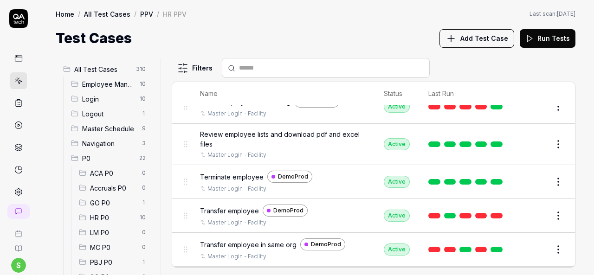
scroll to position [928, 0]
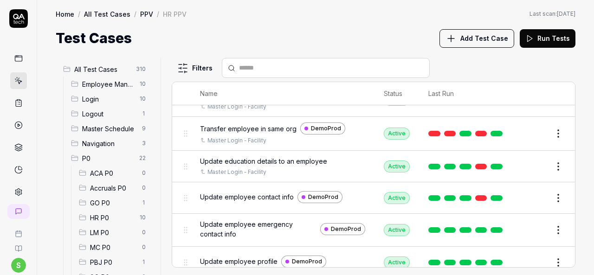
click at [525, 191] on button "Edit" at bounding box center [536, 198] width 22 height 15
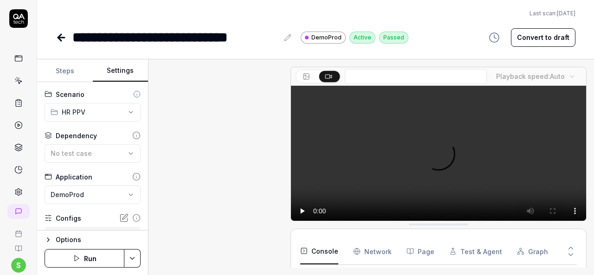
type textarea "*"
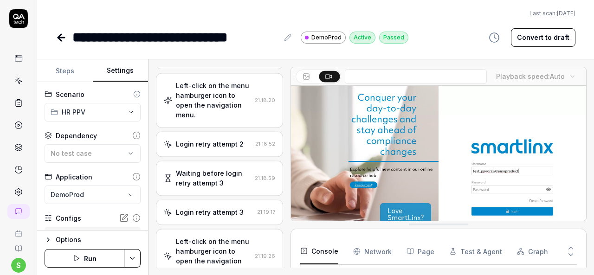
click at [118, 68] on button "Settings" at bounding box center [121, 71] width 56 height 22
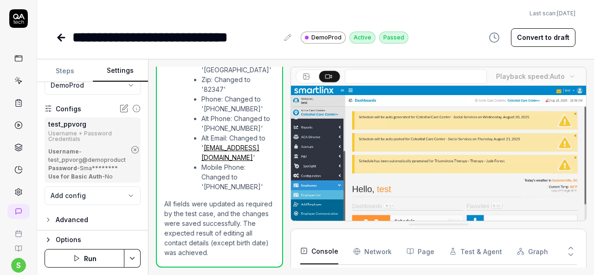
scroll to position [111, 0]
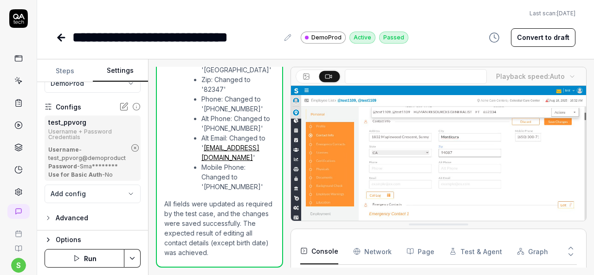
click at [131, 146] on icon "button" at bounding box center [135, 148] width 8 height 8
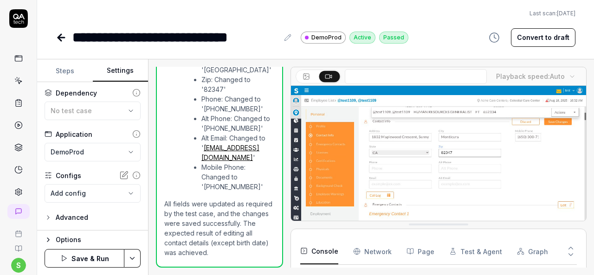
scroll to position [42, 0]
click at [110, 112] on div "No test case" at bounding box center [88, 111] width 75 height 10
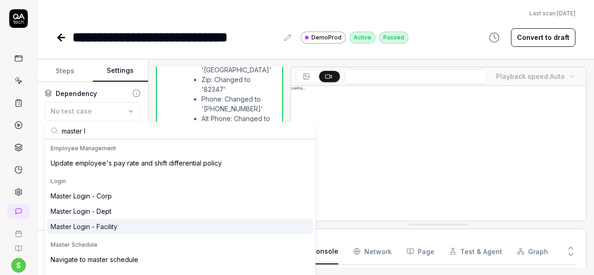
type input "master l"
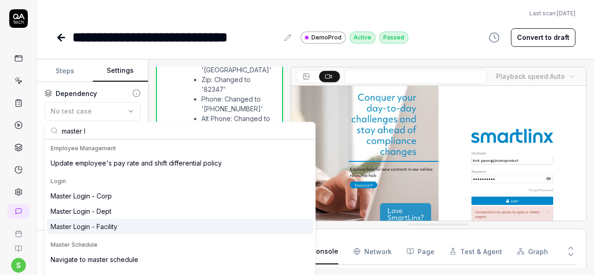
click at [104, 229] on div "Master Login - Facility" at bounding box center [84, 227] width 67 height 10
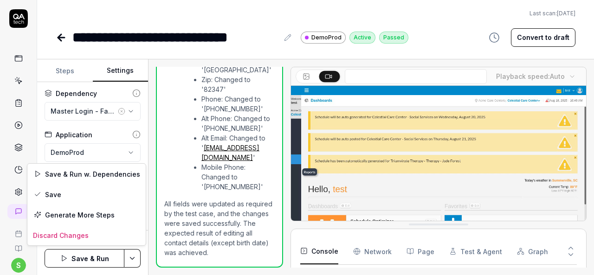
click at [130, 255] on html "**********" at bounding box center [297, 137] width 594 height 275
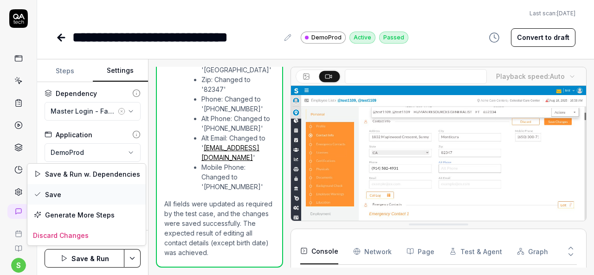
click at [85, 193] on div "Save" at bounding box center [86, 194] width 118 height 20
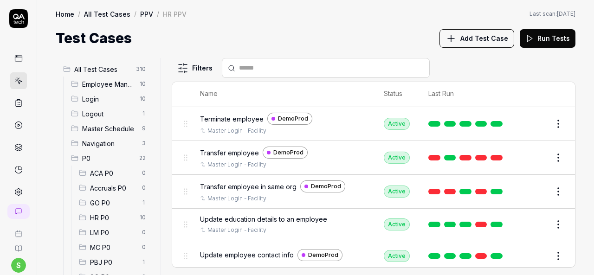
scroll to position [928, 0]
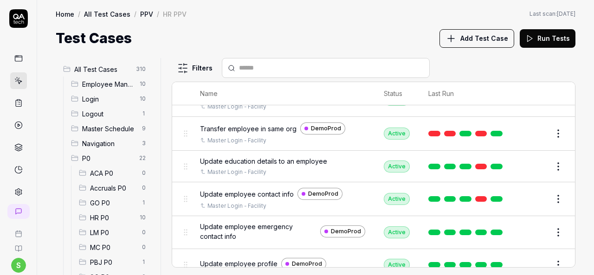
click at [532, 225] on button "Edit" at bounding box center [536, 232] width 22 height 15
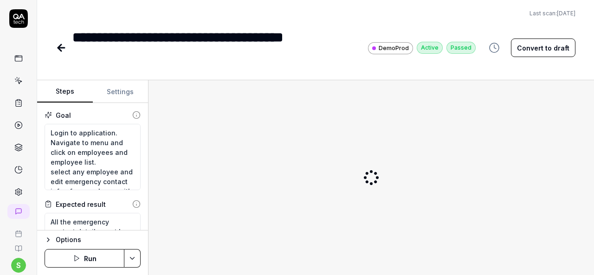
type textarea "*"
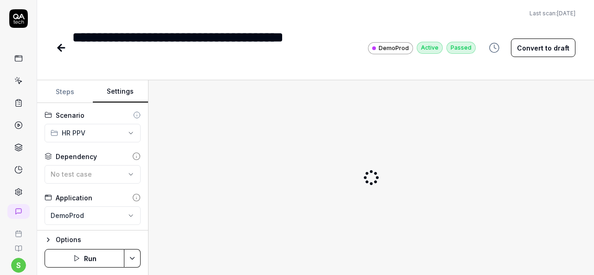
click at [126, 90] on button "Settings" at bounding box center [121, 92] width 56 height 22
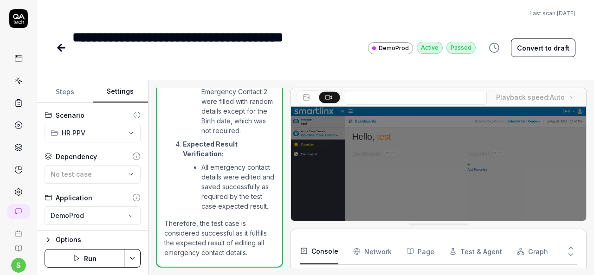
scroll to position [294, 0]
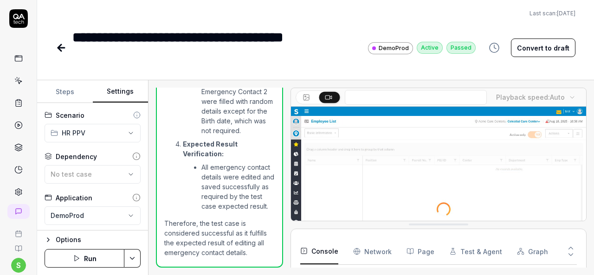
scroll to position [112, 0]
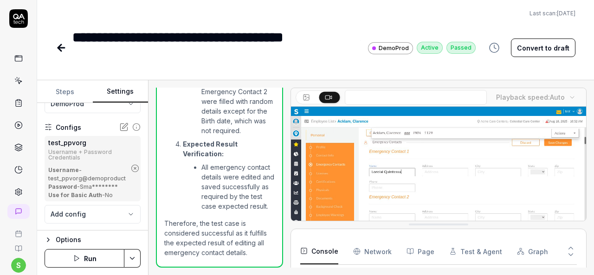
click at [131, 166] on icon "button" at bounding box center [135, 168] width 8 height 8
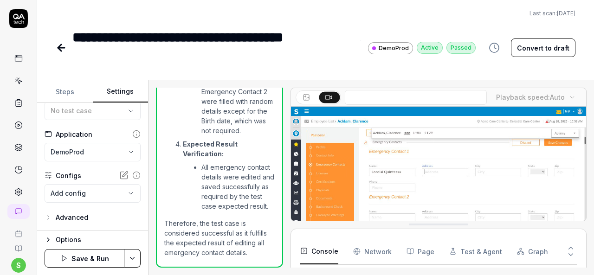
scroll to position [63, 0]
click at [121, 116] on button "No test case" at bounding box center [93, 111] width 96 height 19
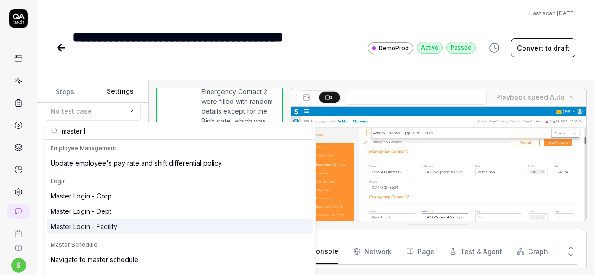
type input "master l"
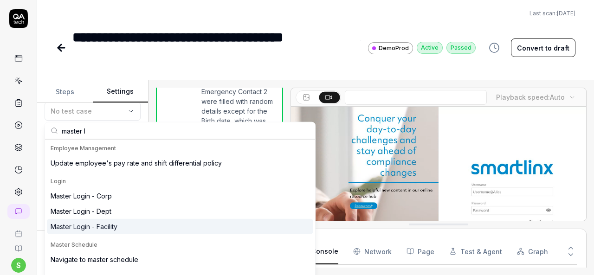
click at [119, 230] on div "Master Login - Facility" at bounding box center [180, 226] width 266 height 15
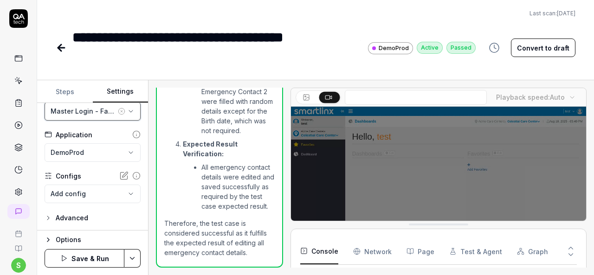
scroll to position [62, 0]
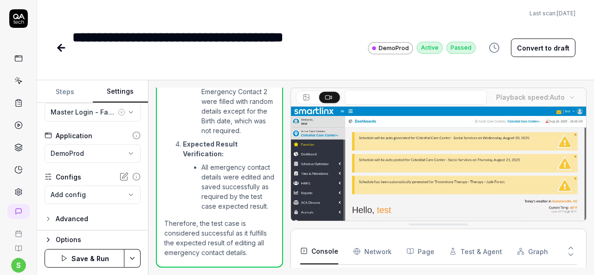
click at [133, 259] on html "**********" at bounding box center [297, 137] width 594 height 275
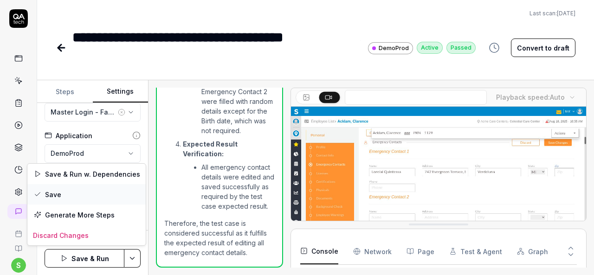
click at [66, 190] on div "Save" at bounding box center [86, 194] width 118 height 20
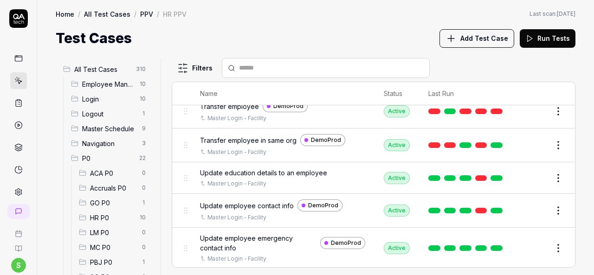
scroll to position [939, 0]
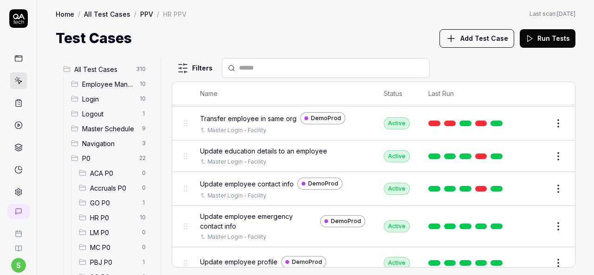
click at [525, 256] on button "Edit" at bounding box center [536, 263] width 22 height 15
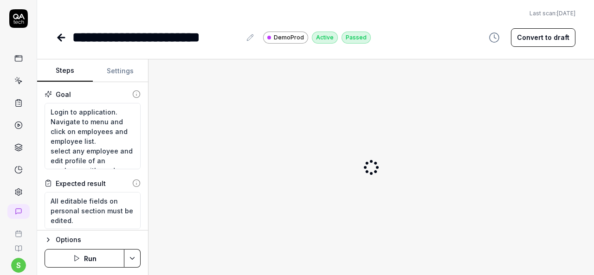
type textarea "*"
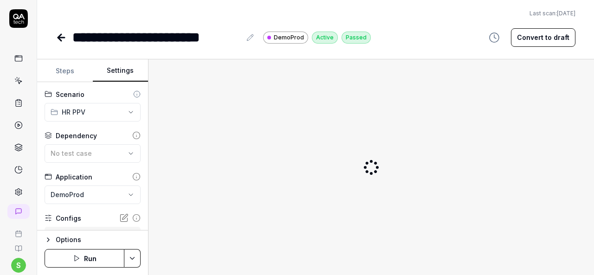
click at [125, 72] on button "Settings" at bounding box center [121, 71] width 56 height 22
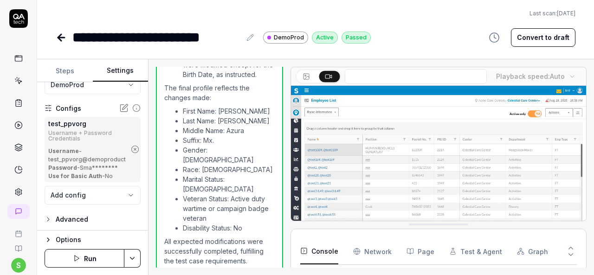
scroll to position [238, 0]
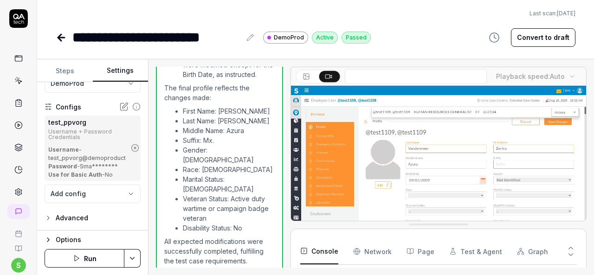
click at [134, 147] on icon "button" at bounding box center [135, 148] width 2 height 2
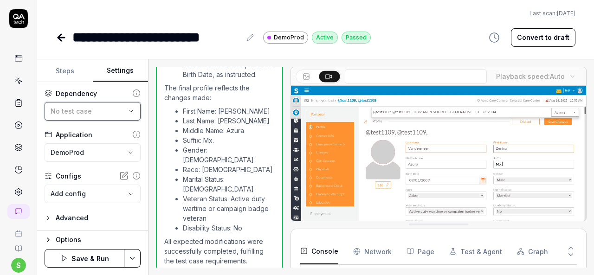
click at [127, 114] on icon "button" at bounding box center [130, 111] width 7 height 7
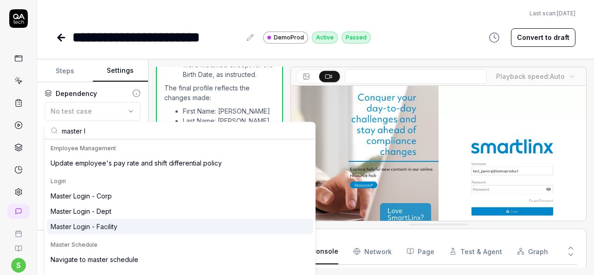
type input "master l"
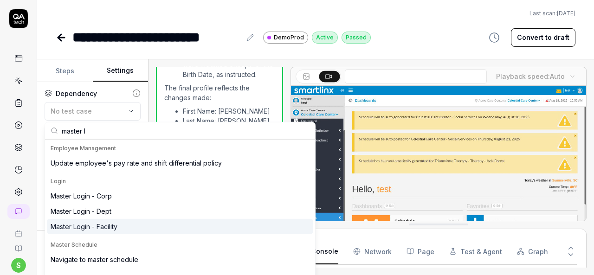
click at [119, 228] on div "Master Login - Facility" at bounding box center [180, 226] width 266 height 15
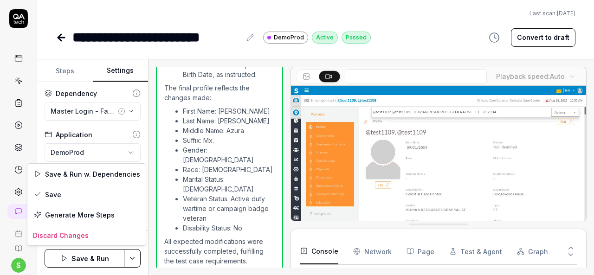
click at [133, 260] on html "**********" at bounding box center [297, 137] width 594 height 275
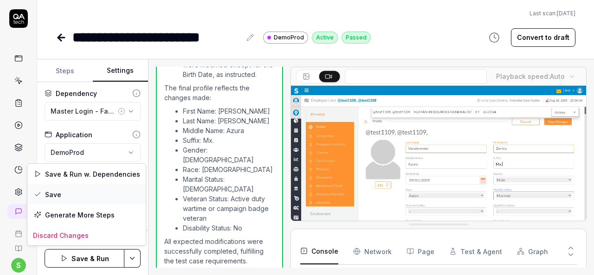
click at [89, 194] on div "Save" at bounding box center [86, 194] width 118 height 20
